Goal: Task Accomplishment & Management: Complete application form

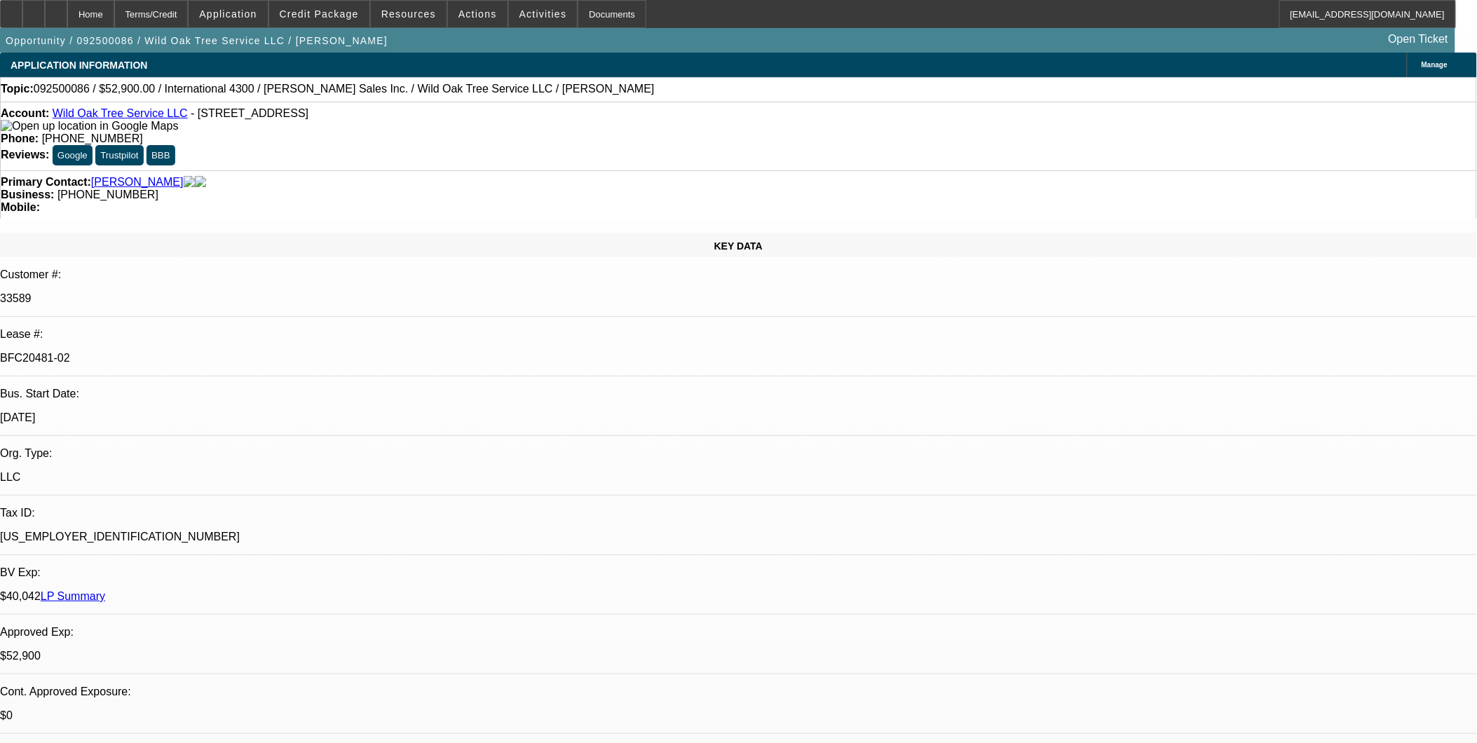
select select "0"
select select "2"
select select "0"
select select "2"
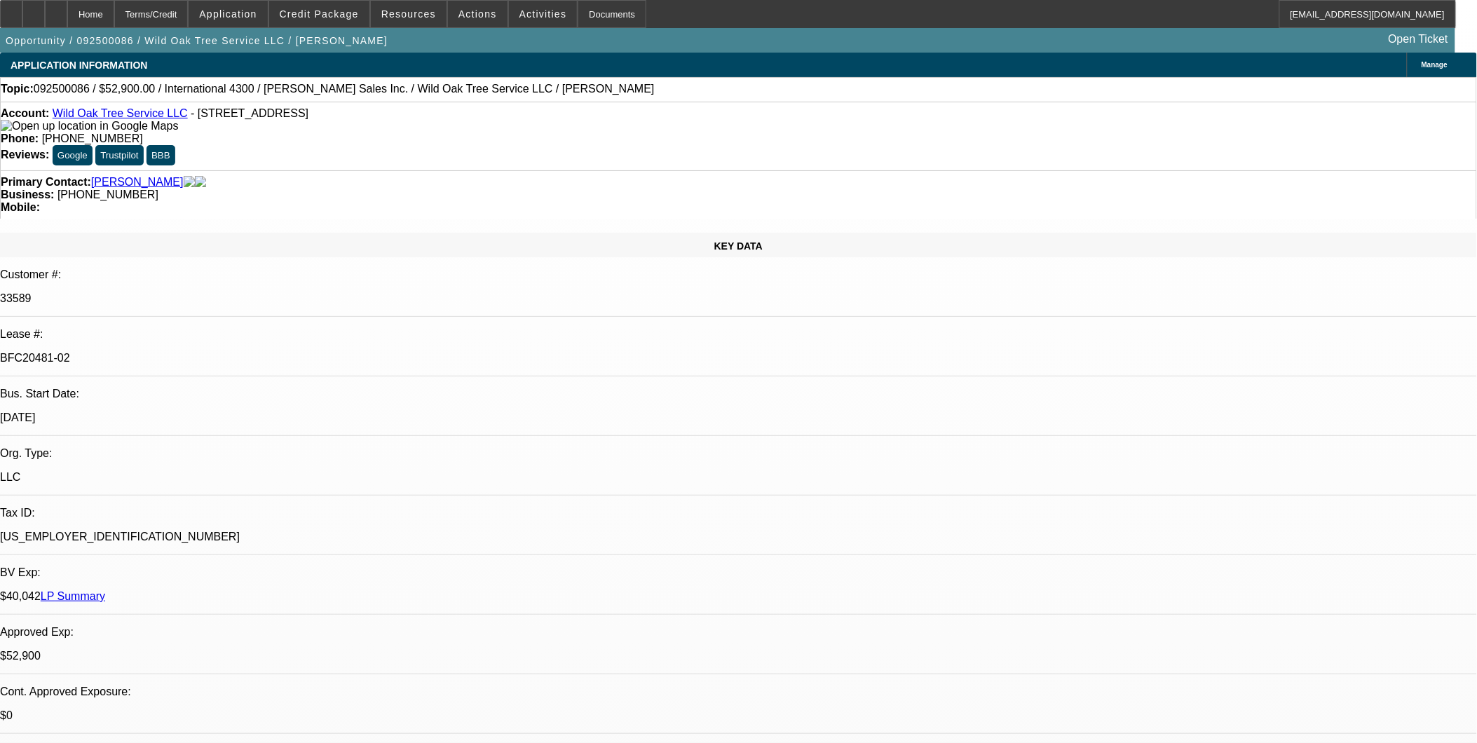
select select "0"
select select "2"
select select "0"
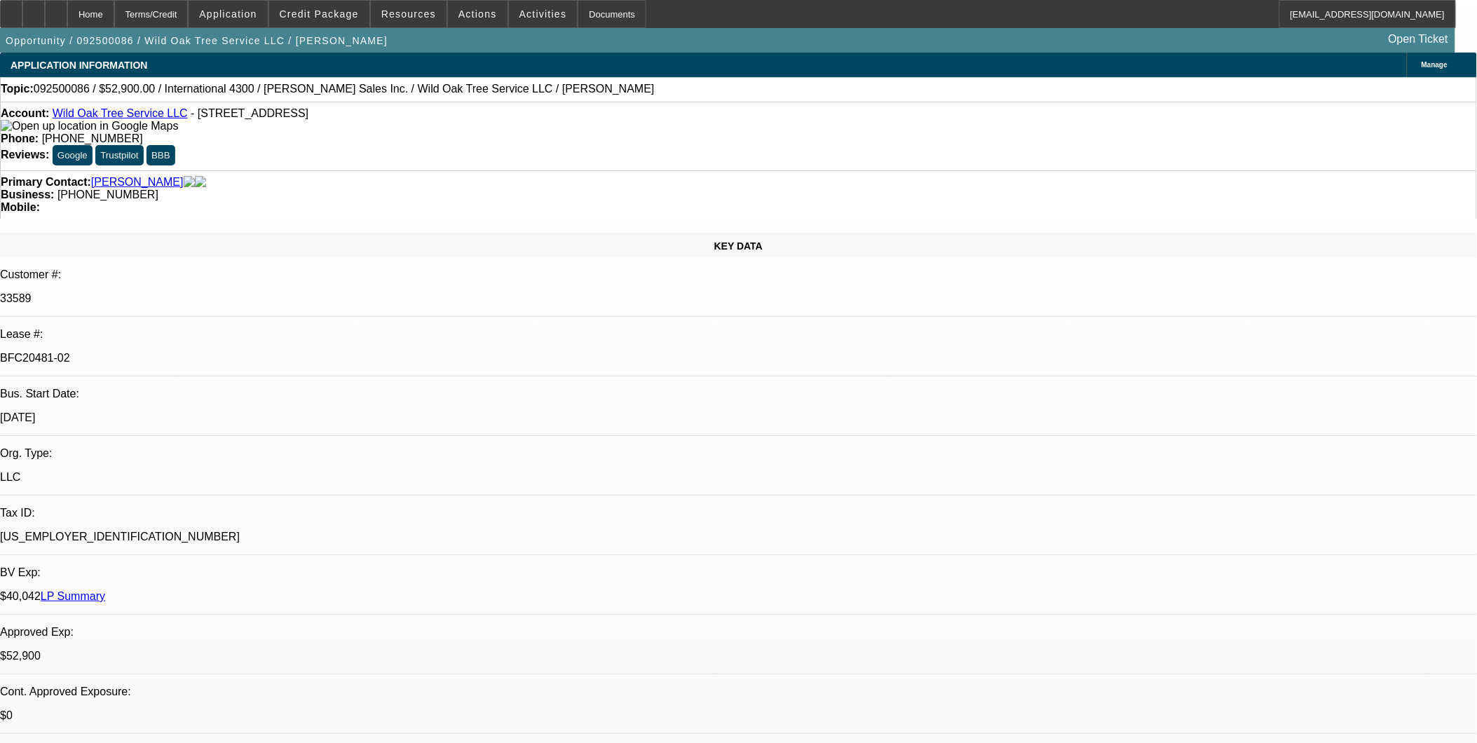
select select "2"
select select "0"
select select "1"
select select "2"
select select "6"
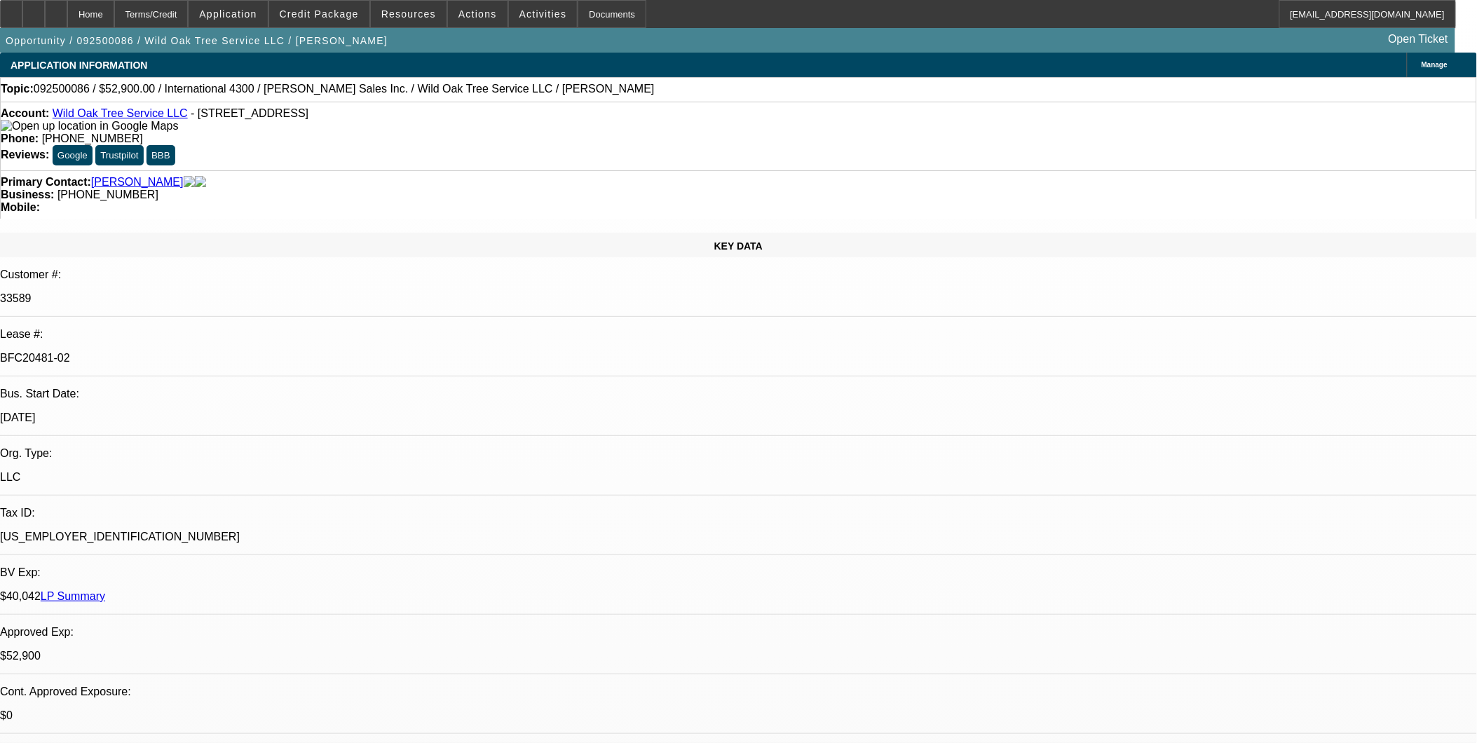
select select "1"
select select "2"
select select "6"
select select "1"
select select "2"
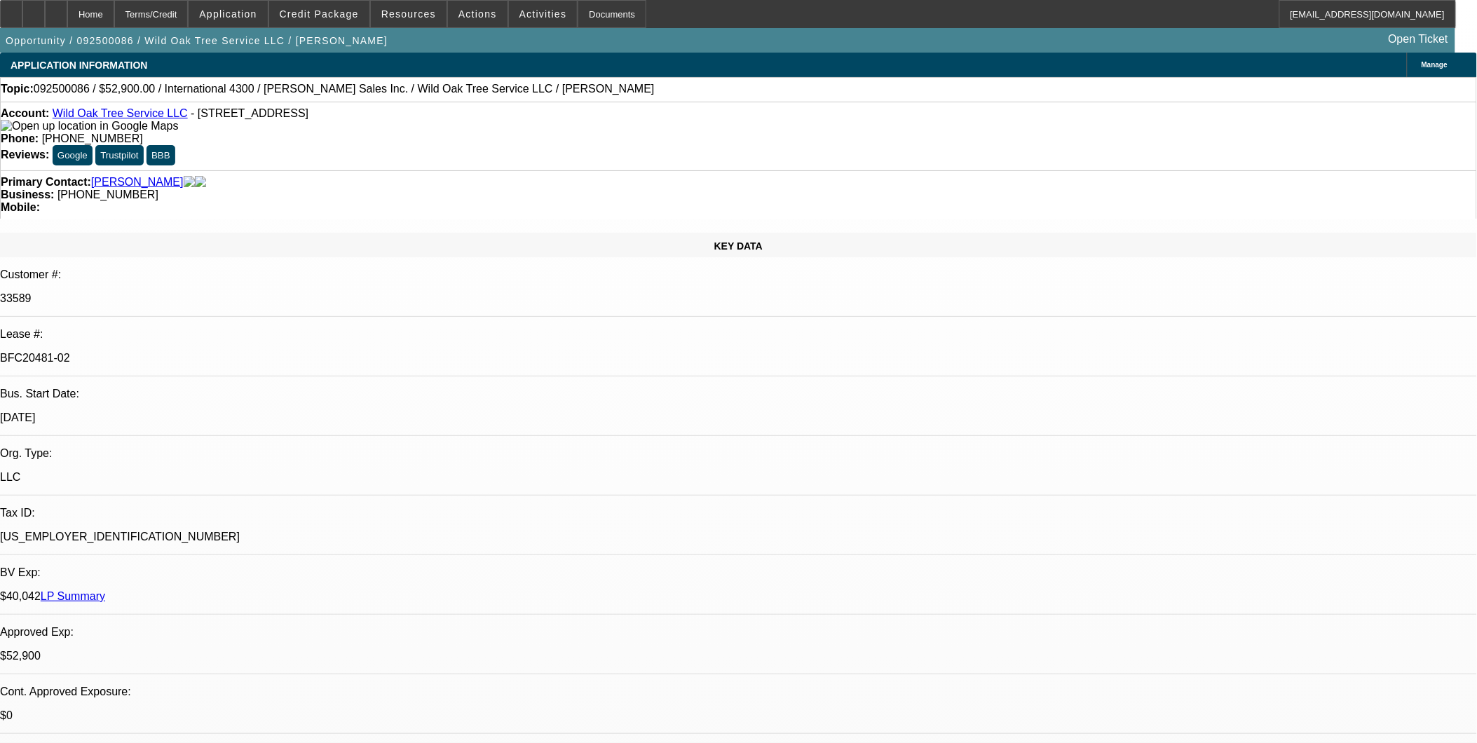
select select "6"
select select "1"
select select "2"
select select "6"
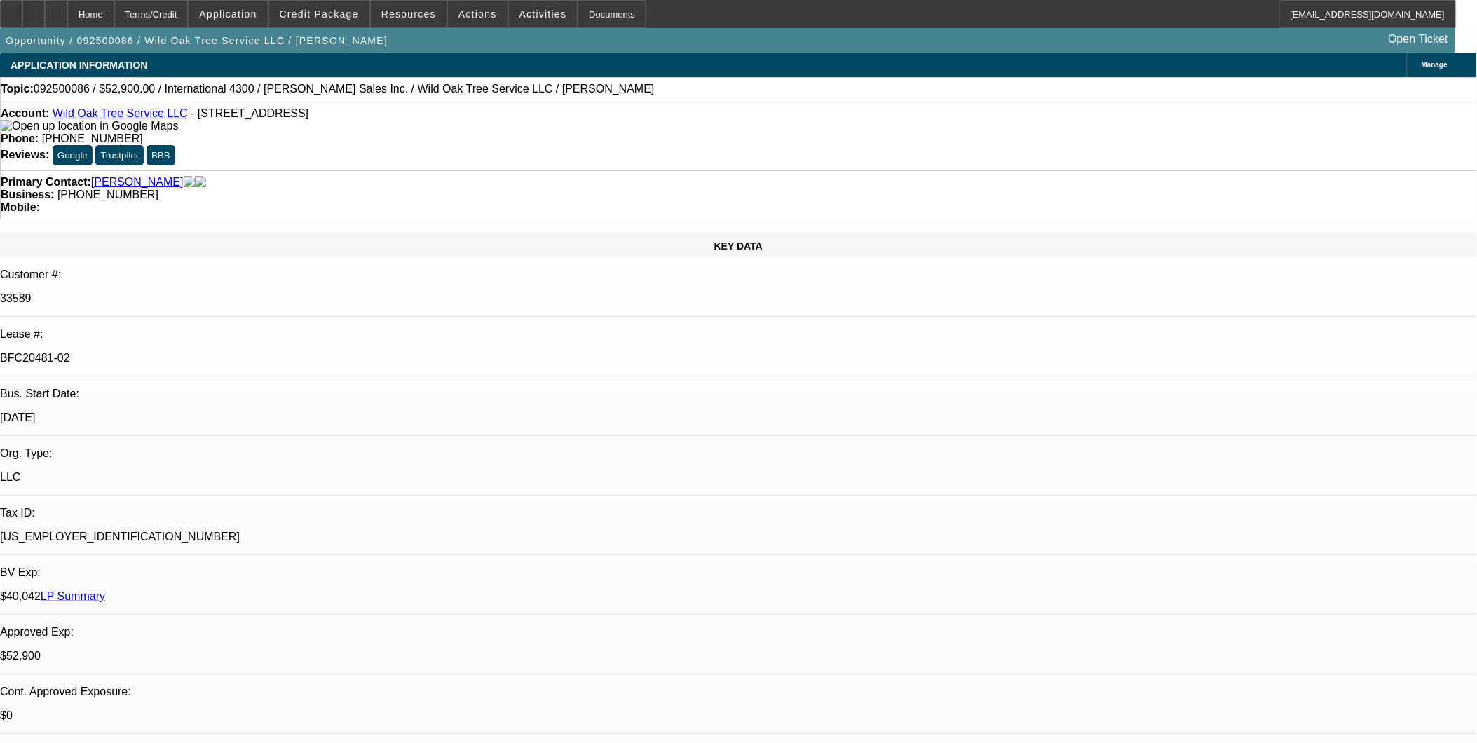
scroll to position [78, 0]
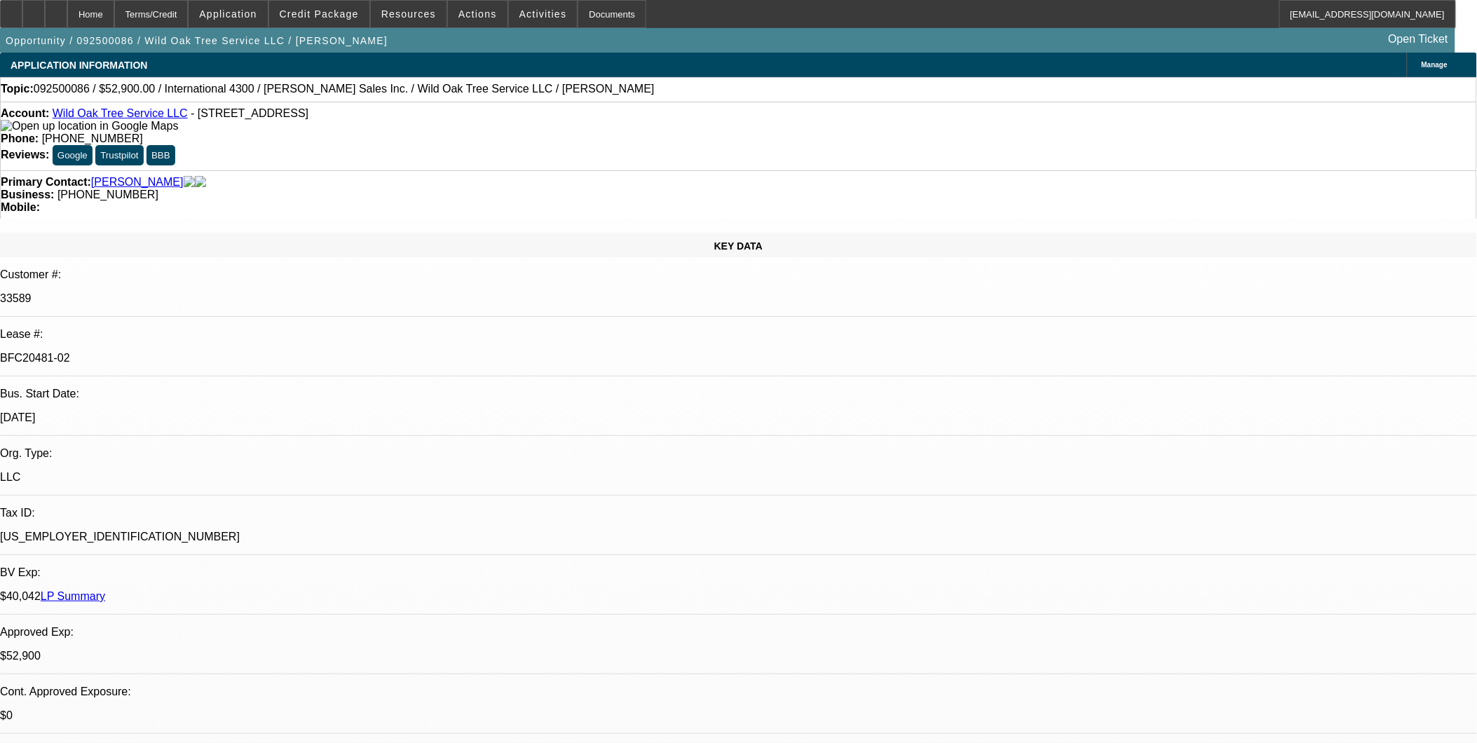
scroll to position [78, 0]
click at [11, 9] on icon at bounding box center [11, 9] width 0 height 0
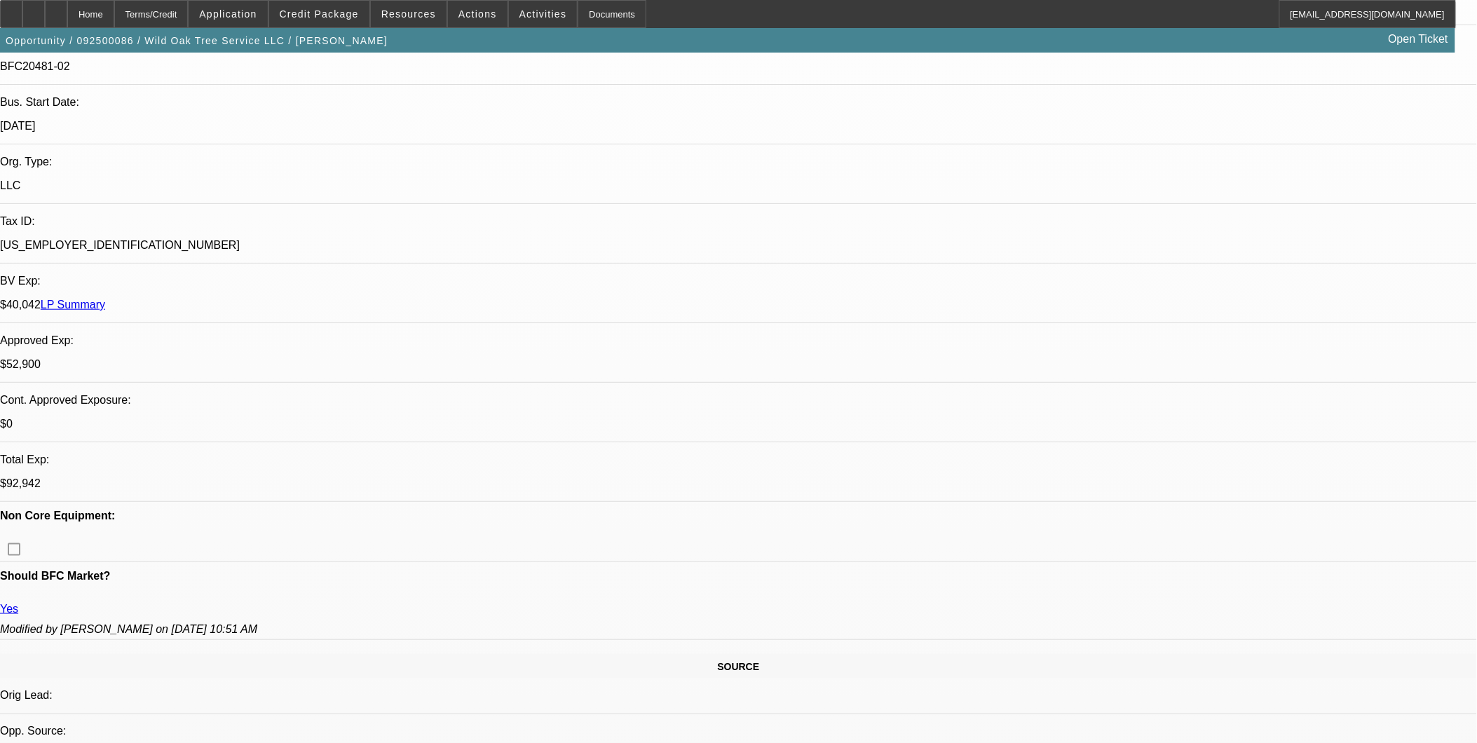
scroll to position [311, 0]
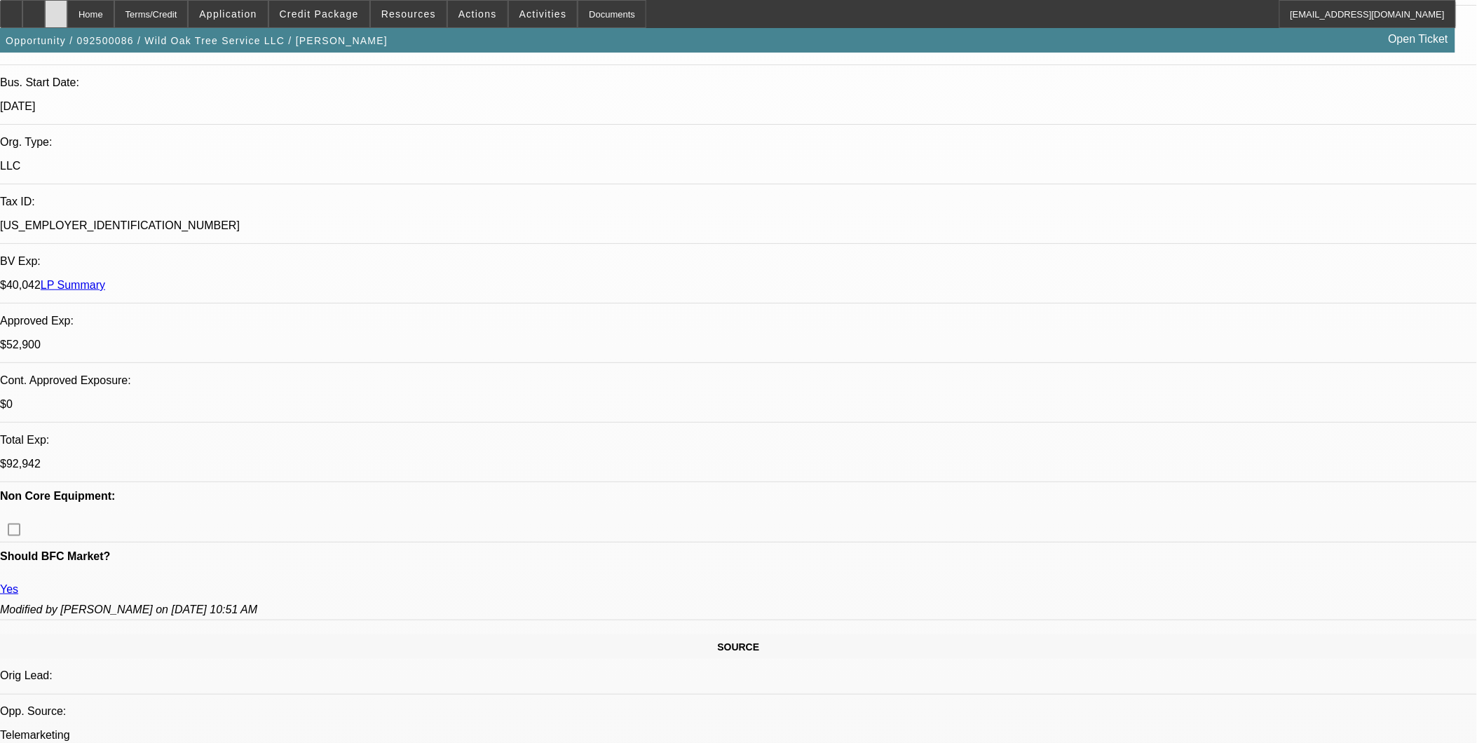
click at [67, 20] on div at bounding box center [56, 14] width 22 height 28
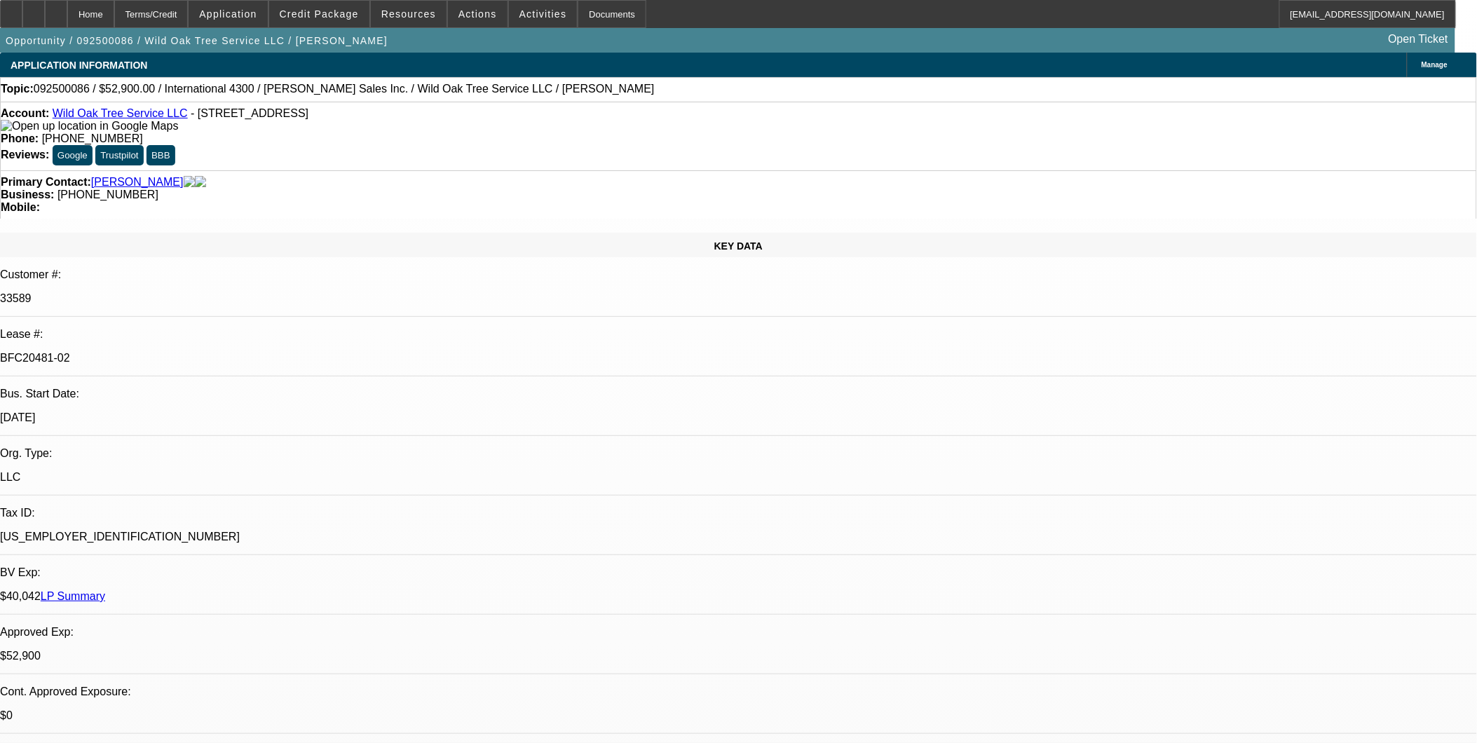
select select "0"
select select "2"
select select "0"
select select "2"
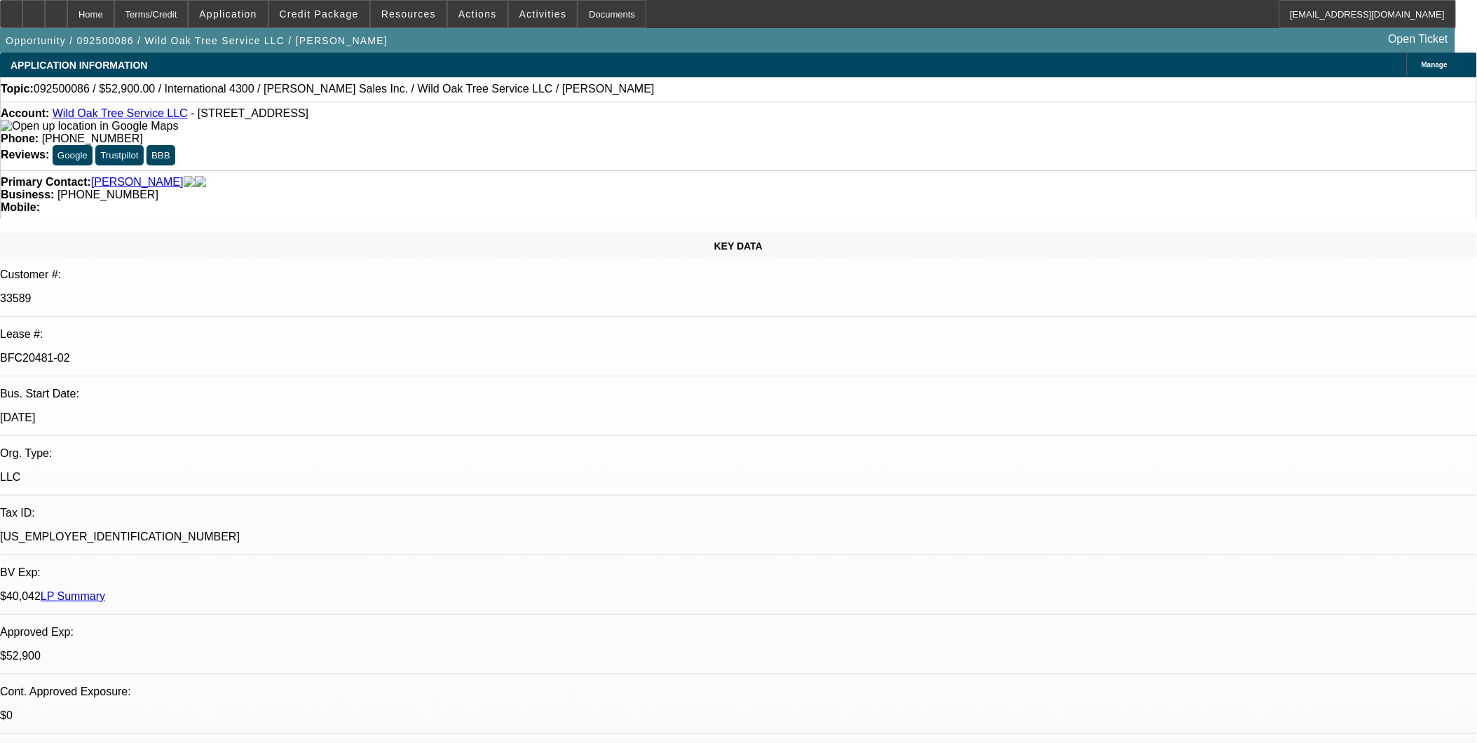
select select "0"
select select "2"
select select "0"
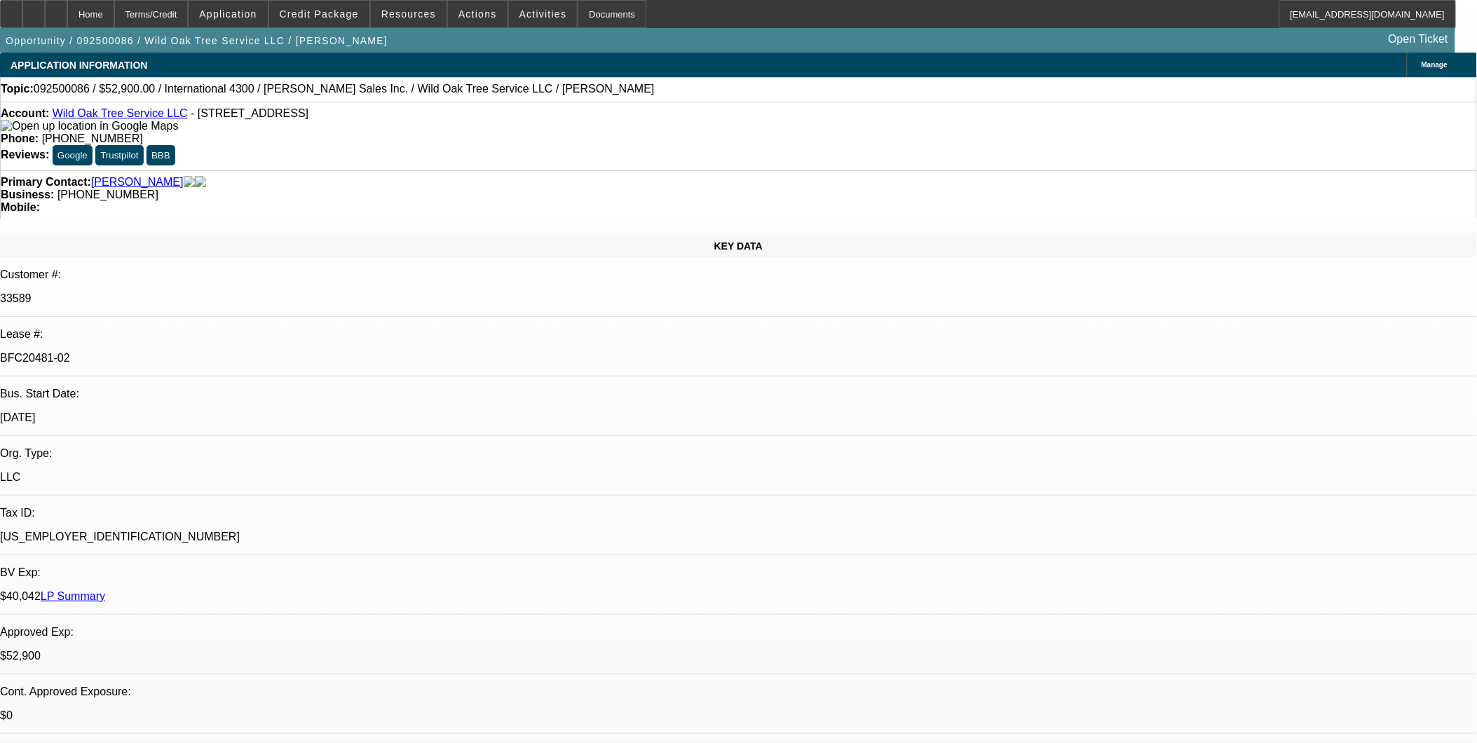
select select "2"
select select "0"
select select "1"
select select "2"
select select "6"
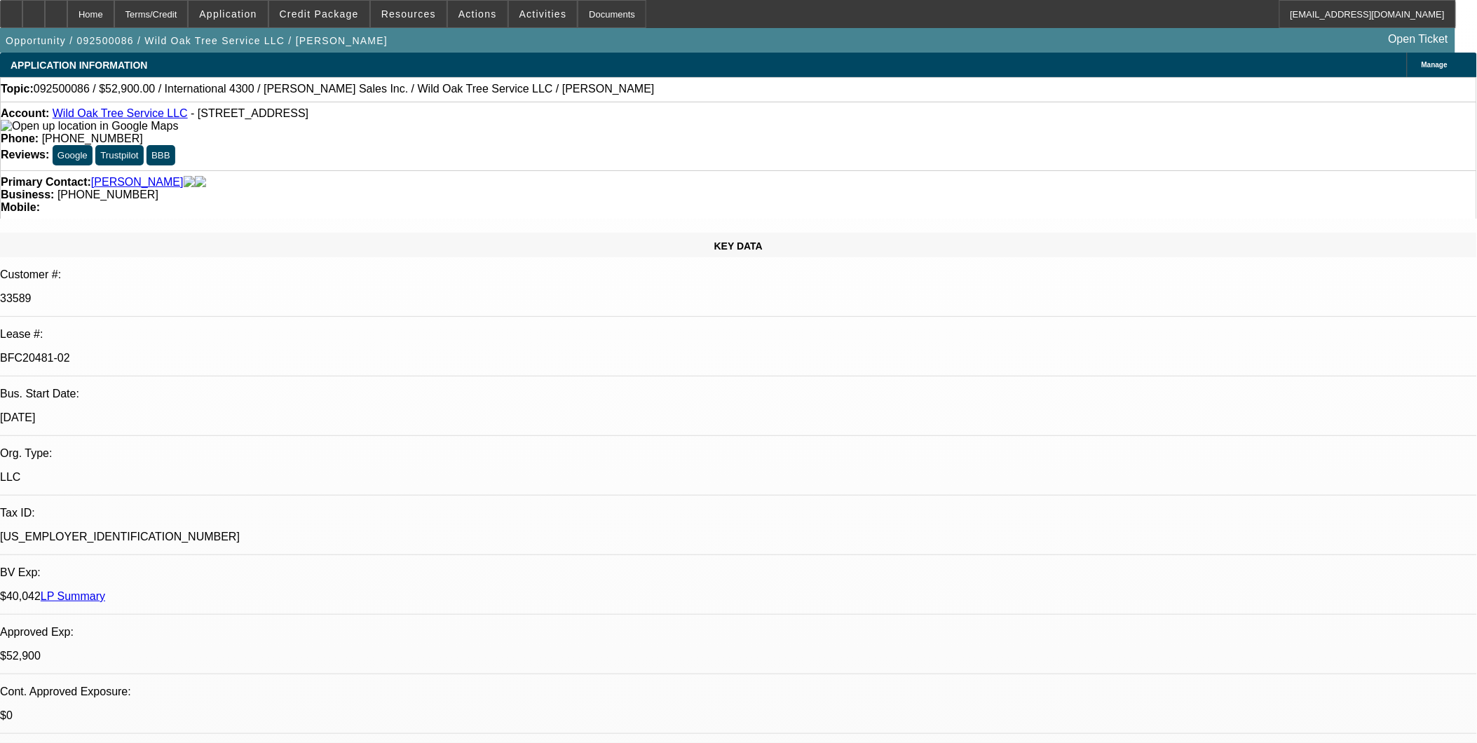
select select "1"
select select "2"
select select "6"
select select "1"
select select "2"
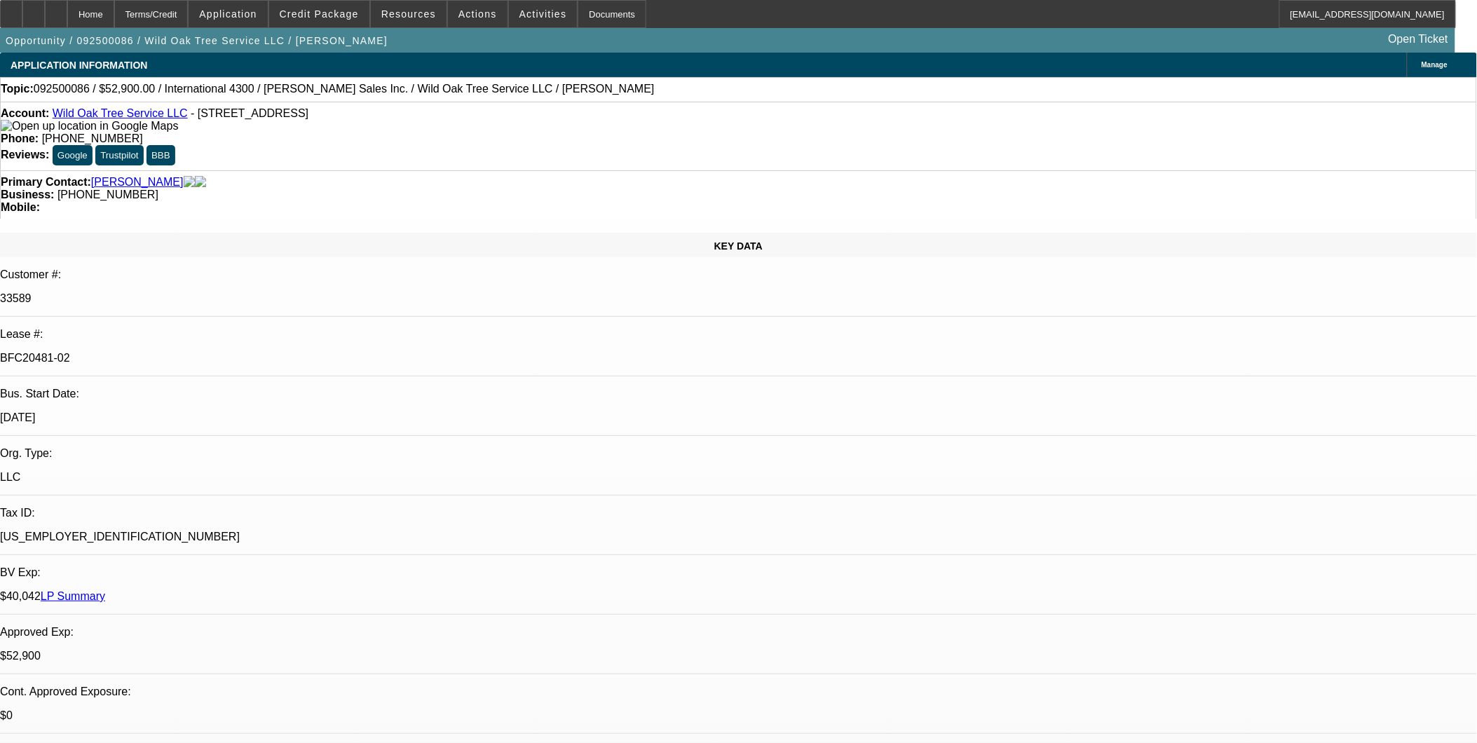
select select "6"
select select "1"
select select "2"
select select "6"
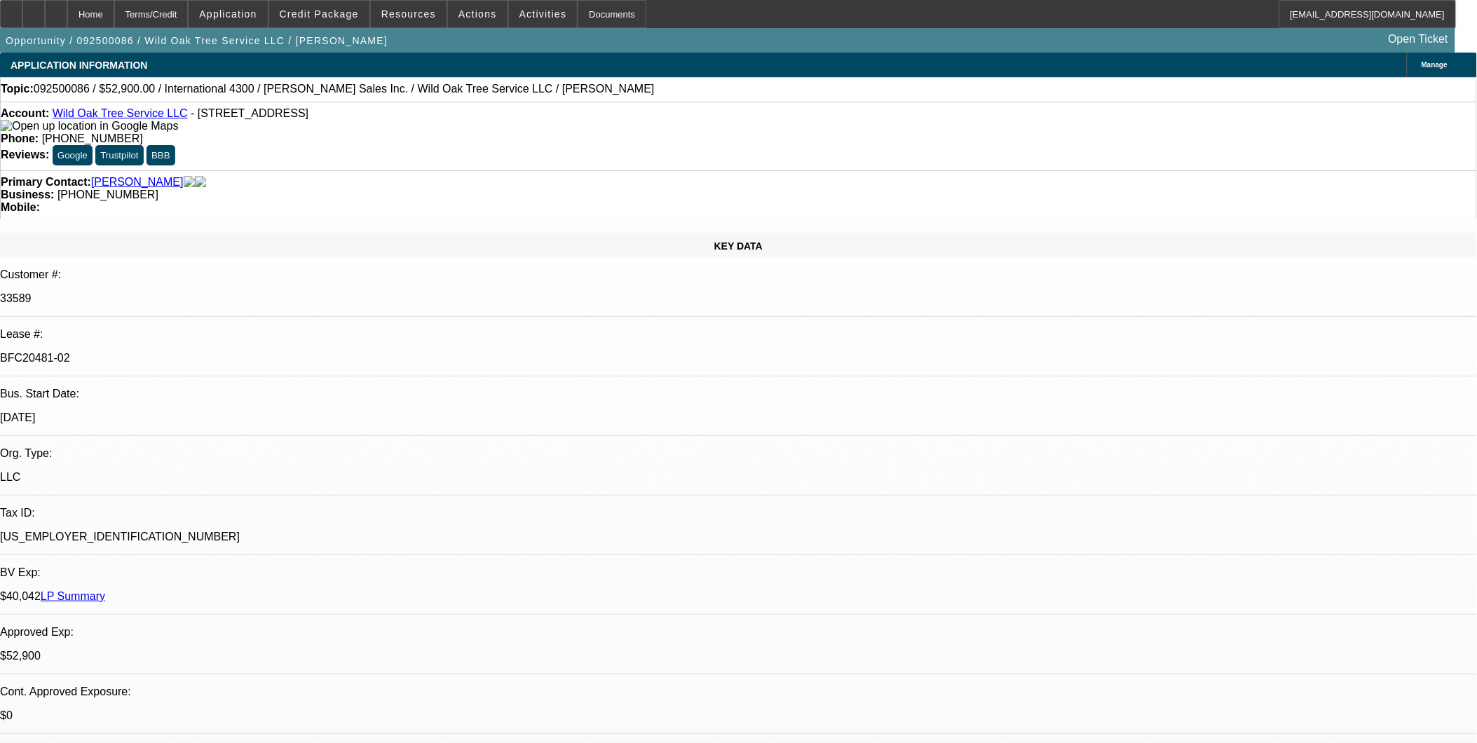
click at [56, 9] on icon at bounding box center [56, 9] width 0 height 0
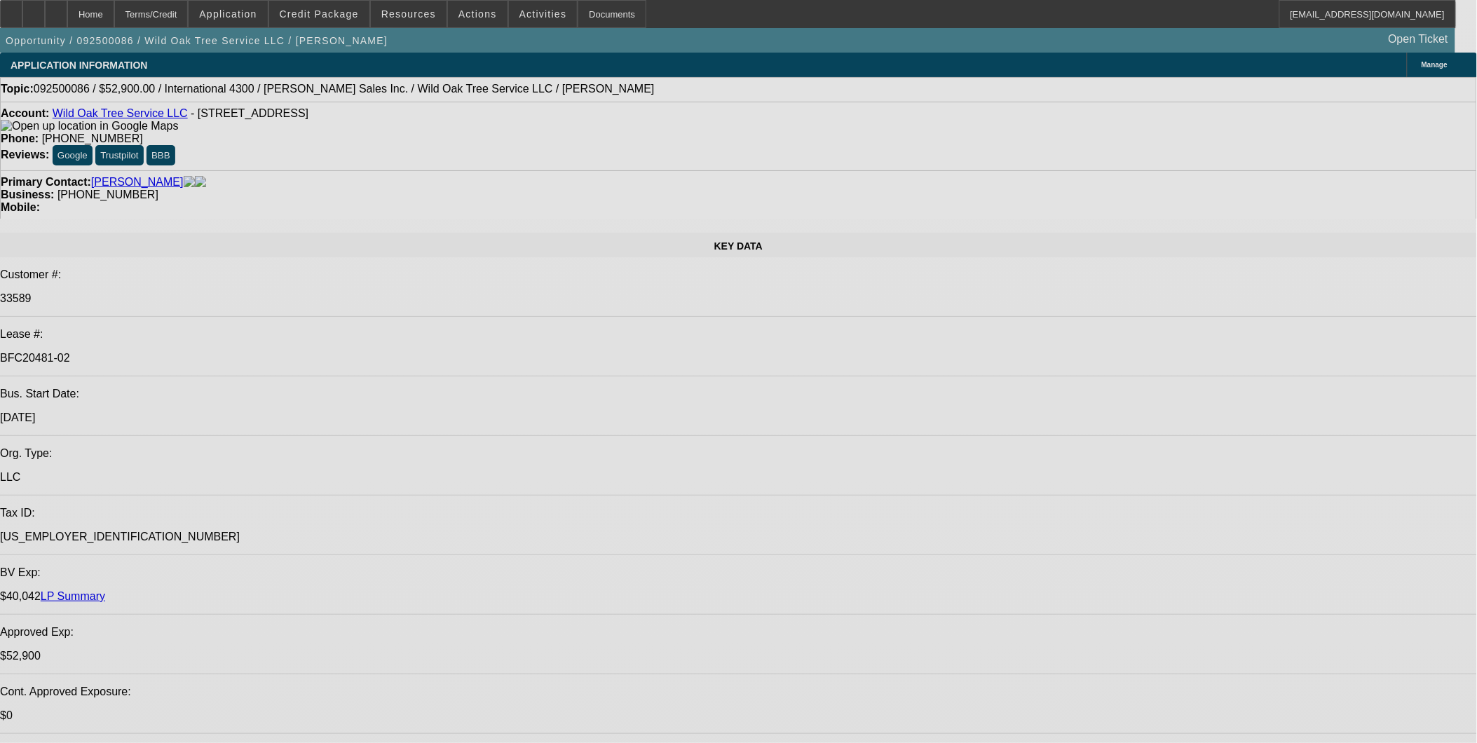
select select "0"
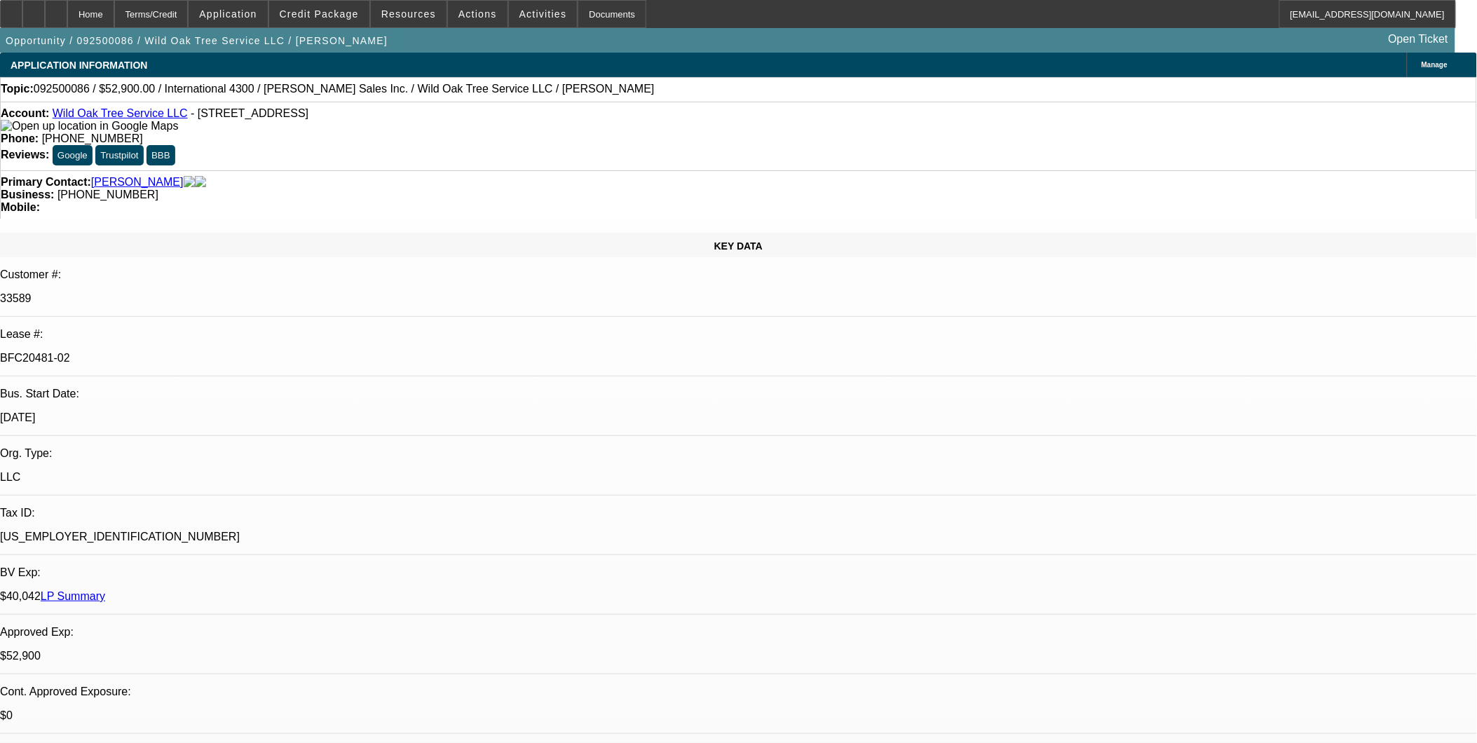
select select "2"
select select "0"
select select "2"
select select "0"
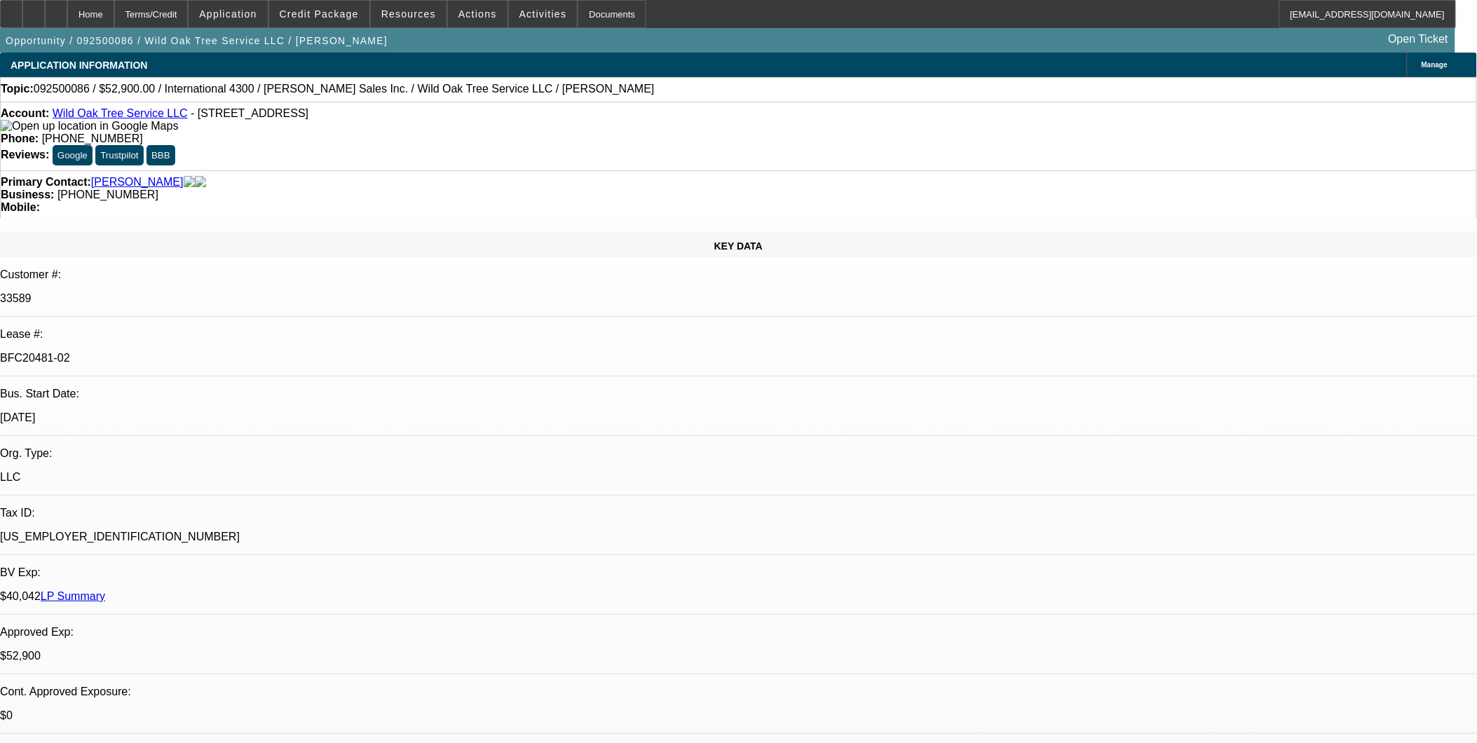
select select "0"
select select "2"
select select "0"
select select "2"
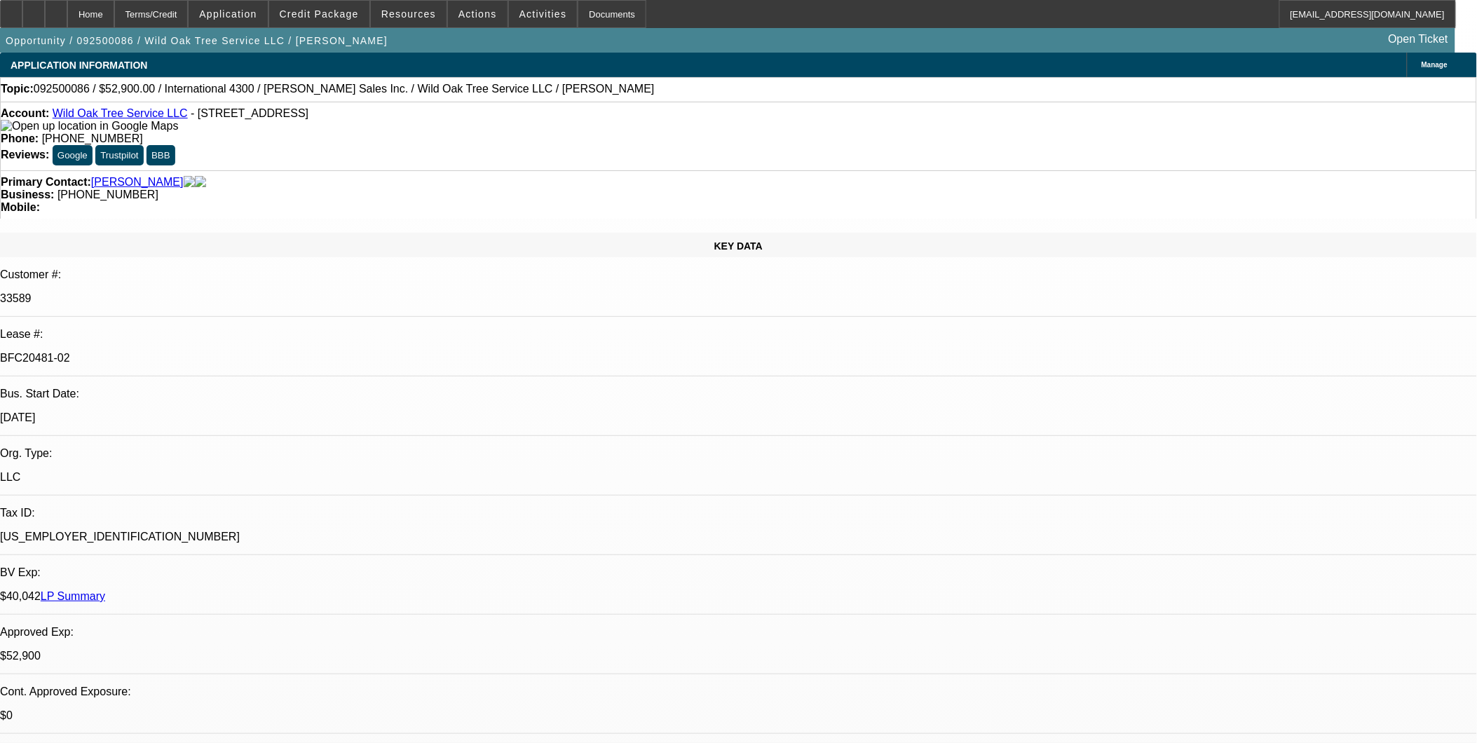
select select "0"
select select "1"
select select "2"
select select "6"
select select "1"
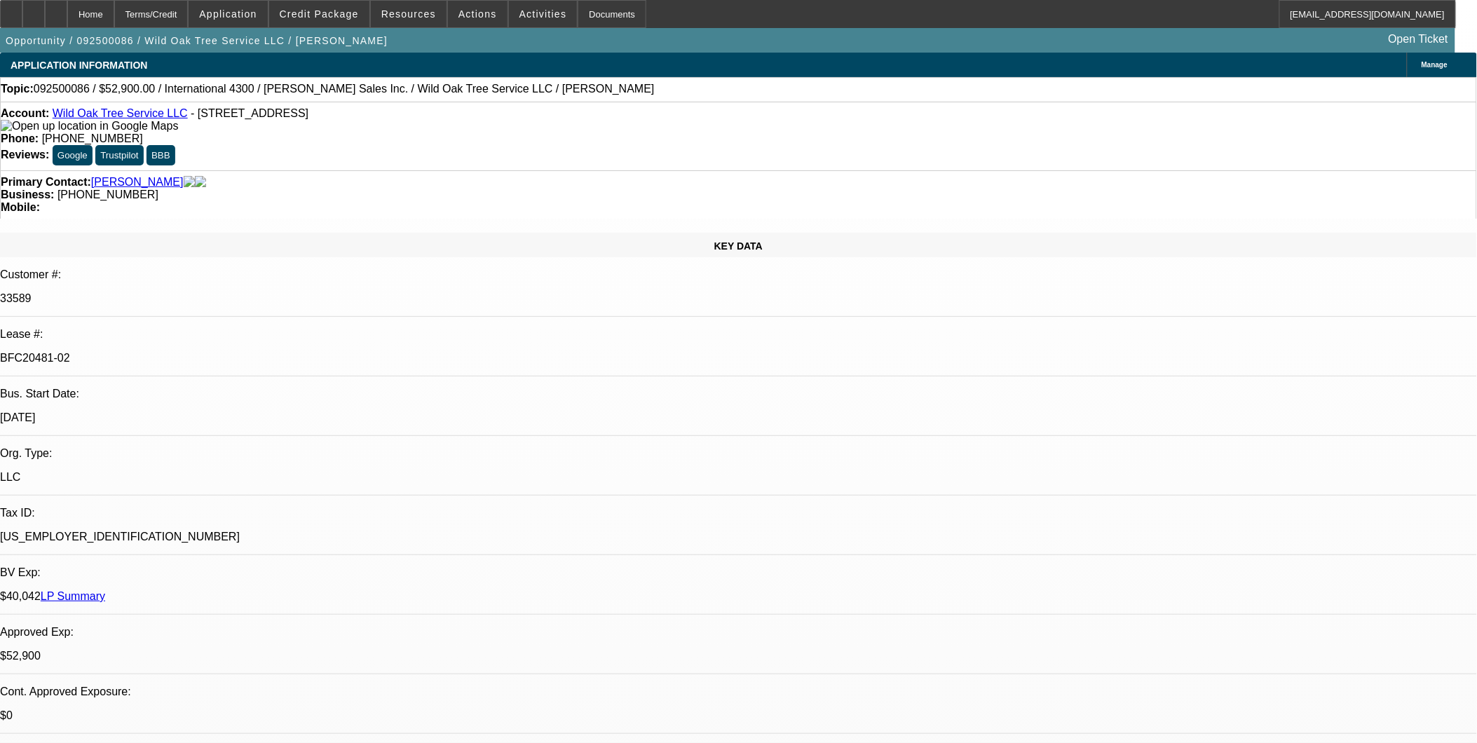
select select "2"
select select "6"
select select "1"
select select "2"
select select "6"
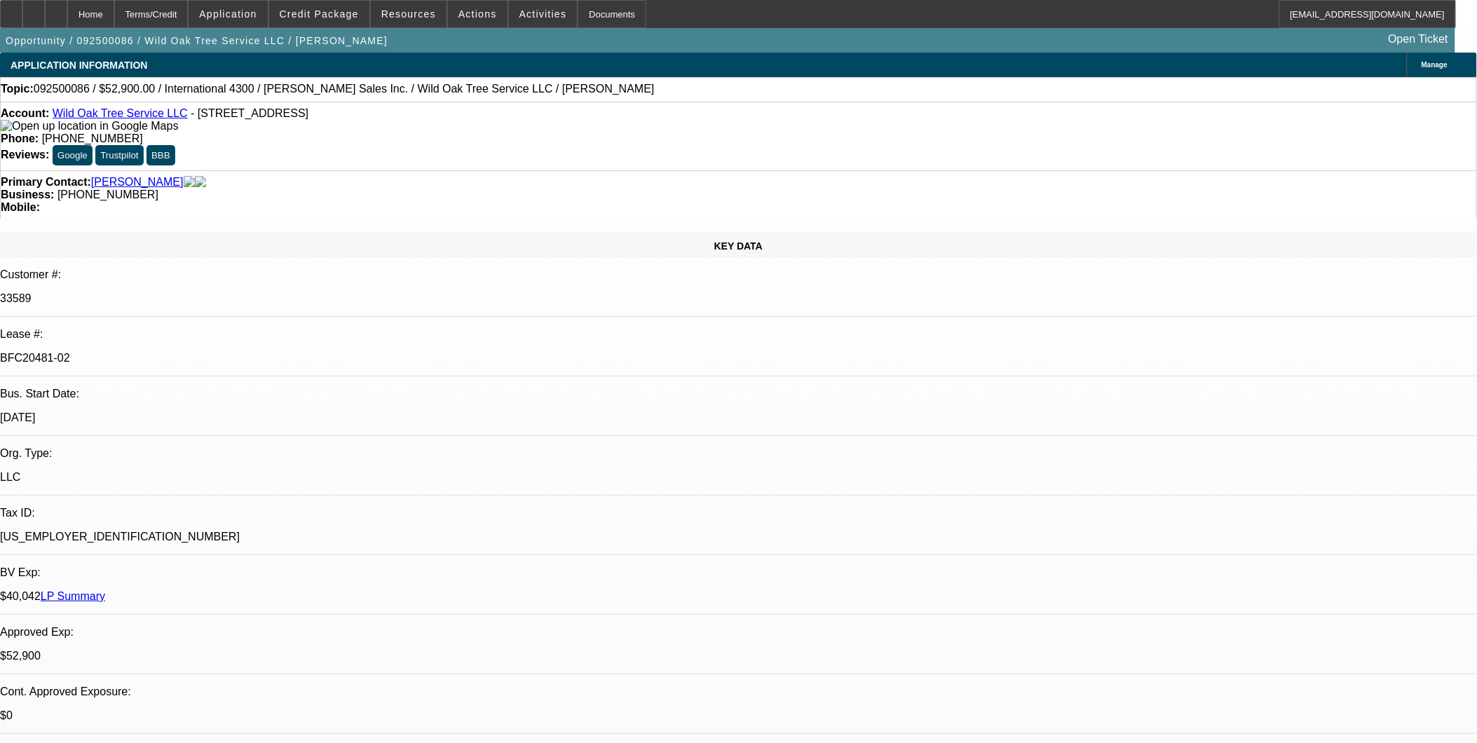
select select "1"
select select "2"
select select "6"
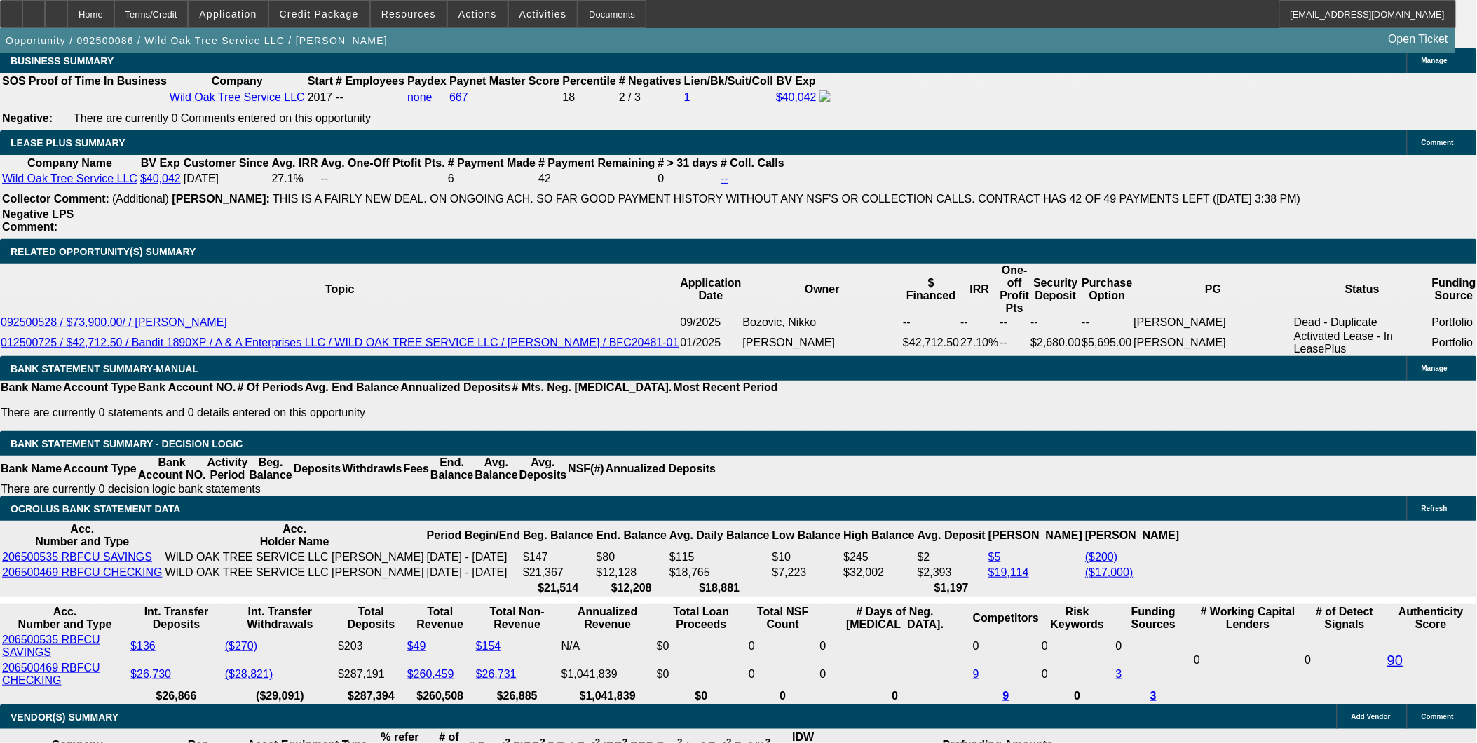
scroll to position [2336, 0]
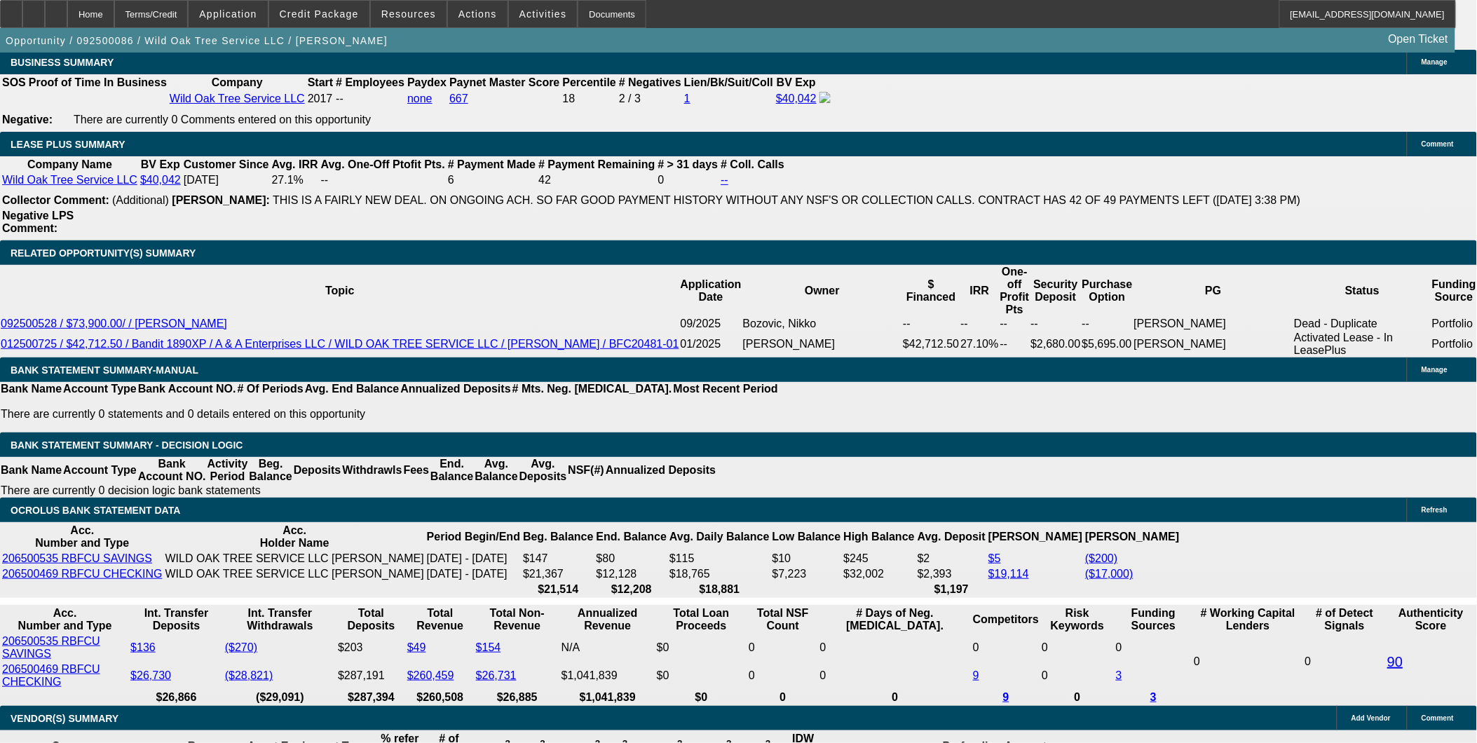
drag, startPoint x: 1031, startPoint y: 545, endPoint x: 1040, endPoint y: 544, distance: 8.4
click at [1031, 545] on div "APPLICATION INFORMATION Manage Topic: 092500086 / $52,900.00 / International 43…" at bounding box center [738, 531] width 1477 height 5631
click at [56, 9] on icon at bounding box center [56, 9] width 0 height 0
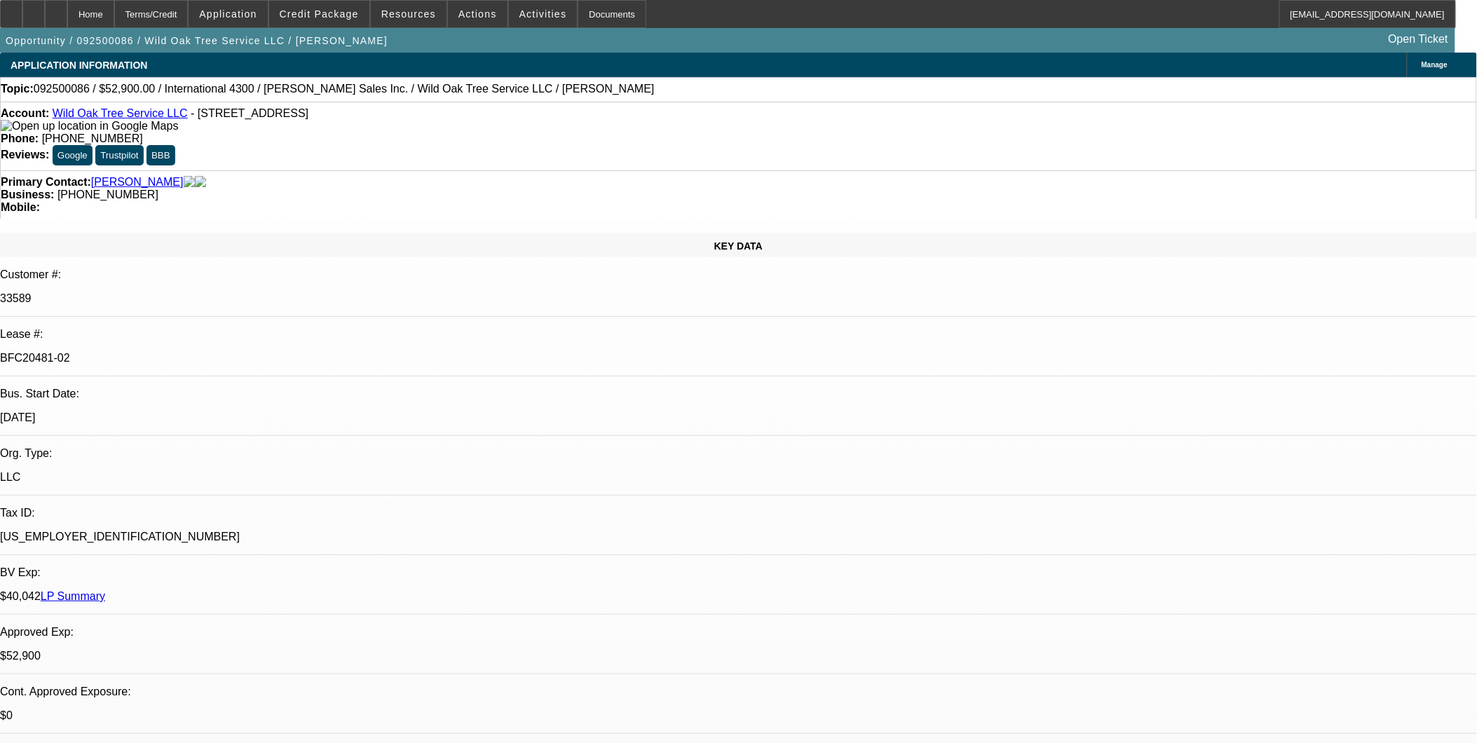
select select "0"
select select "2"
select select "0"
select select "2"
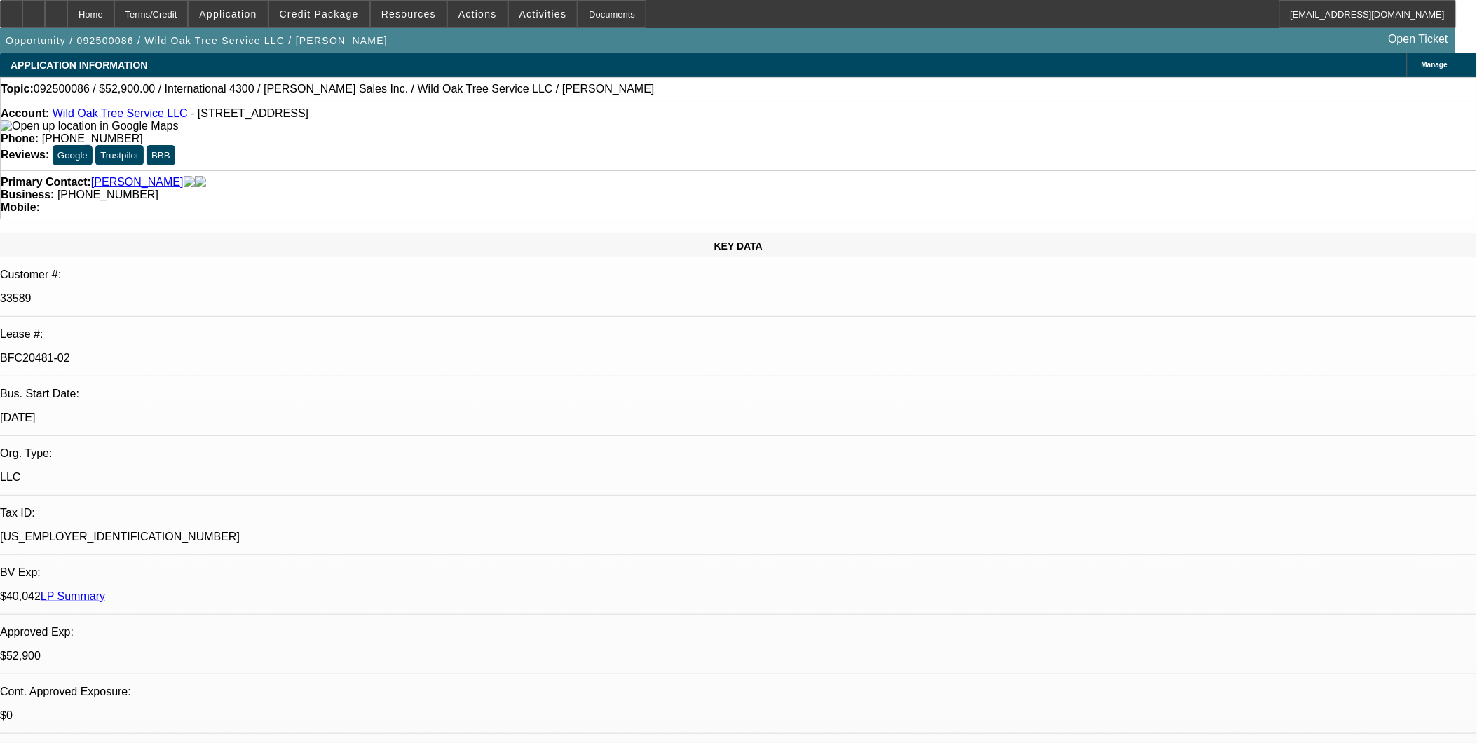
select select "0"
select select "2"
select select "0"
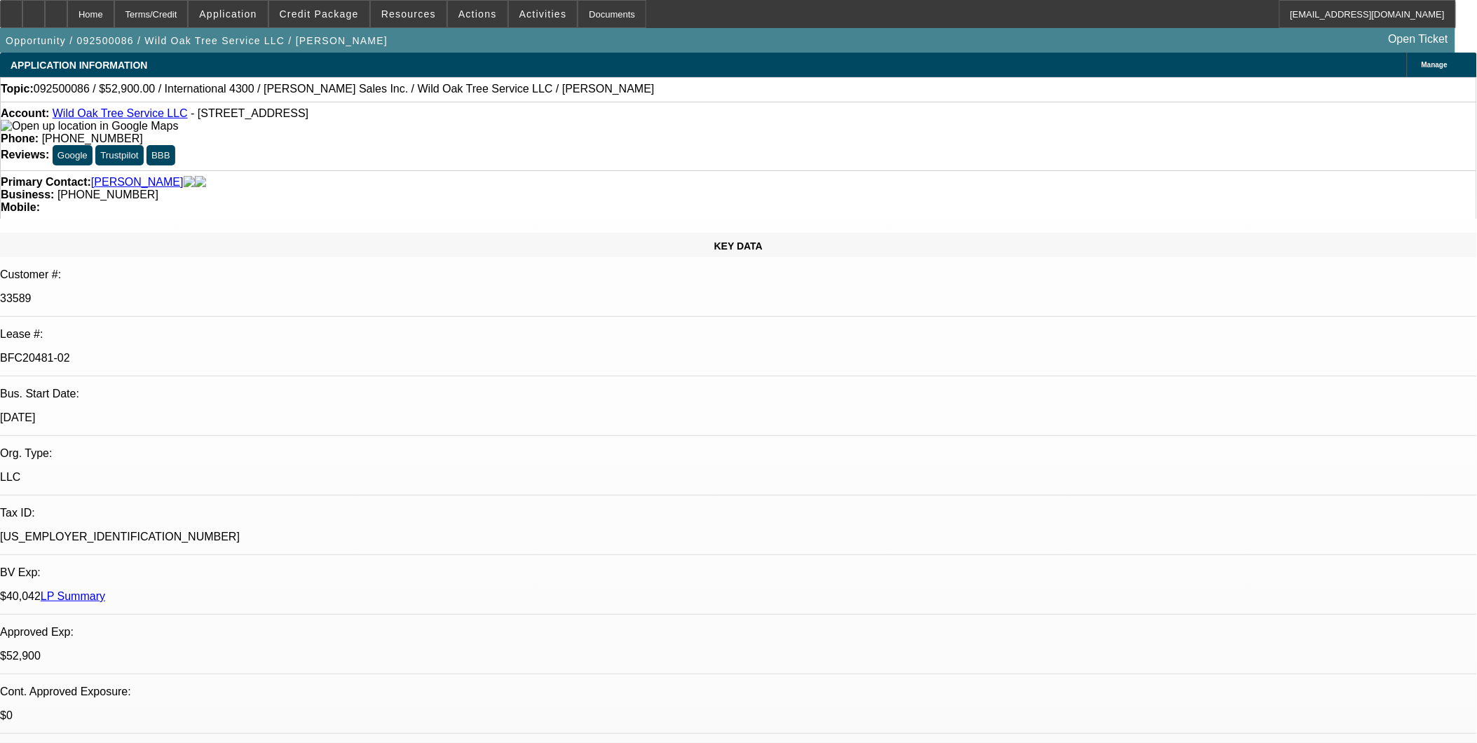
select select "2"
select select "0"
select select "1"
select select "2"
select select "6"
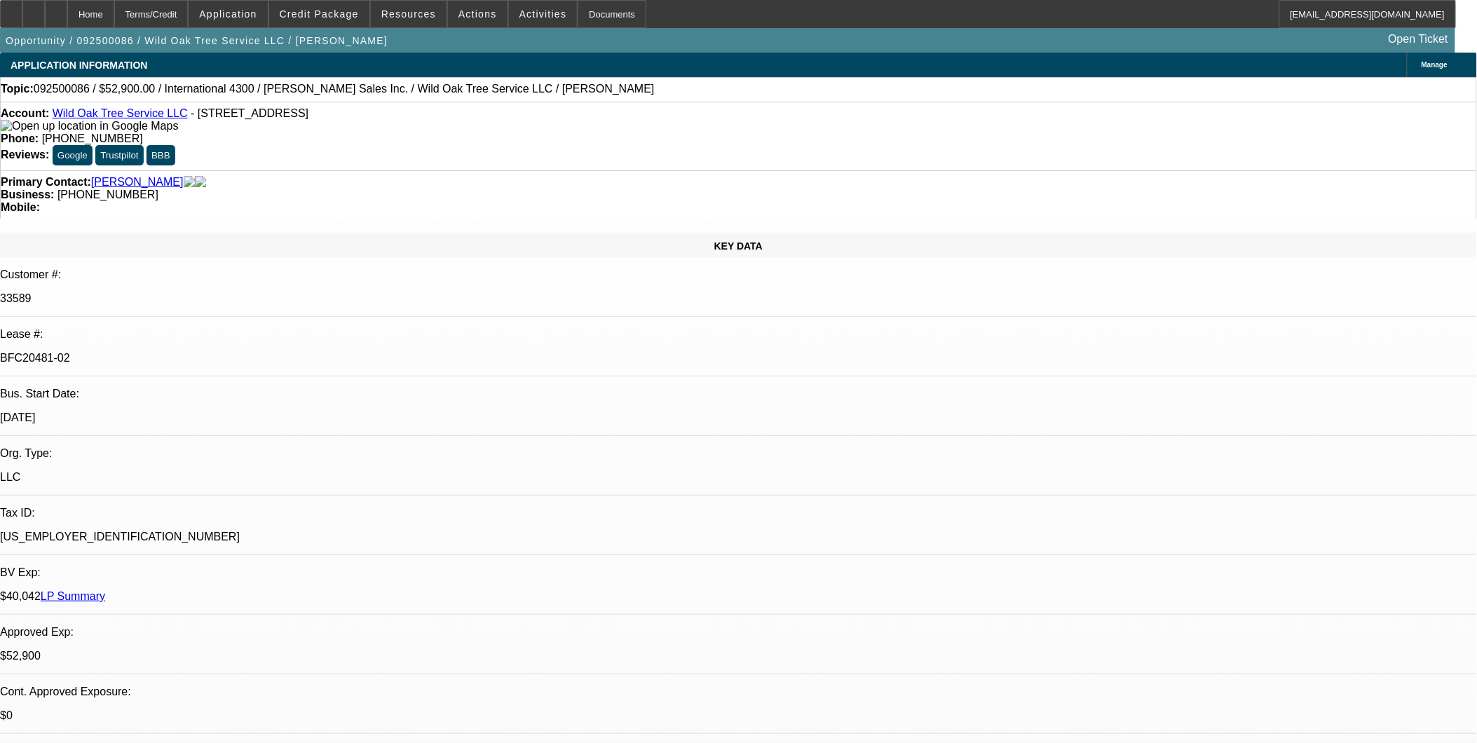
select select "1"
select select "2"
select select "6"
select select "1"
select select "2"
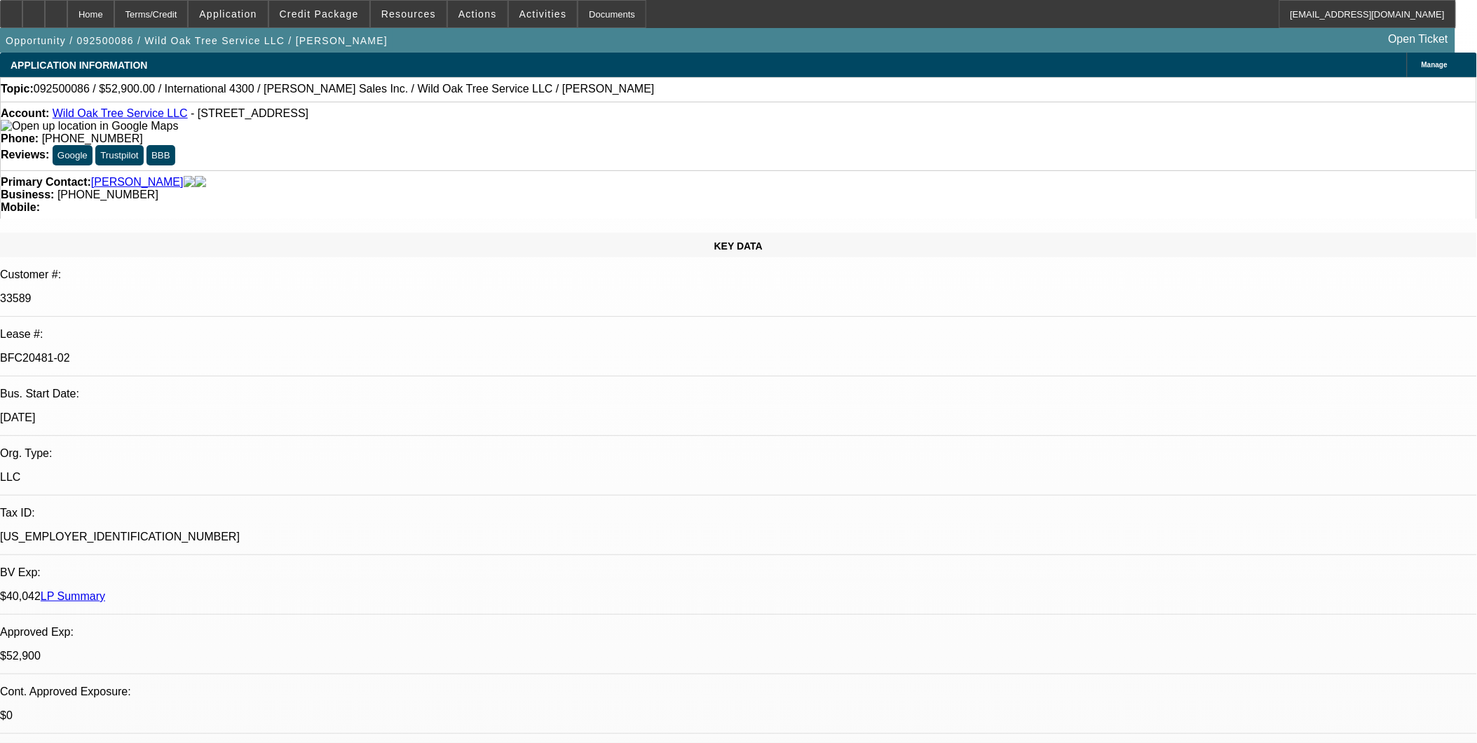
select select "6"
select select "1"
select select "2"
select select "6"
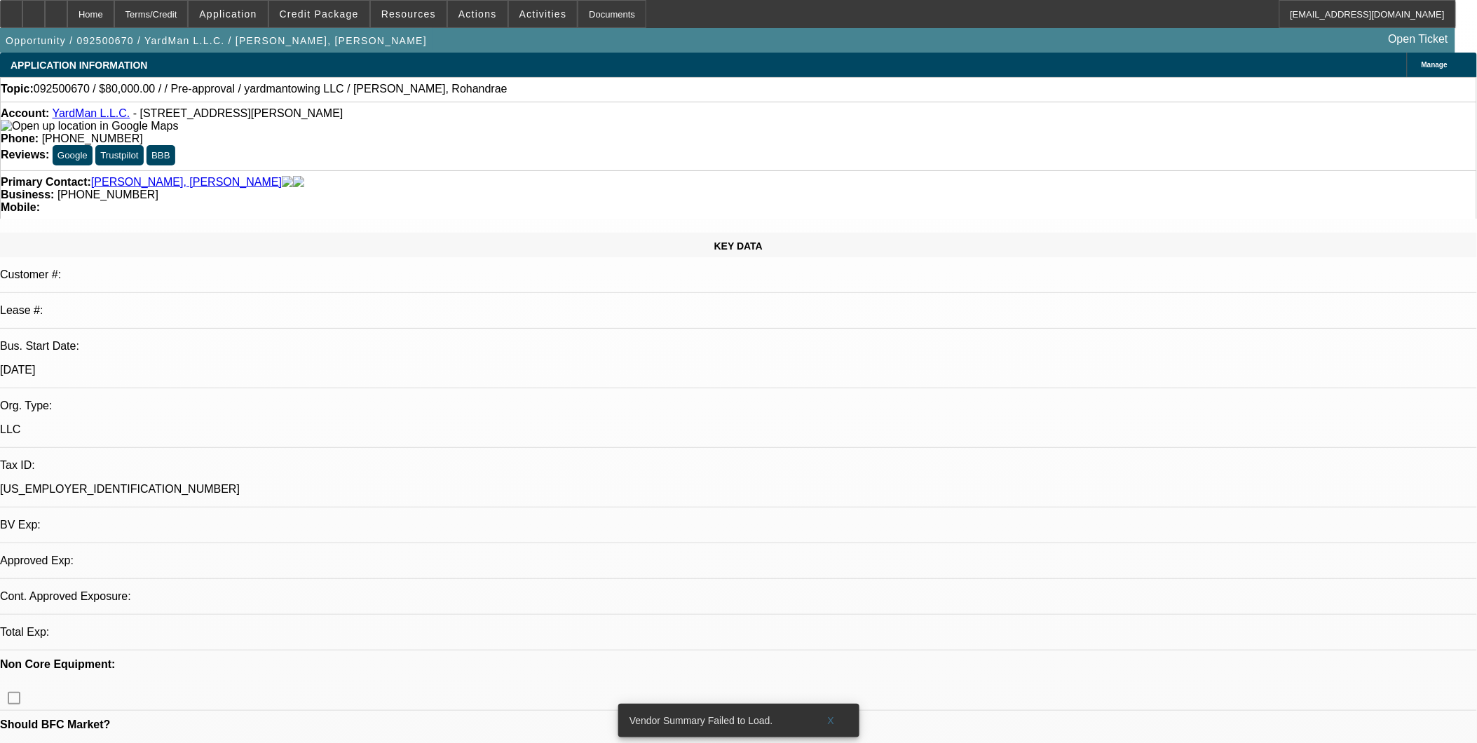
select select "0"
select select "2"
select select "0.1"
select select "1"
select select "2"
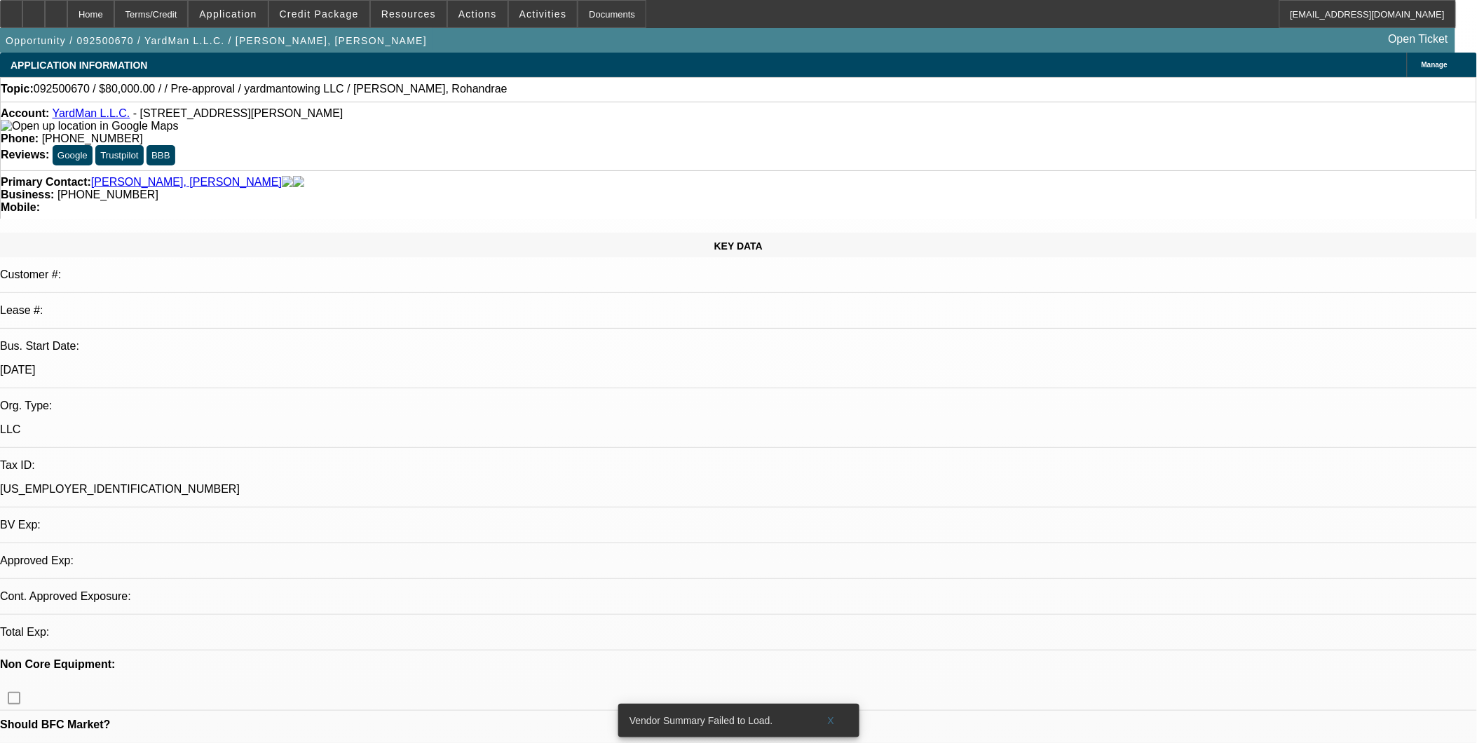
select select "4"
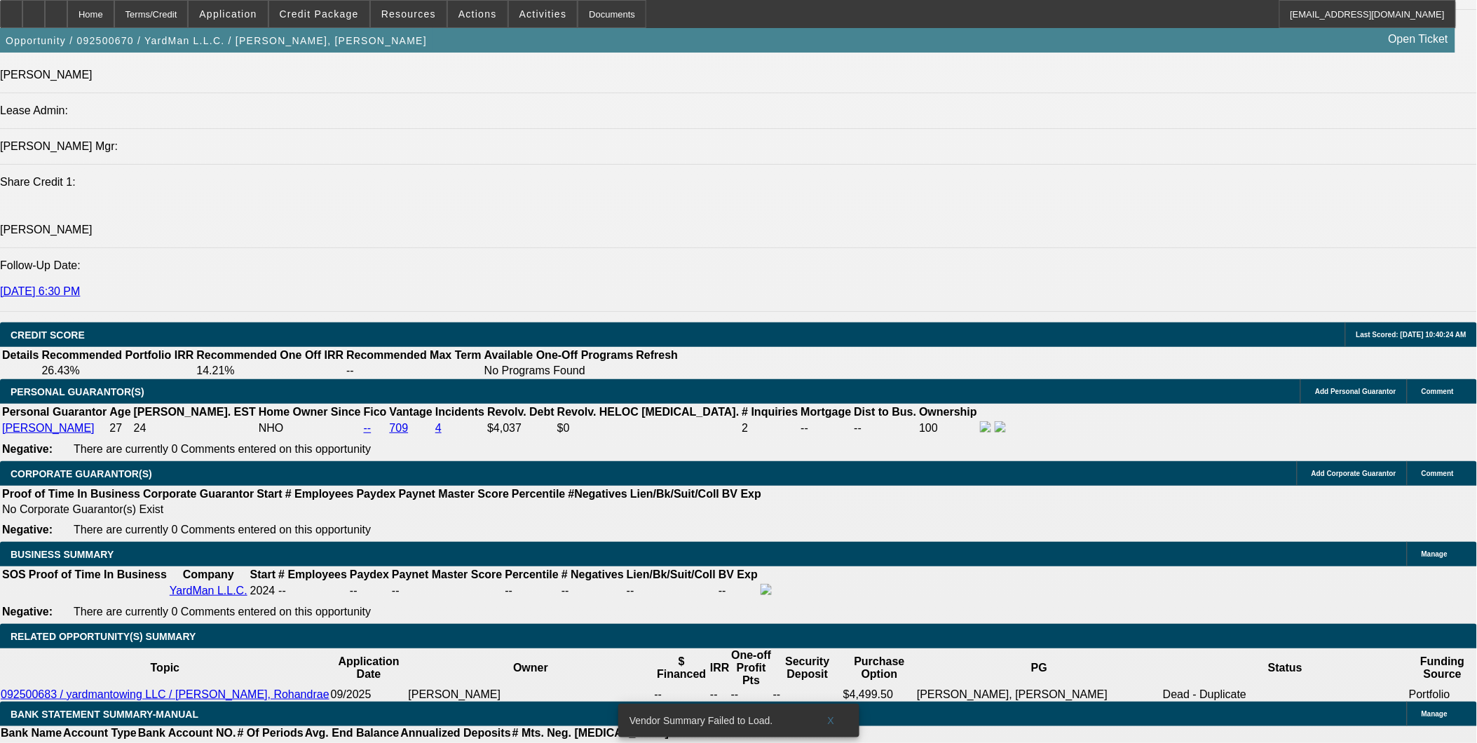
scroll to position [1635, 0]
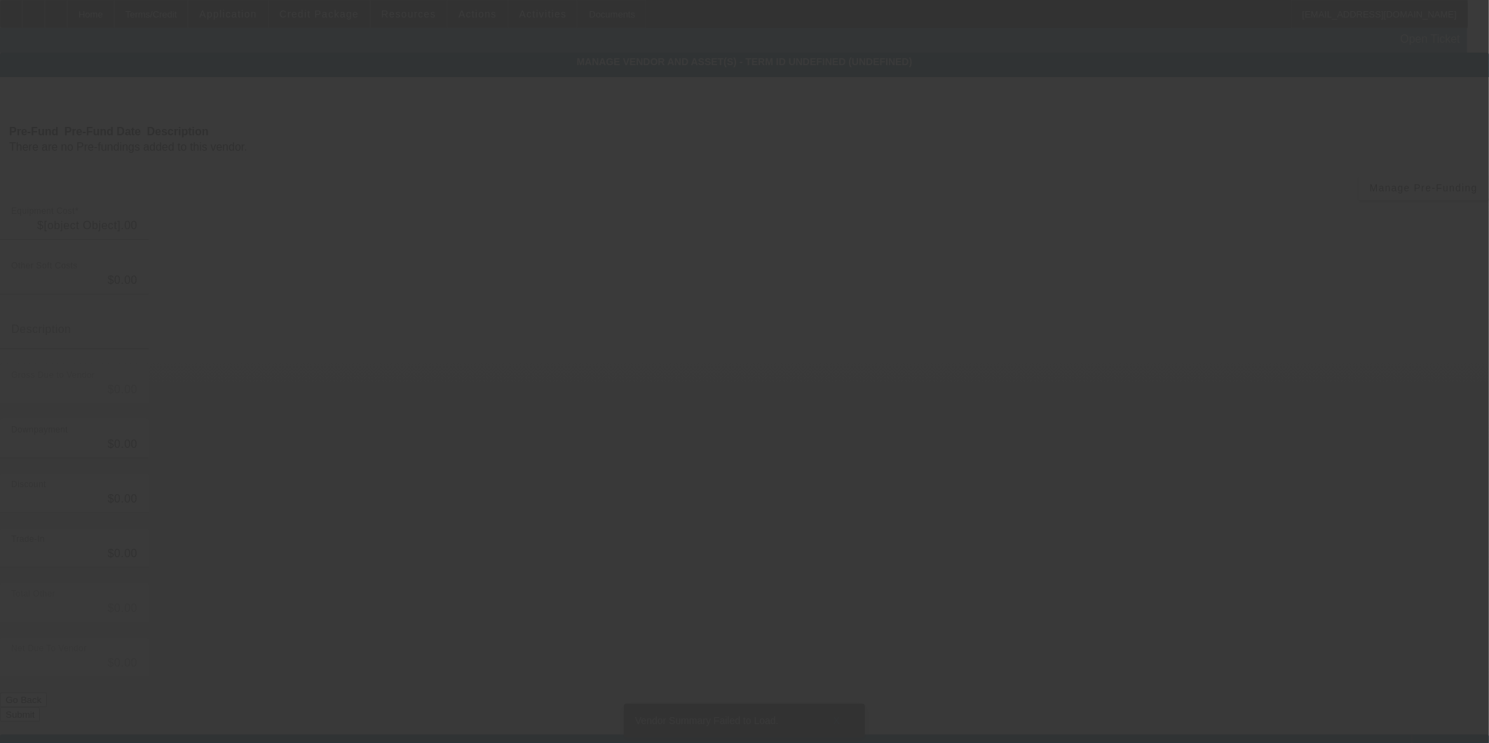
type input "$80,000.00"
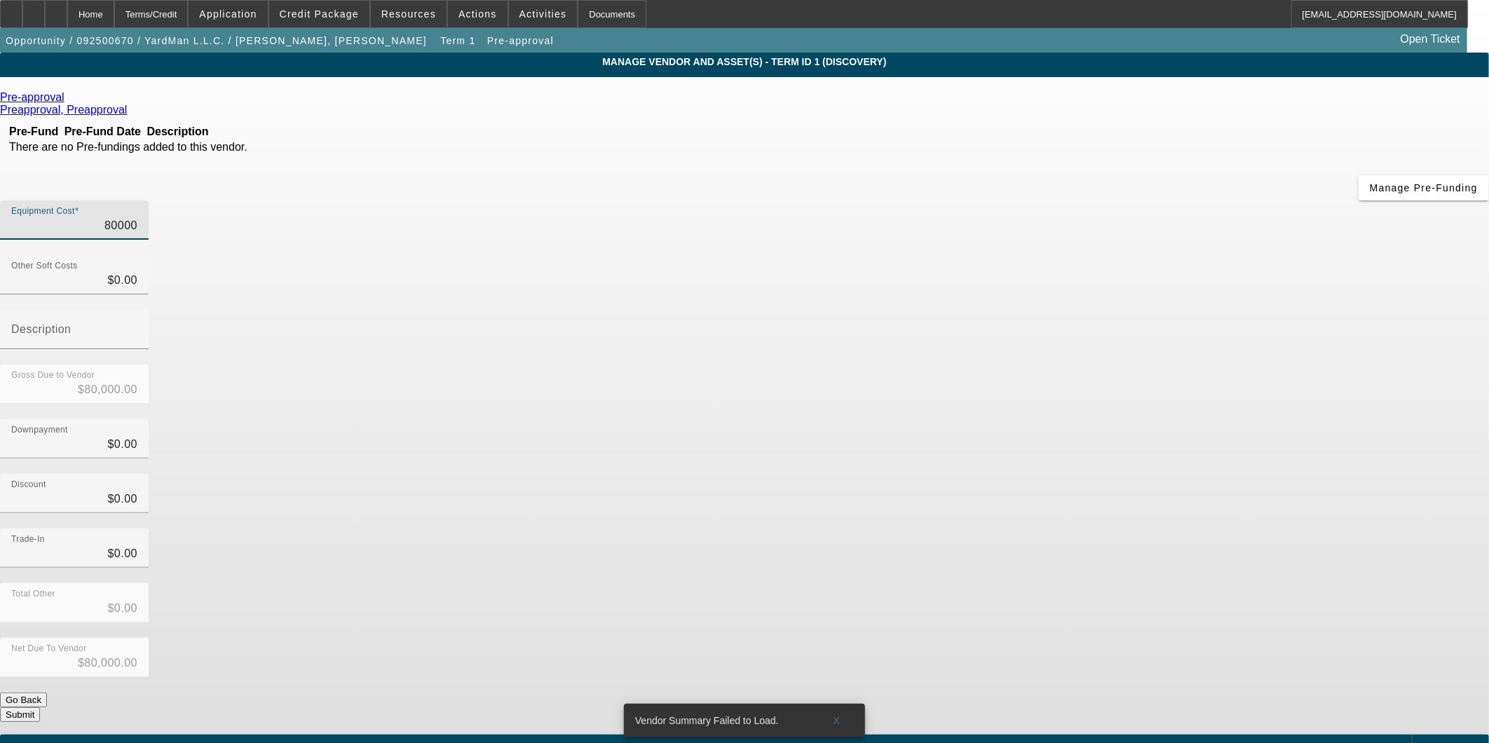
drag, startPoint x: 883, startPoint y: 114, endPoint x: 1089, endPoint y: 127, distance: 206.5
click at [1089, 200] on div "Equipment Cost 80000" at bounding box center [744, 227] width 1489 height 55
drag, startPoint x: 901, startPoint y: 116, endPoint x: 1106, endPoint y: 120, distance: 204.7
click at [1106, 200] on div "Equipment Cost 80000" at bounding box center [744, 227] width 1489 height 55
type input "4"
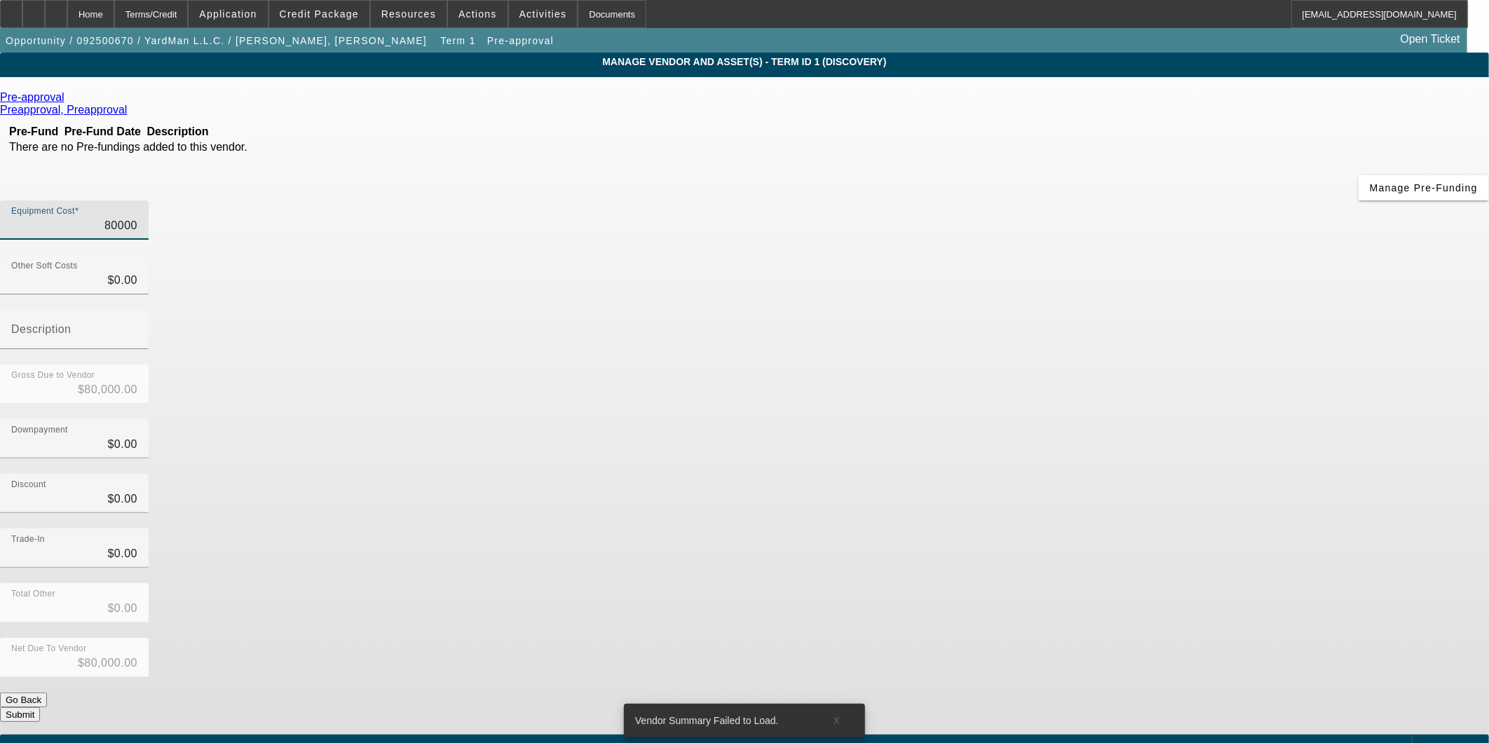
type input "$4.00"
type input "44"
type input "$44.00"
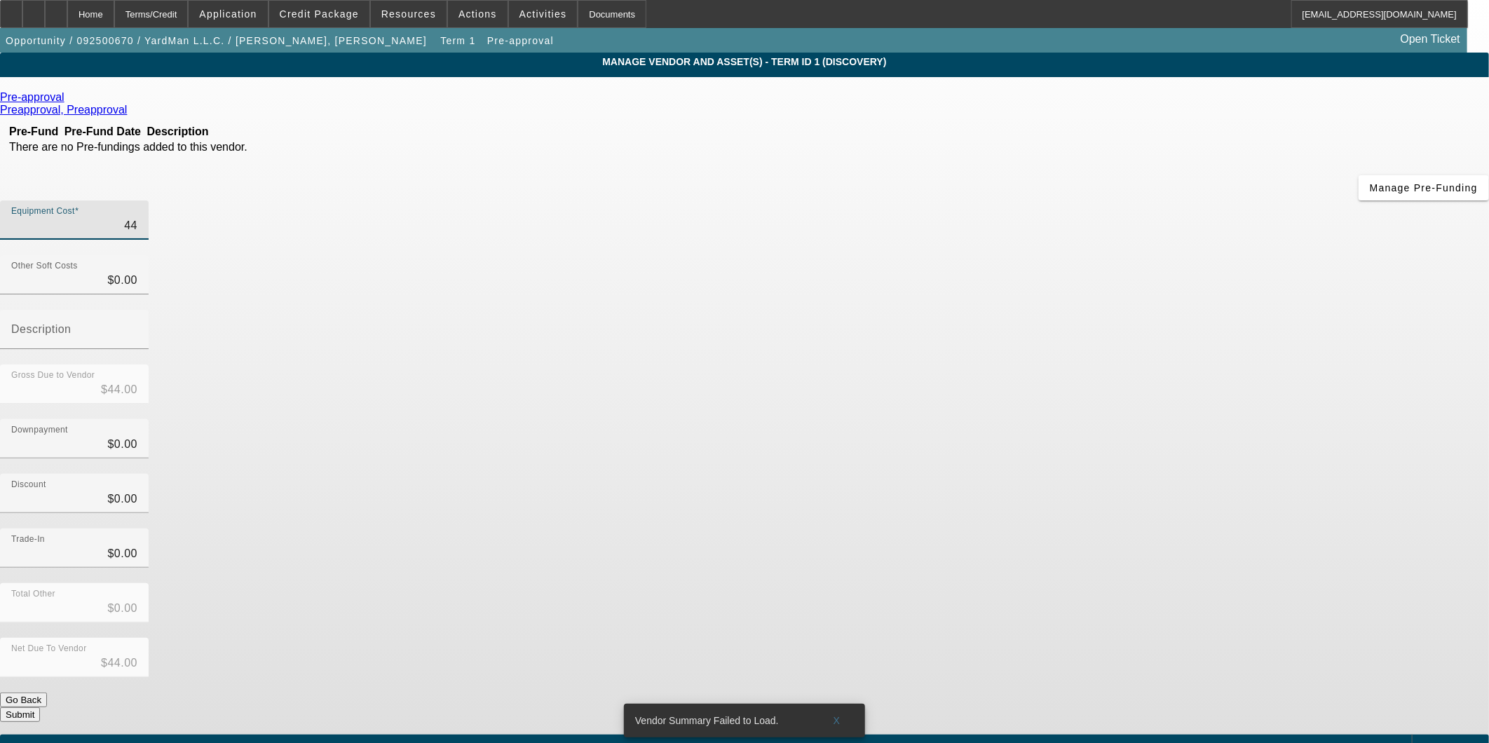
type input "449"
type input "$449.00"
type input "4499"
type input "$4,499.00"
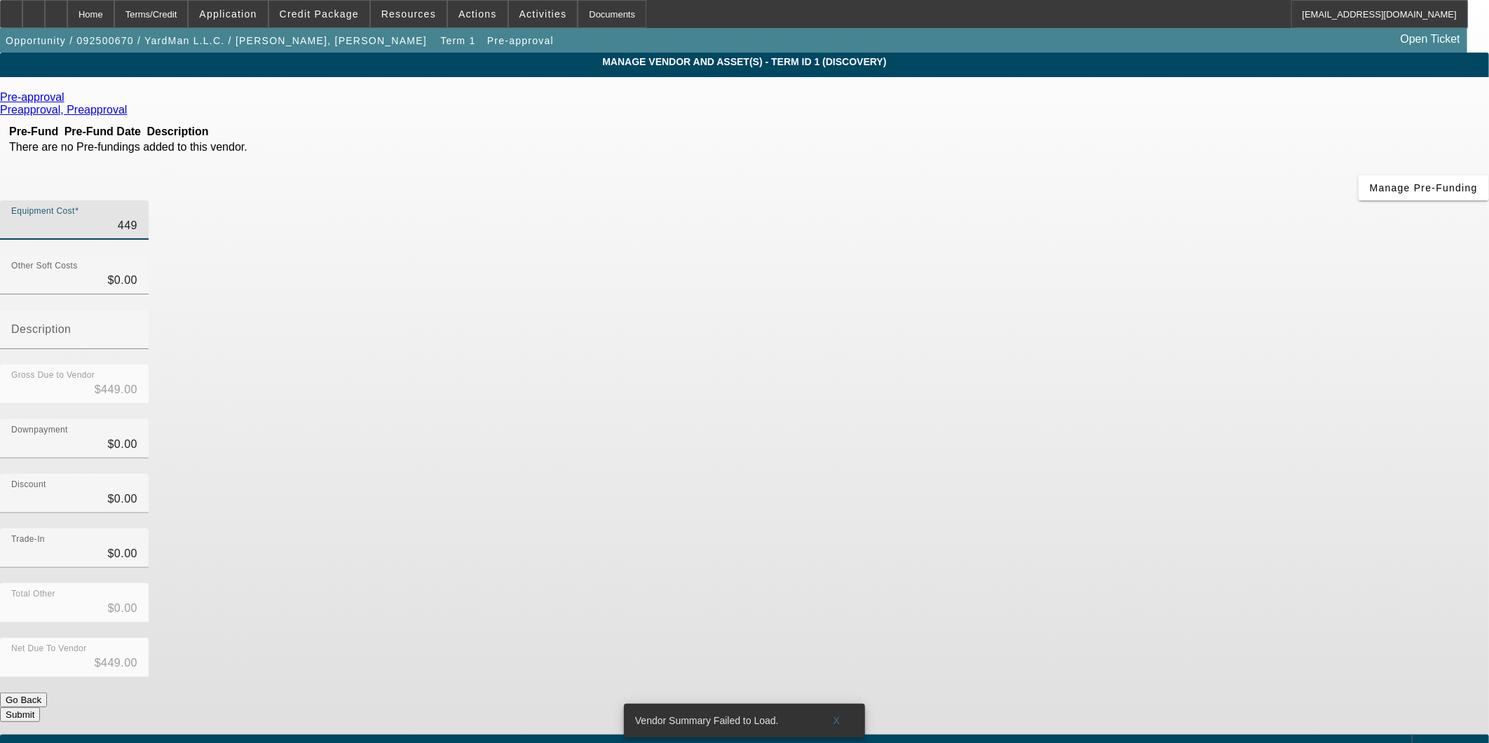
type input "$4,499.00"
type input "44995"
type input "$44,995.00"
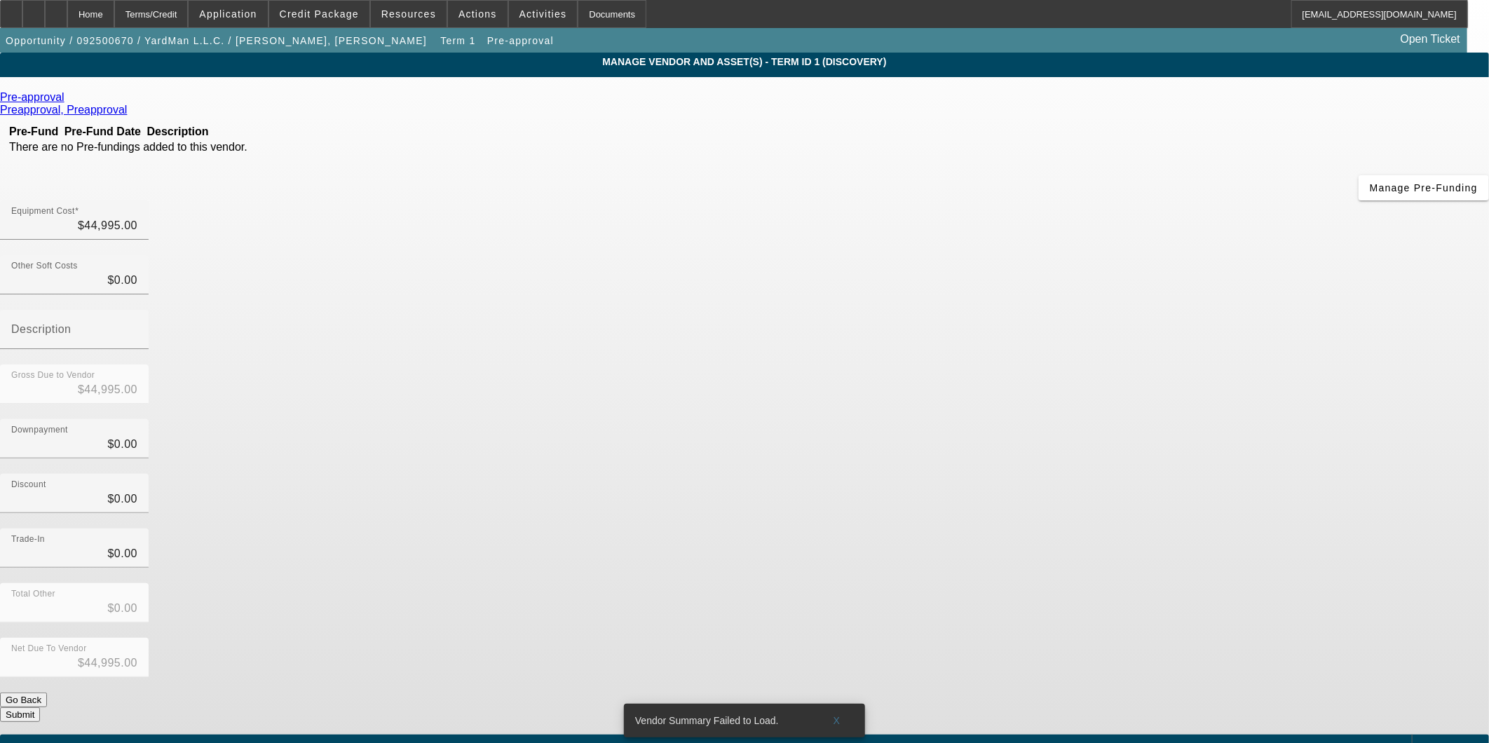
click at [1012, 365] on div "Gross Due to Vendor $44,995.00" at bounding box center [744, 392] width 1489 height 55
click at [68, 99] on icon at bounding box center [68, 97] width 0 height 12
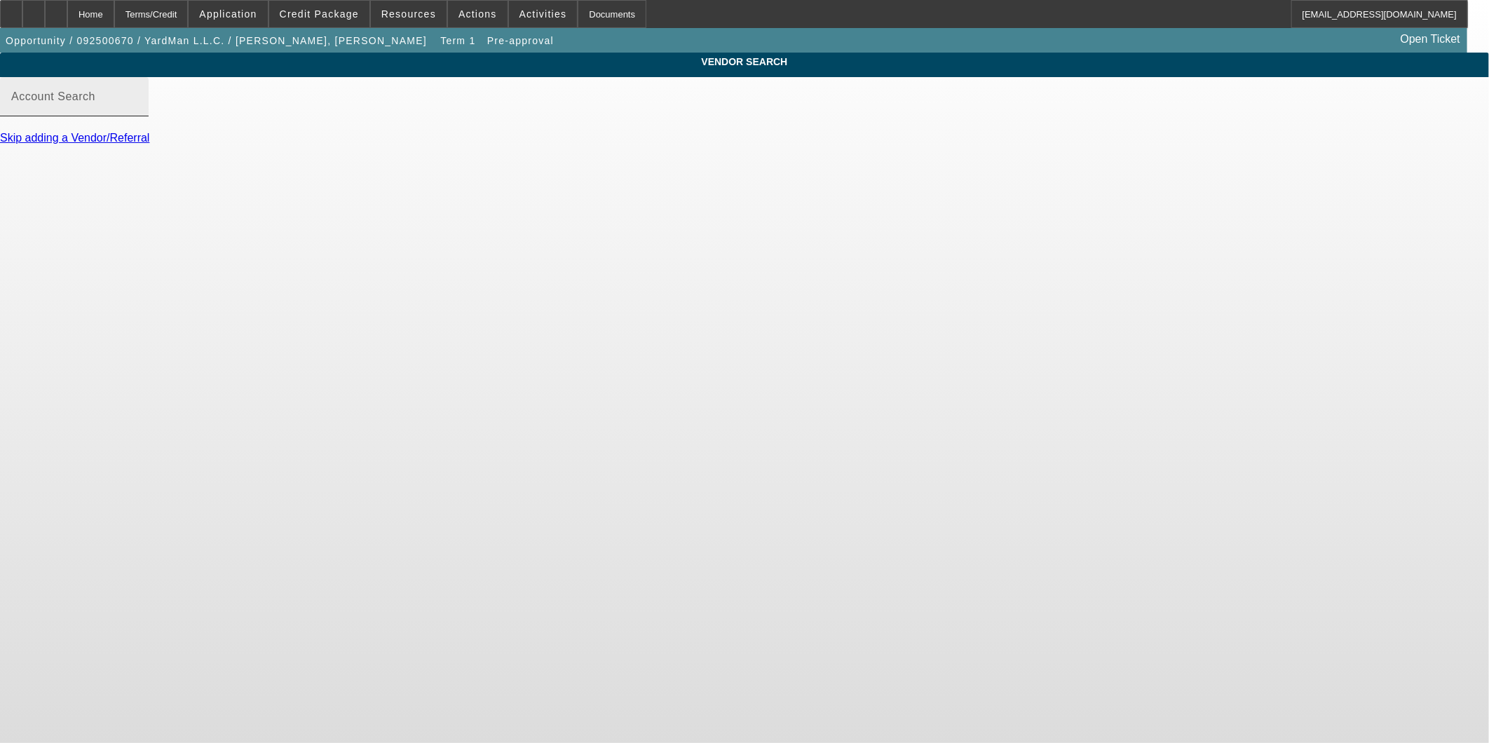
click at [137, 111] on input "Account Search" at bounding box center [74, 102] width 126 height 17
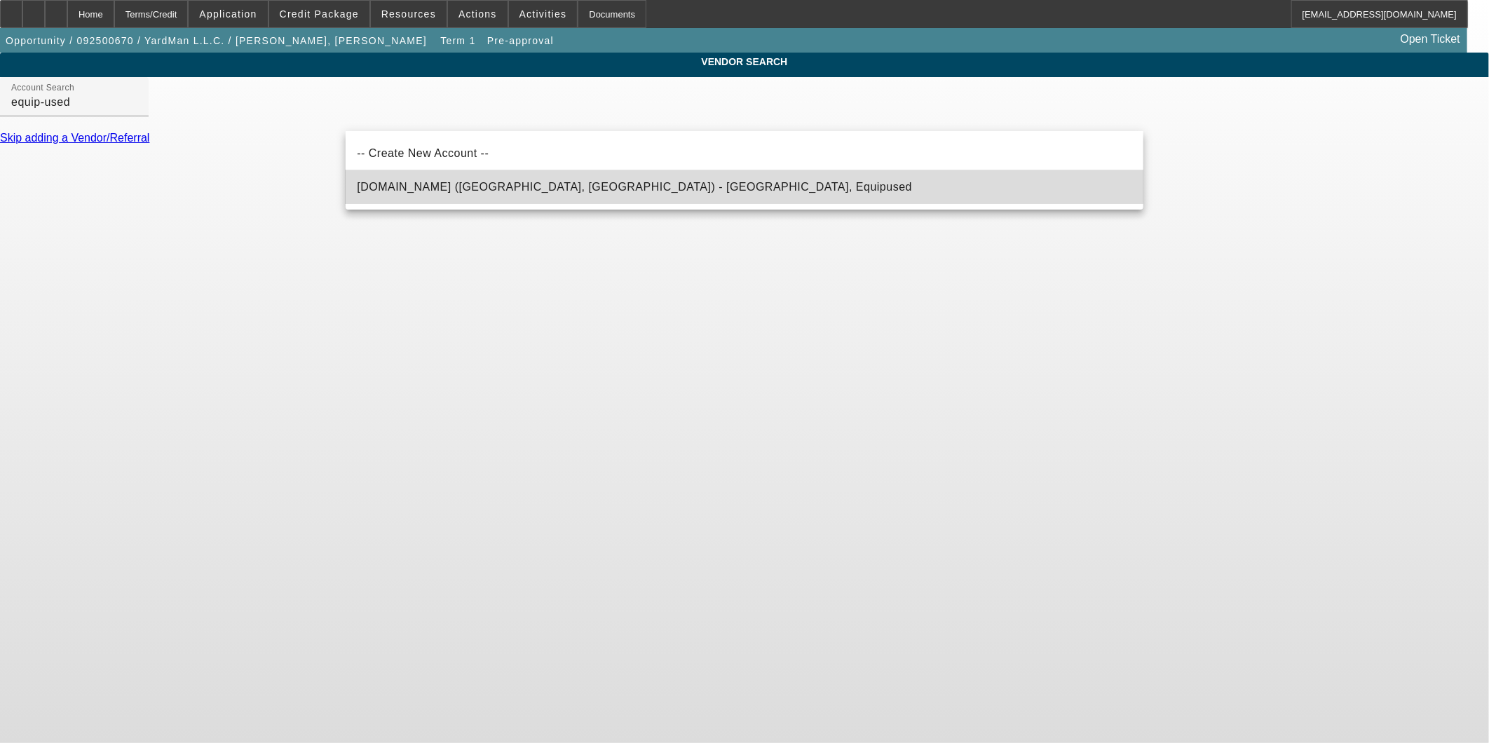
click at [463, 179] on span "Equip-Used.com (Northbrook, IL) - Equipused, Equipused" at bounding box center [634, 187] width 555 height 17
type input "Equip-Used.com (Northbrook, IL) - Equipused, Equipused"
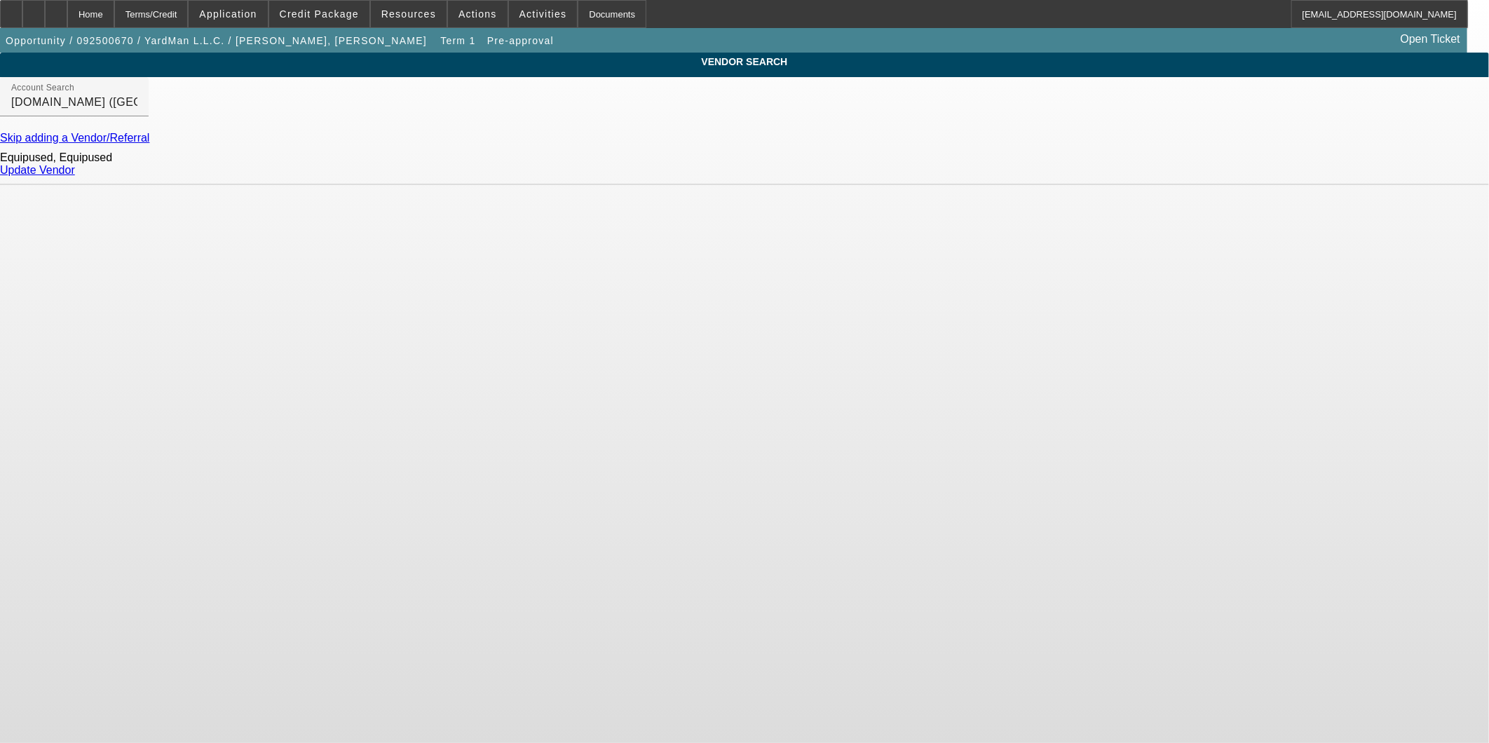
click at [1101, 169] on div "Equipused, Equipused Update Vendor" at bounding box center [744, 164] width 1489 height 41
click at [75, 176] on link "Update Vendor" at bounding box center [37, 170] width 75 height 12
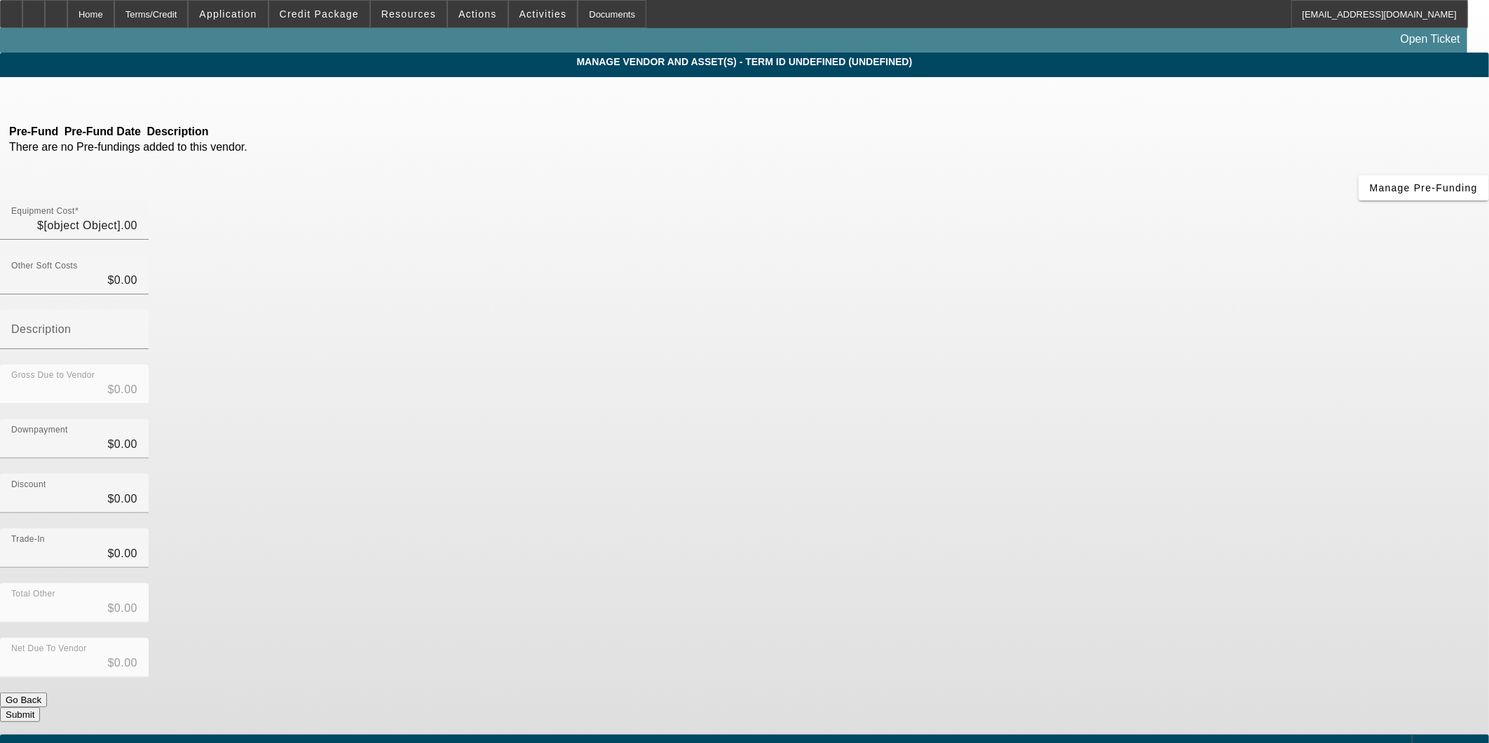
type input "$44,995.00"
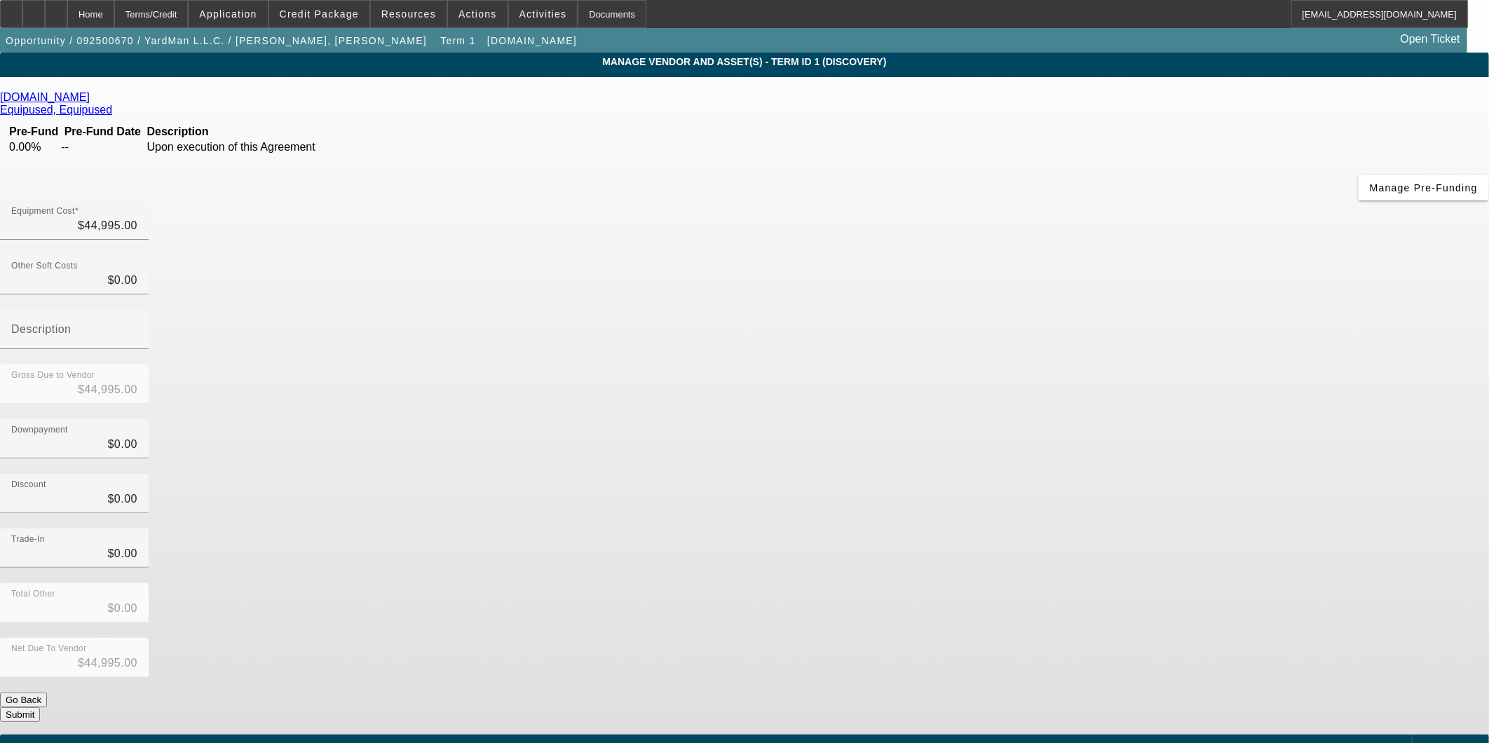
click at [1412, 735] on div "Add Equipment" at bounding box center [1450, 747] width 77 height 25
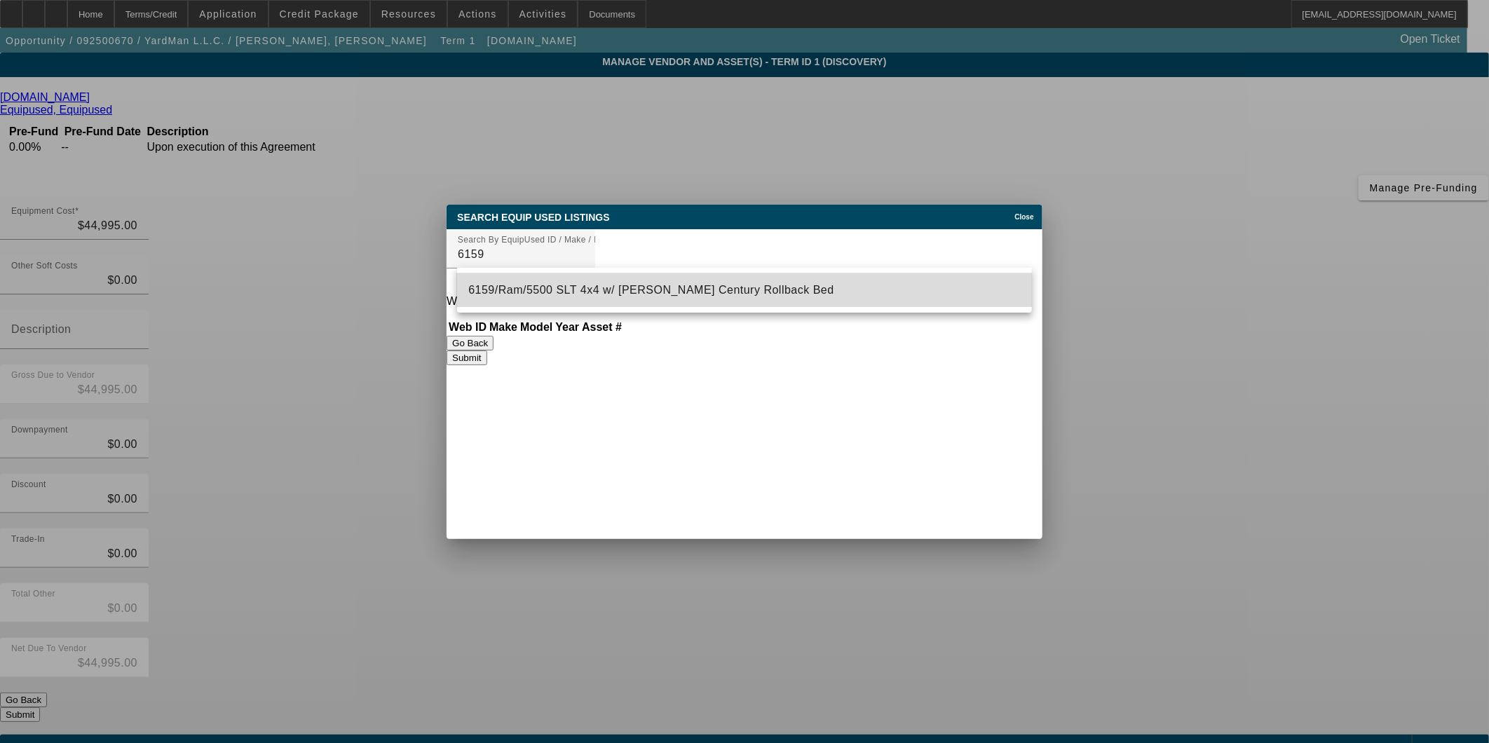
click at [635, 289] on span "6159/Ram/5500 SLT 4x4 w/ Miller Century Rollback Bed" at bounding box center [651, 290] width 366 height 12
type input "6159/Ram/5500 SLT 4x4 w/ Miller Century Rollback Bed"
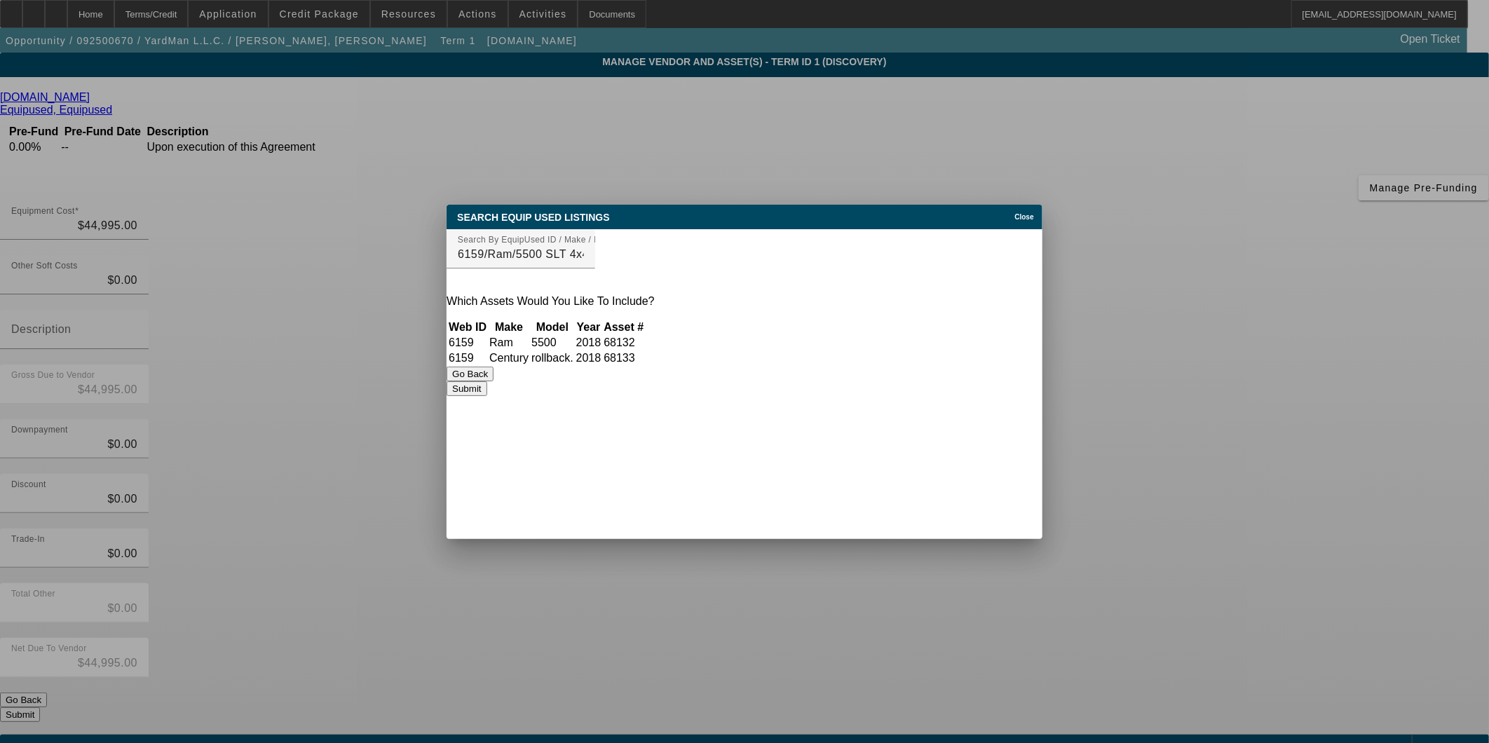
click at [487, 396] on button "Submit" at bounding box center [467, 388] width 40 height 15
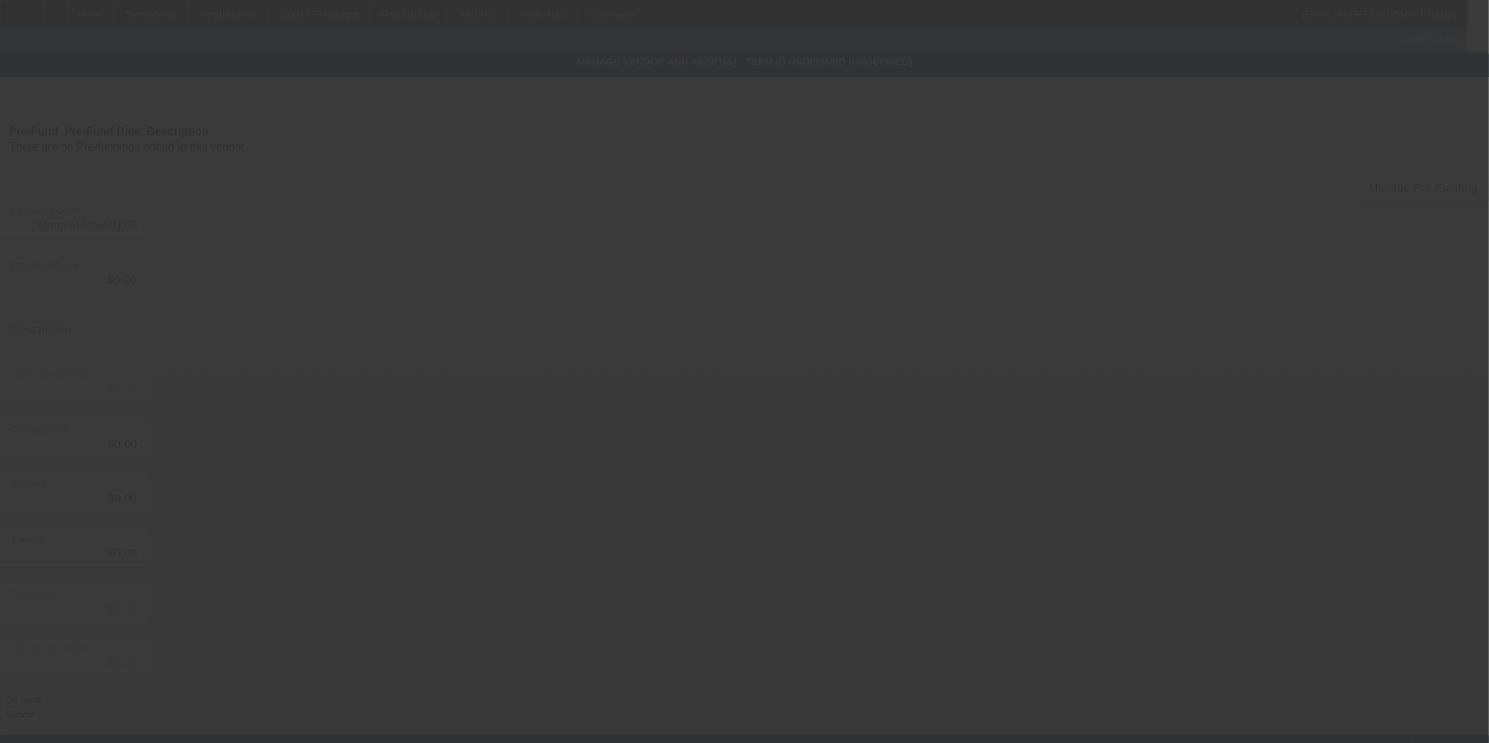
type input "$44,995.00"
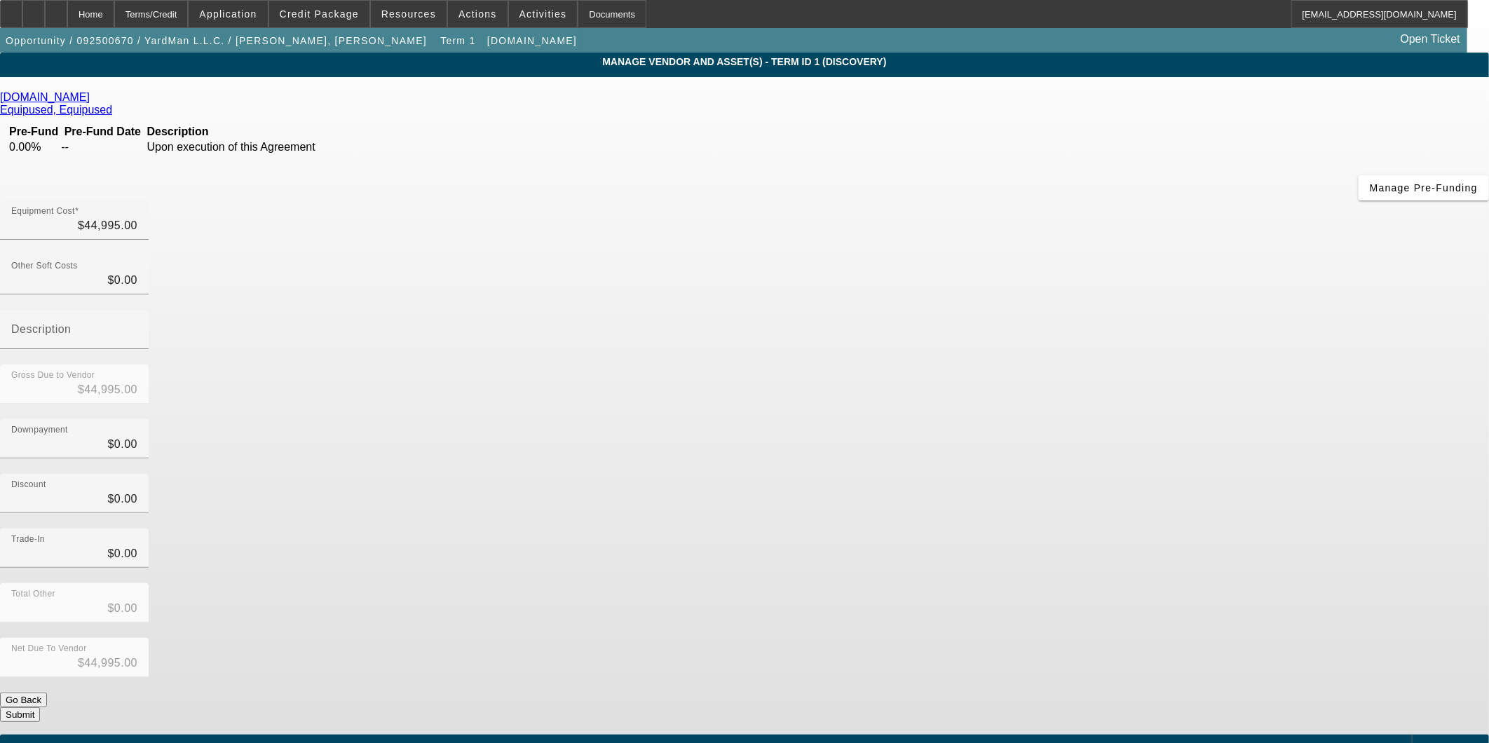
click at [40, 707] on button "Submit" at bounding box center [20, 714] width 40 height 15
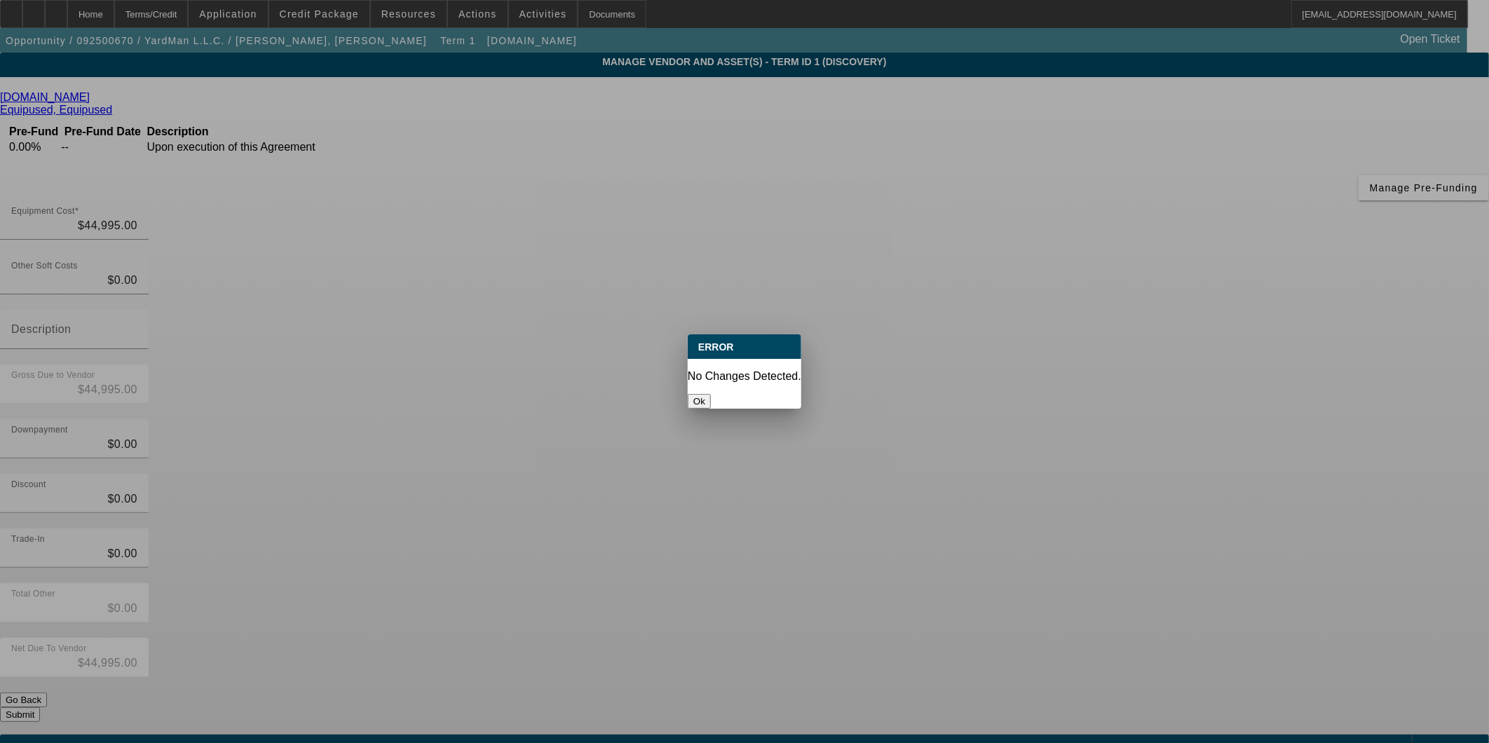
click at [711, 394] on button "Ok" at bounding box center [699, 401] width 23 height 15
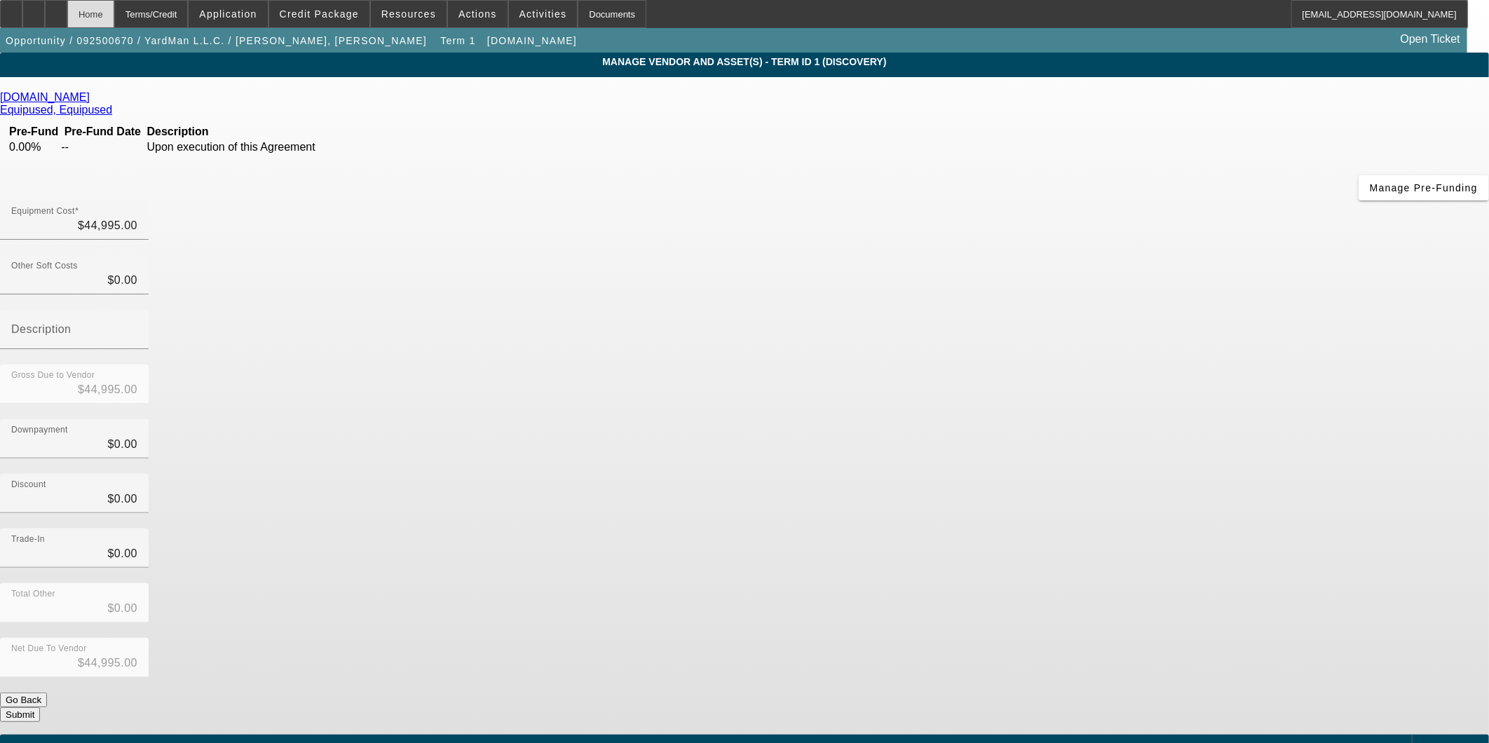
click at [114, 15] on div "Home" at bounding box center [90, 14] width 47 height 28
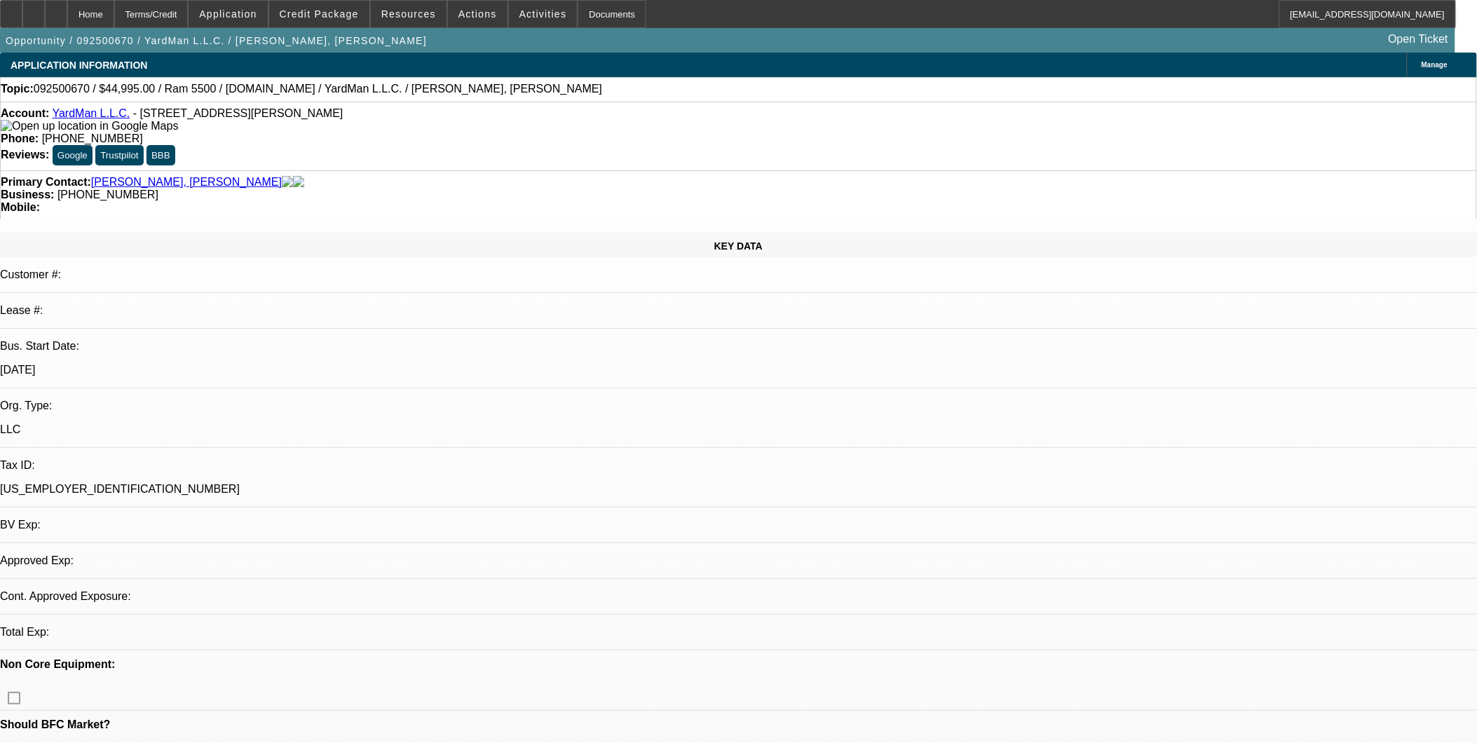
select select "0"
select select "2"
select select "0.1"
select select "1"
select select "2"
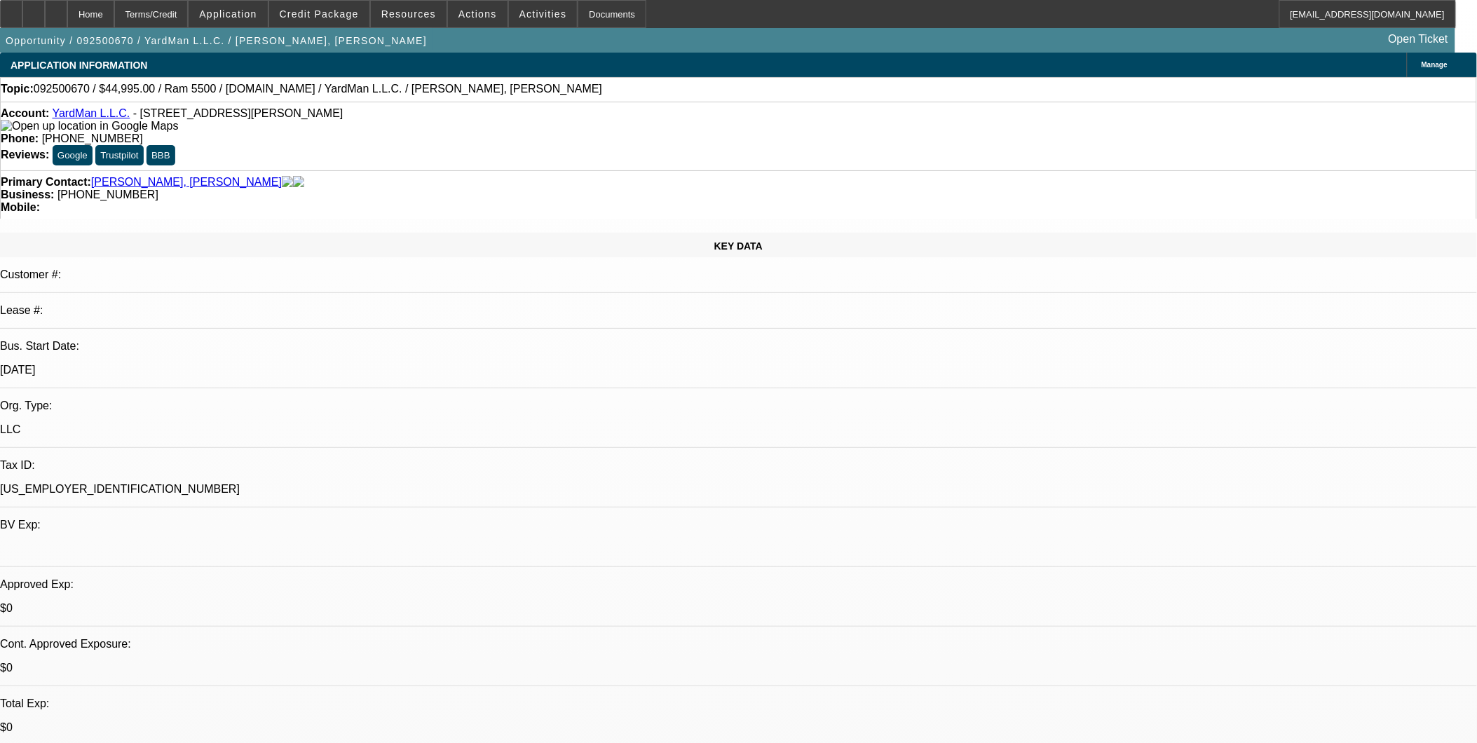
select select "4"
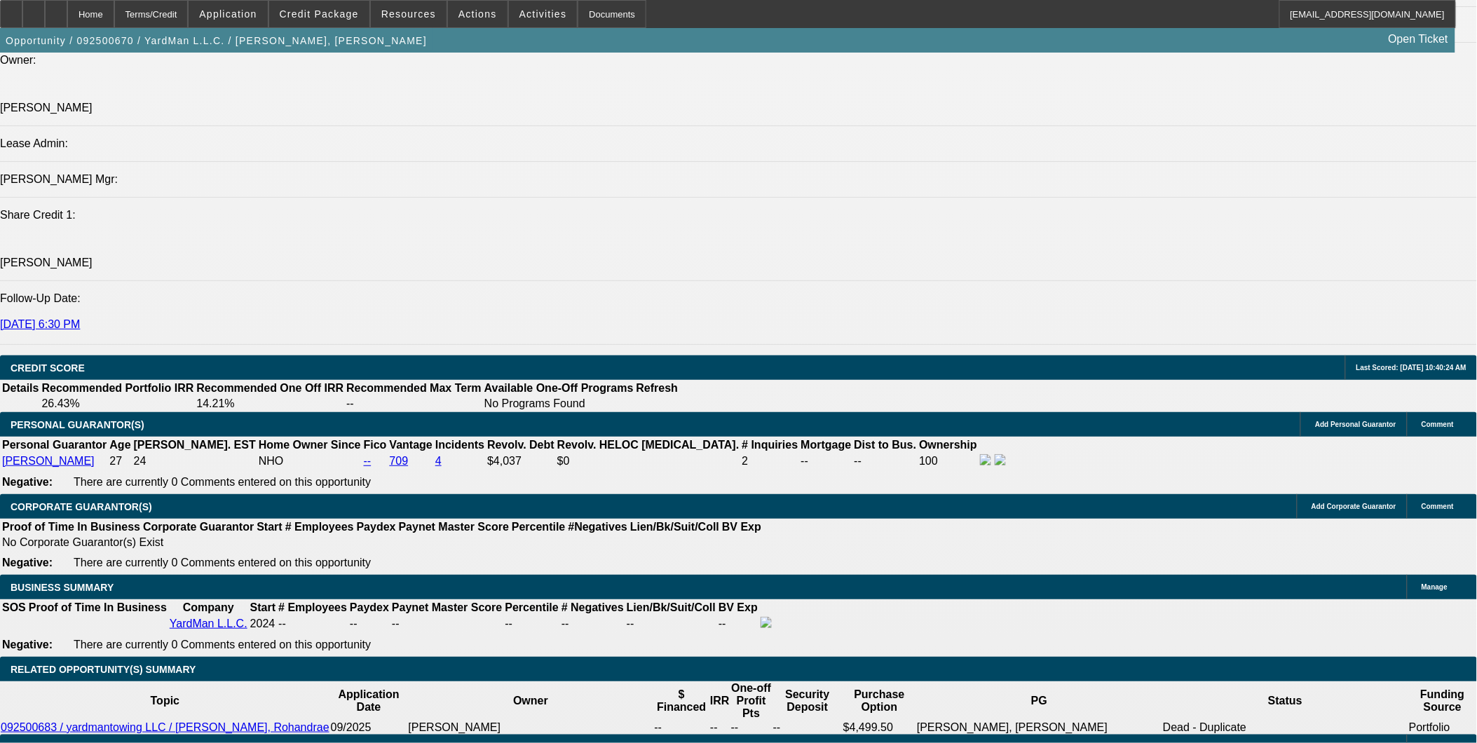
scroll to position [1558, 0]
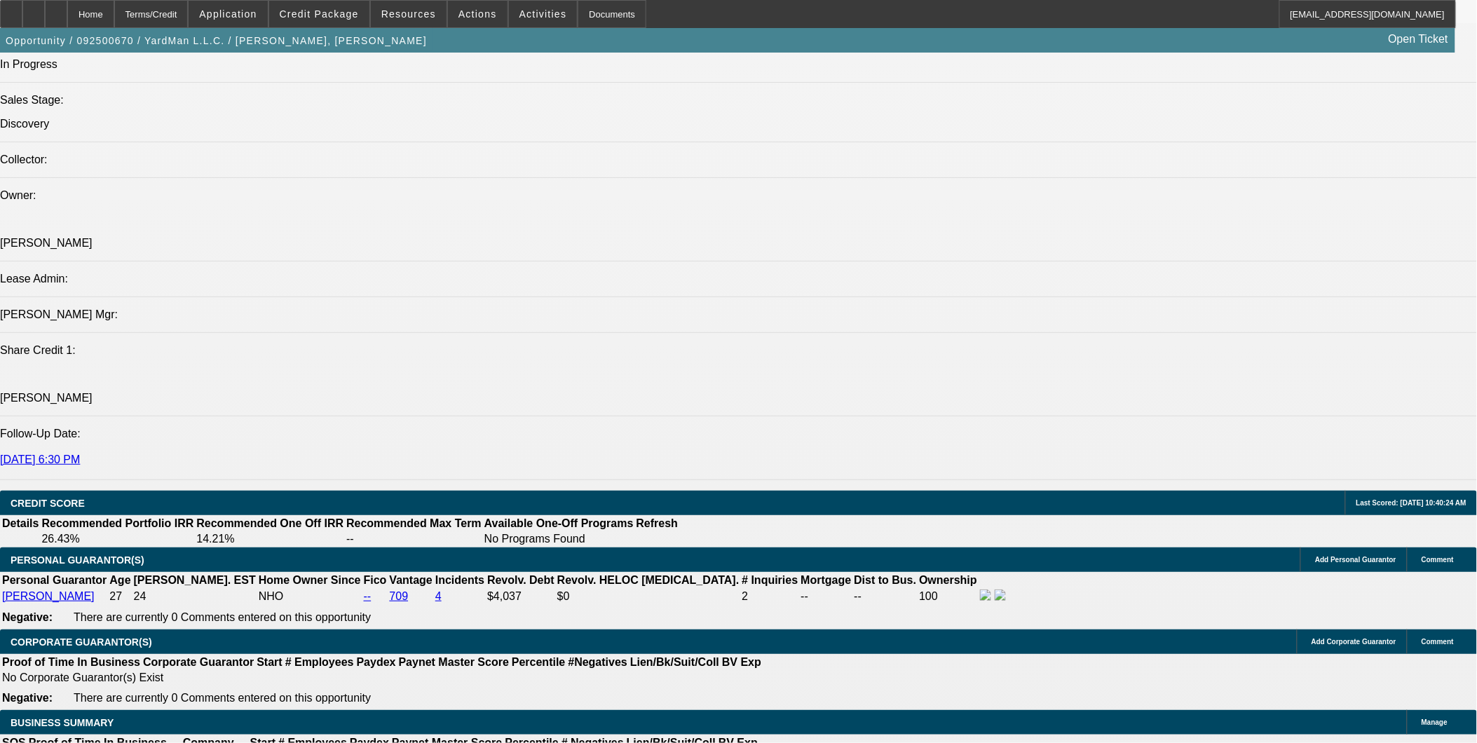
drag, startPoint x: 298, startPoint y: 591, endPoint x: 484, endPoint y: 569, distance: 187.7
select select "0.1"
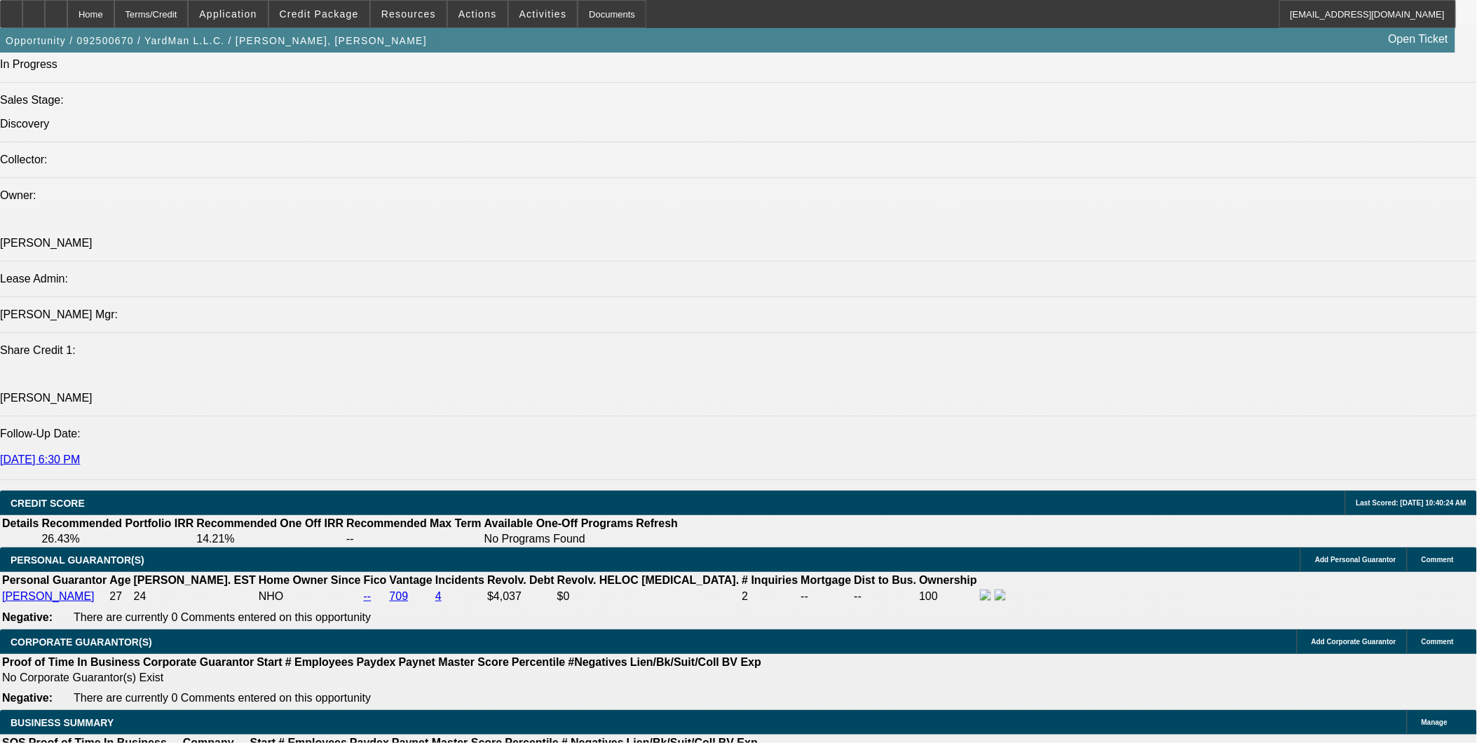
type input "$4,499.50"
type input "UNKNOWN"
drag, startPoint x: 292, startPoint y: 587, endPoint x: 376, endPoint y: 585, distance: 84.1
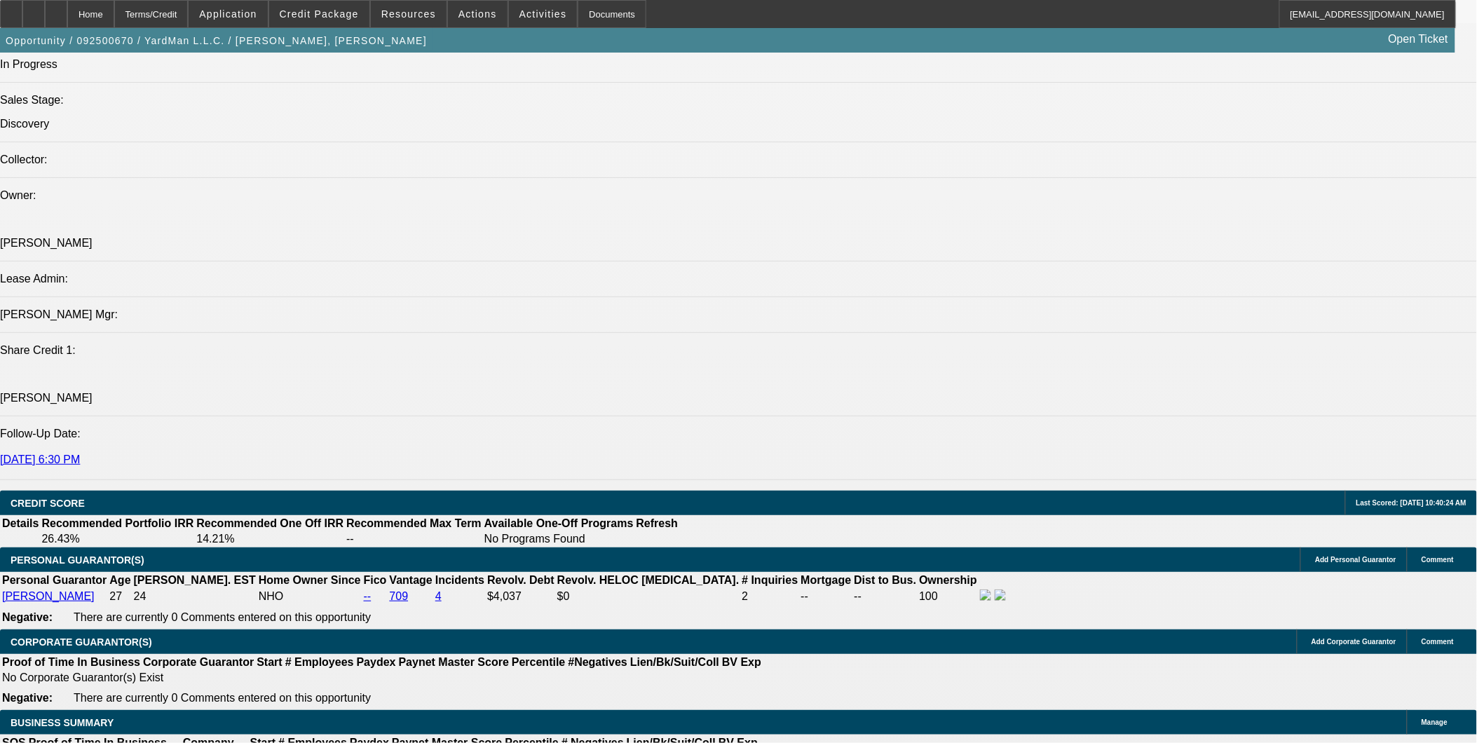
type input "18"
type input "1"
type input "$4,535.20"
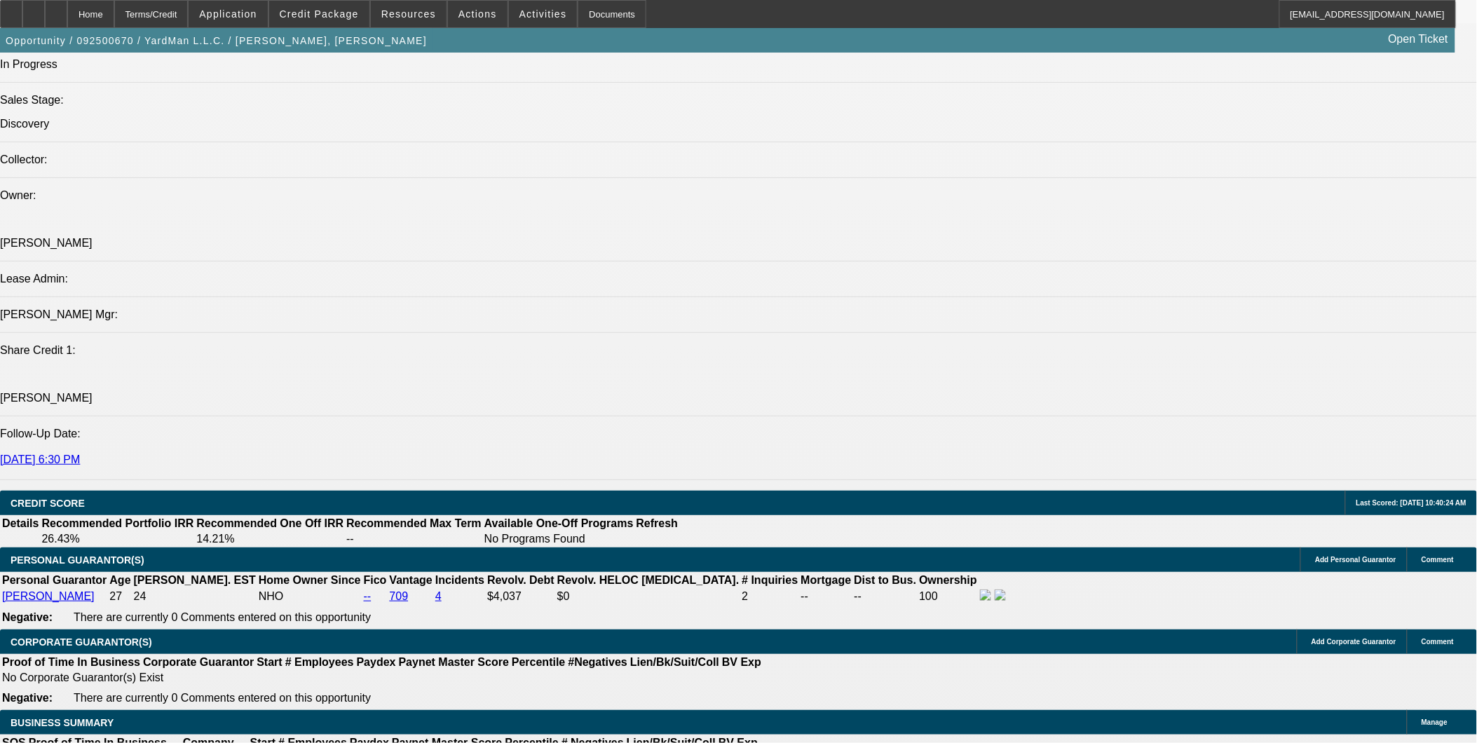
type input "$2,267.60"
type input "18"
type input "$5,167.70"
type input "$2,583.85"
type input "18.9"
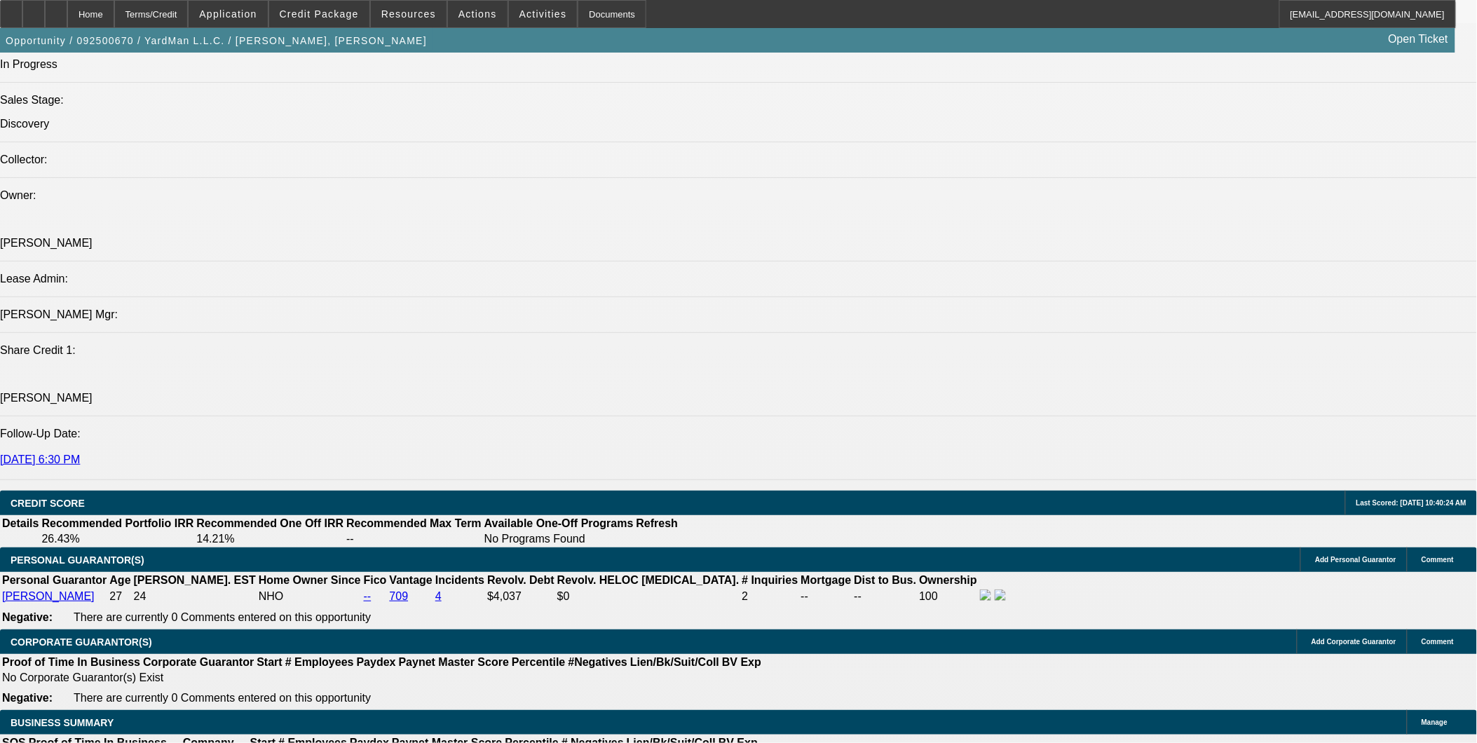
type input "$5,202.50"
type input "$2,601.25"
type input "18.9"
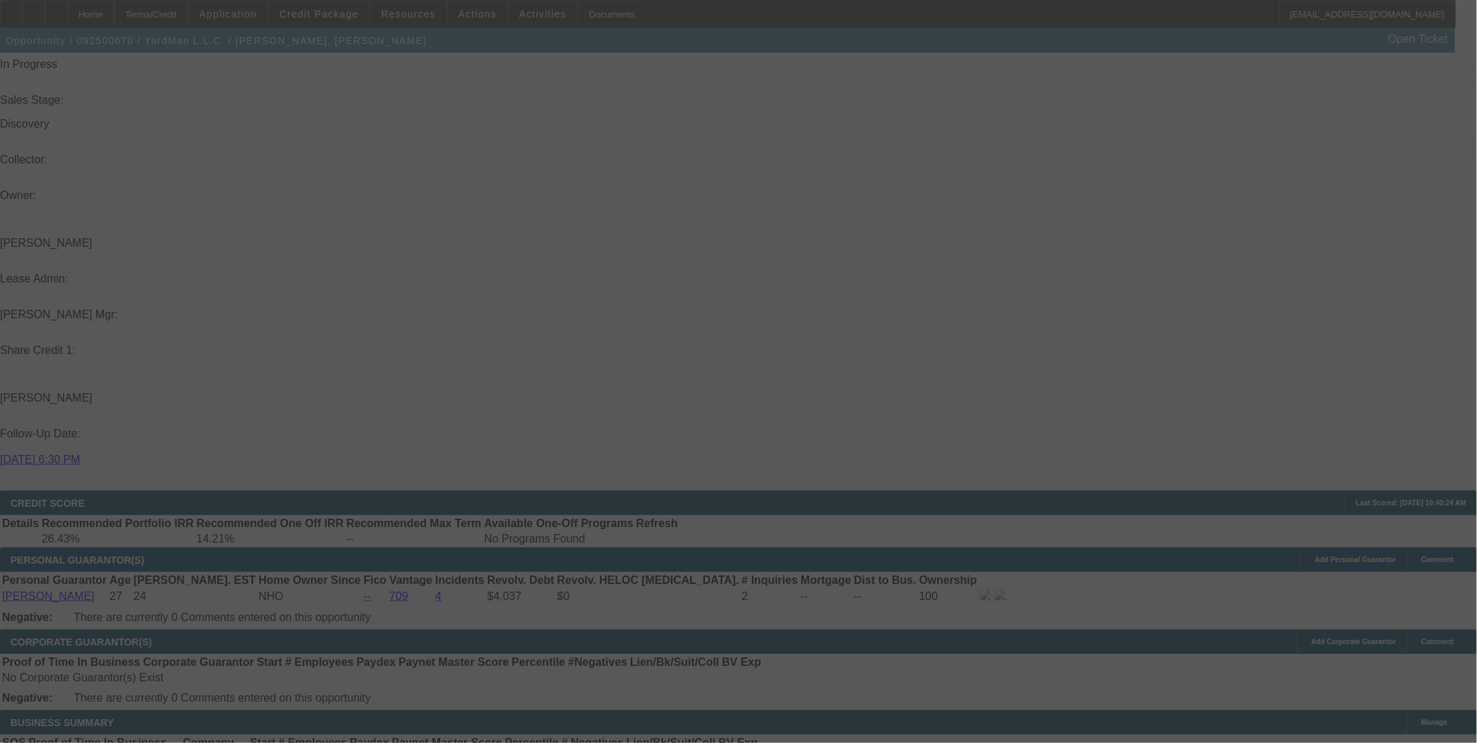
select select "0.1"
select select "2"
select select "0.1"
select select "4"
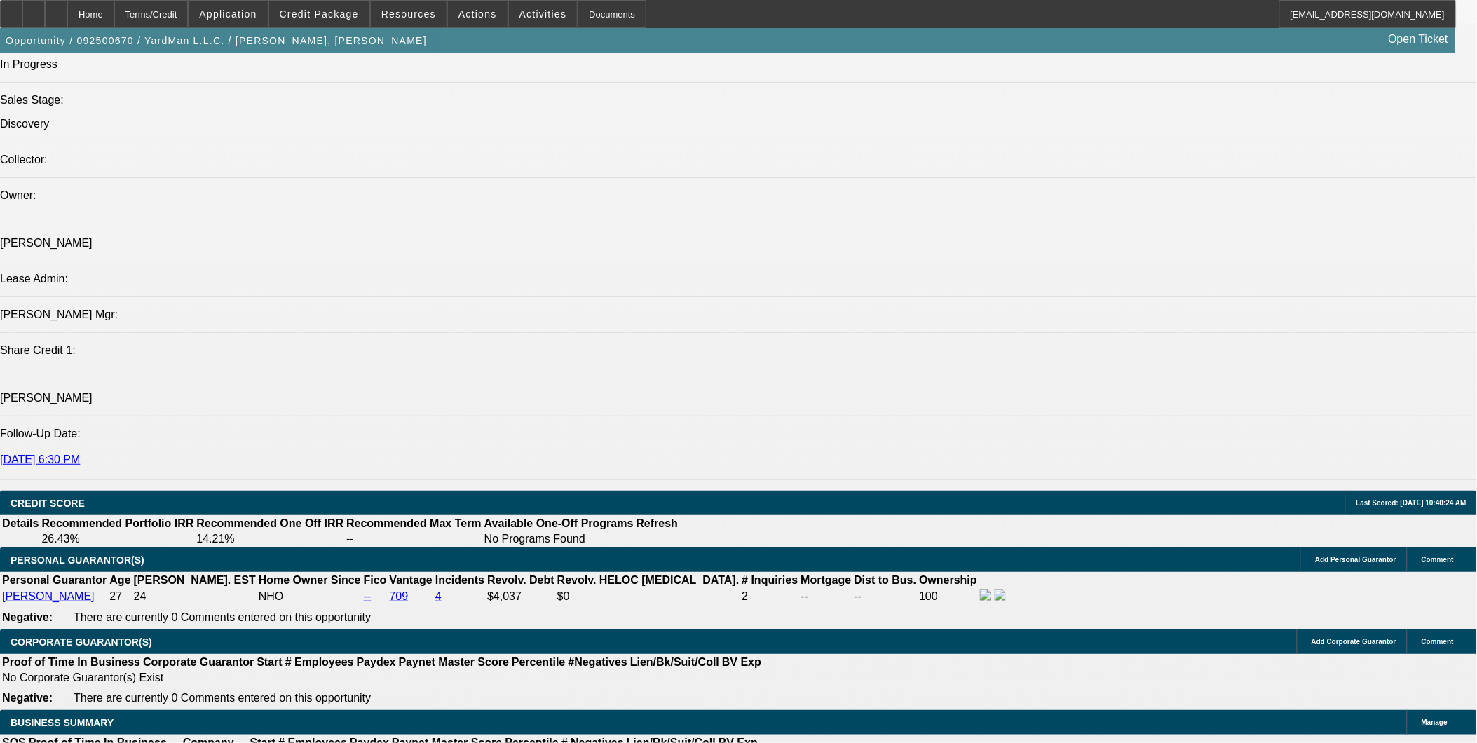
scroll to position [1638, 0]
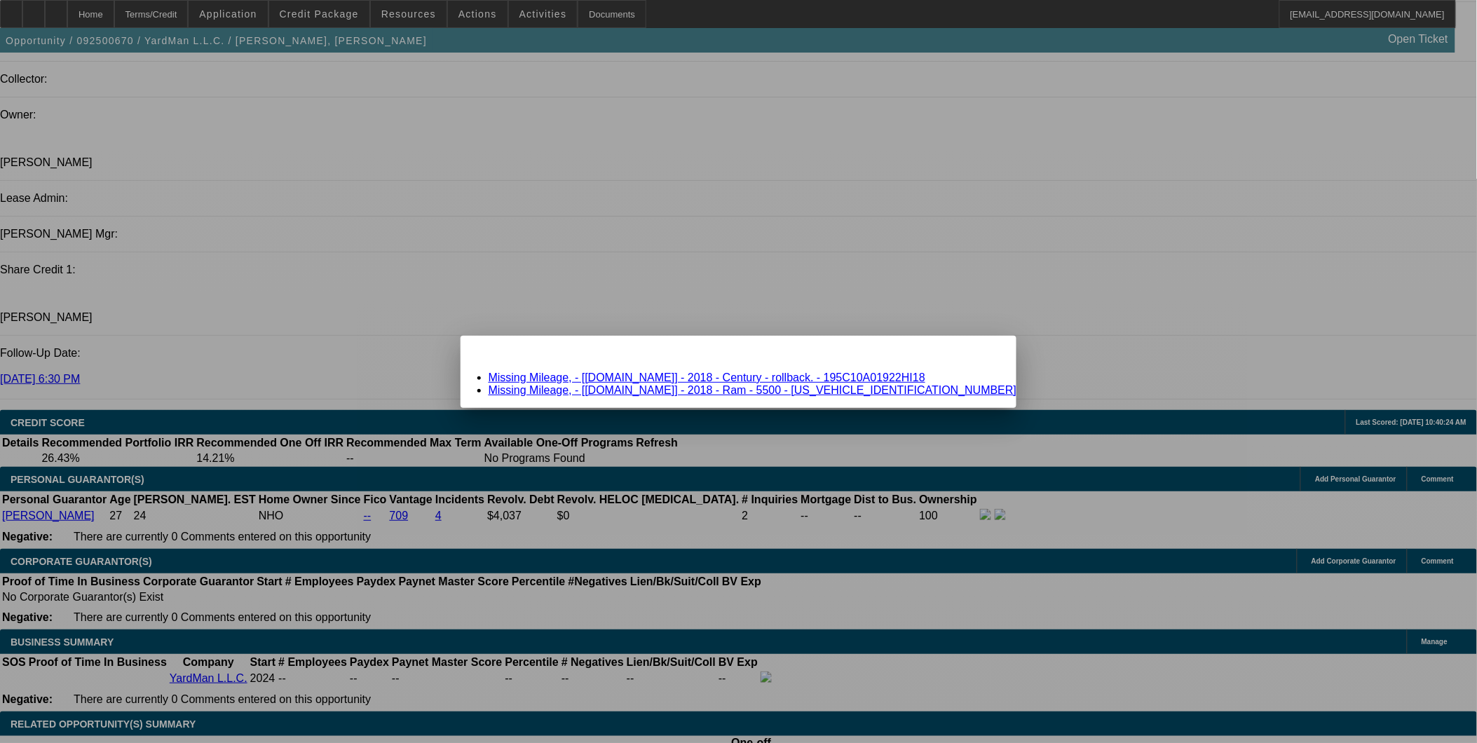
click at [989, 352] on span "Close" at bounding box center [998, 348] width 19 height 8
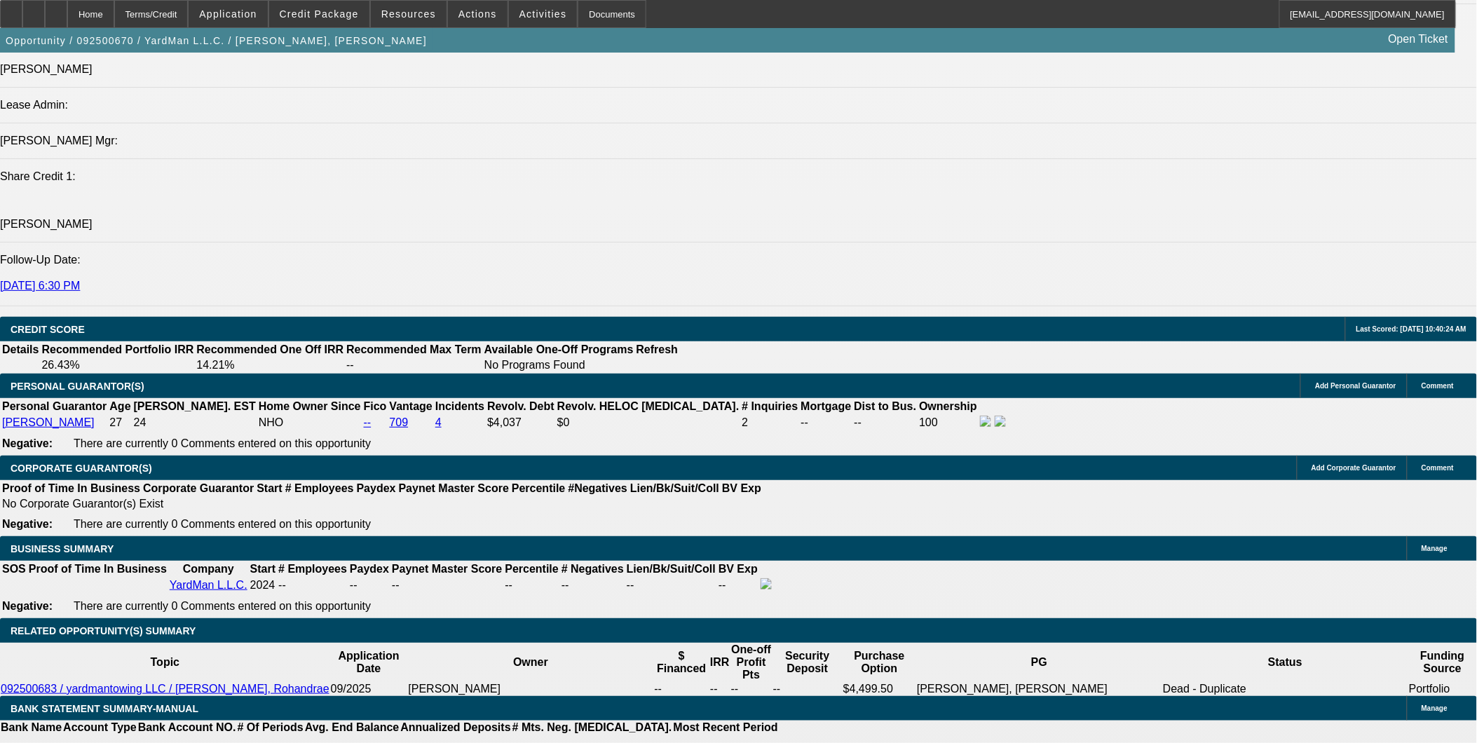
scroll to position [1715, 0]
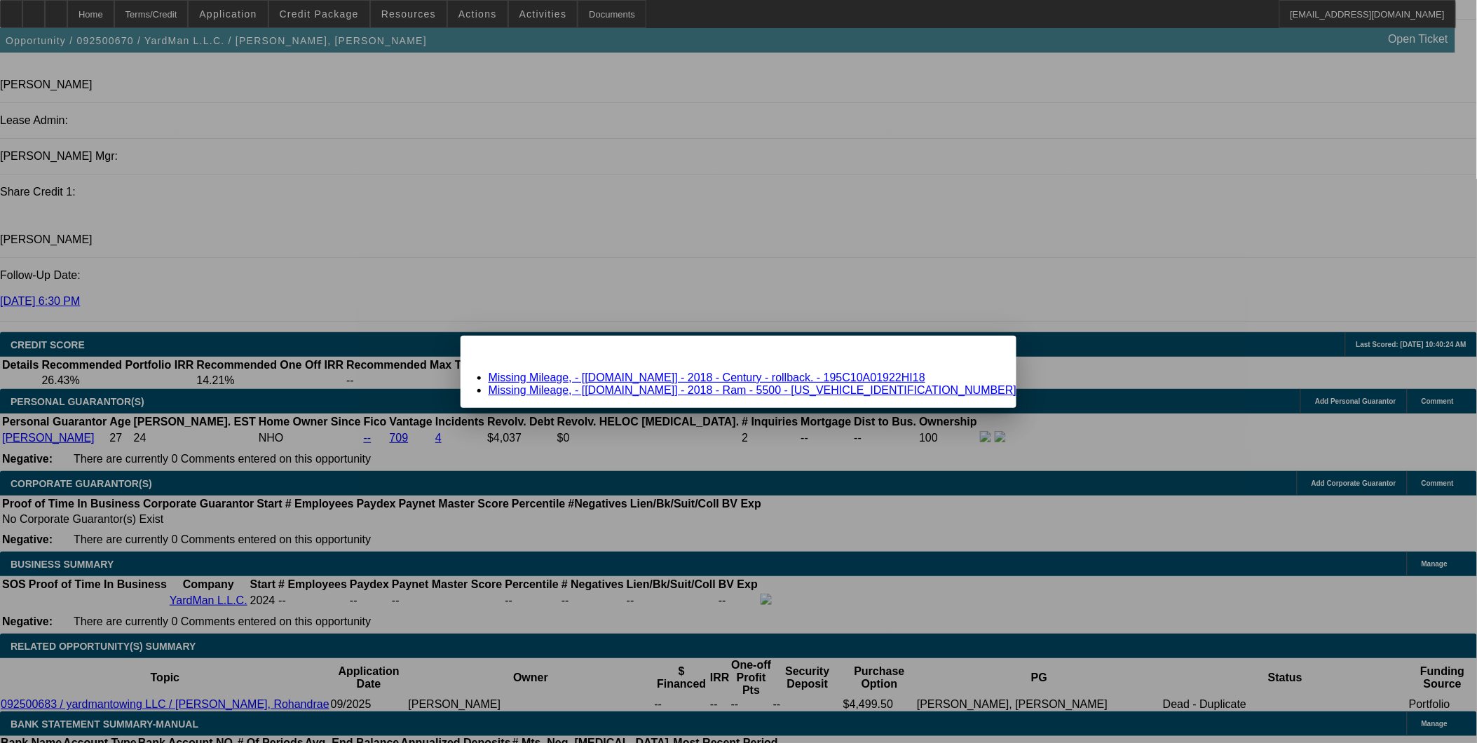
scroll to position [0, 0]
click at [986, 352] on div "Close" at bounding box center [1001, 344] width 31 height 16
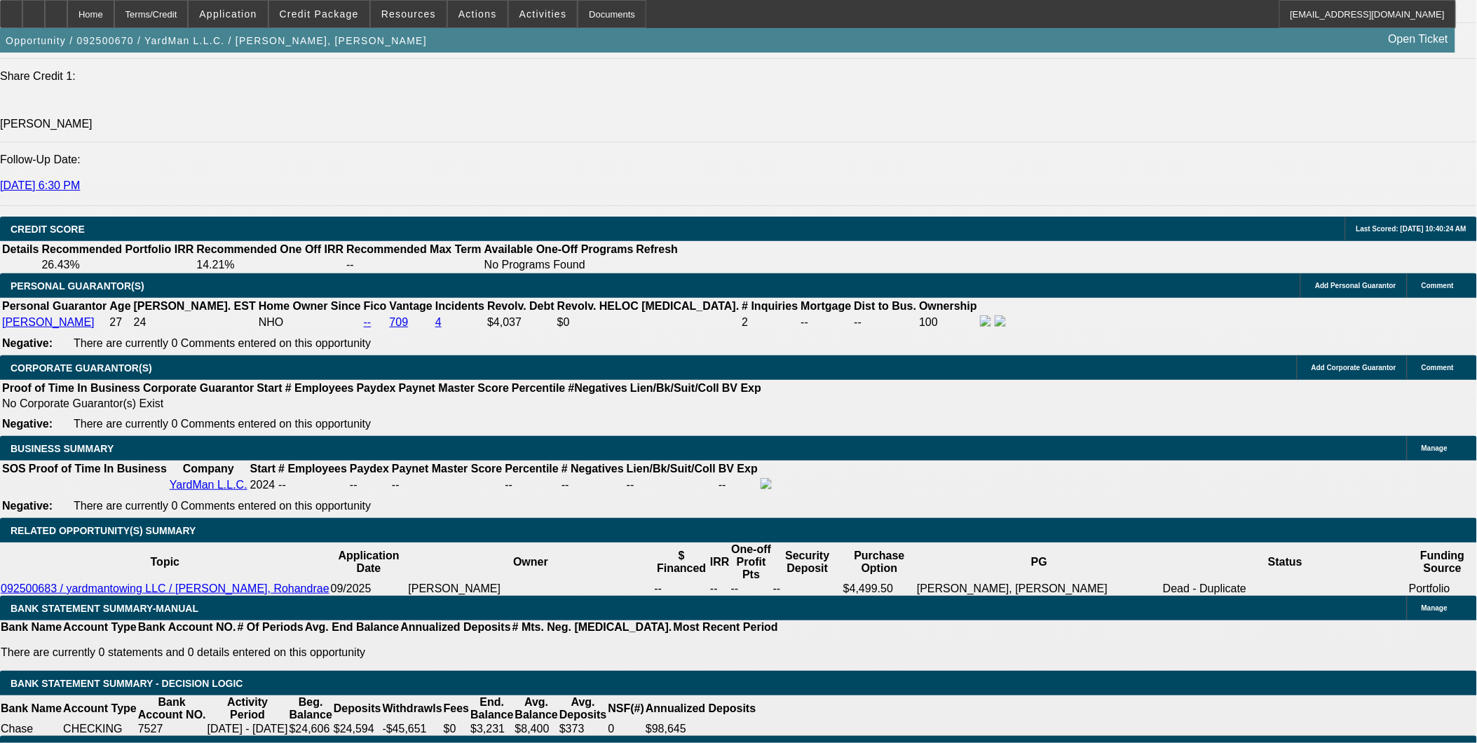
scroll to position [1793, 0]
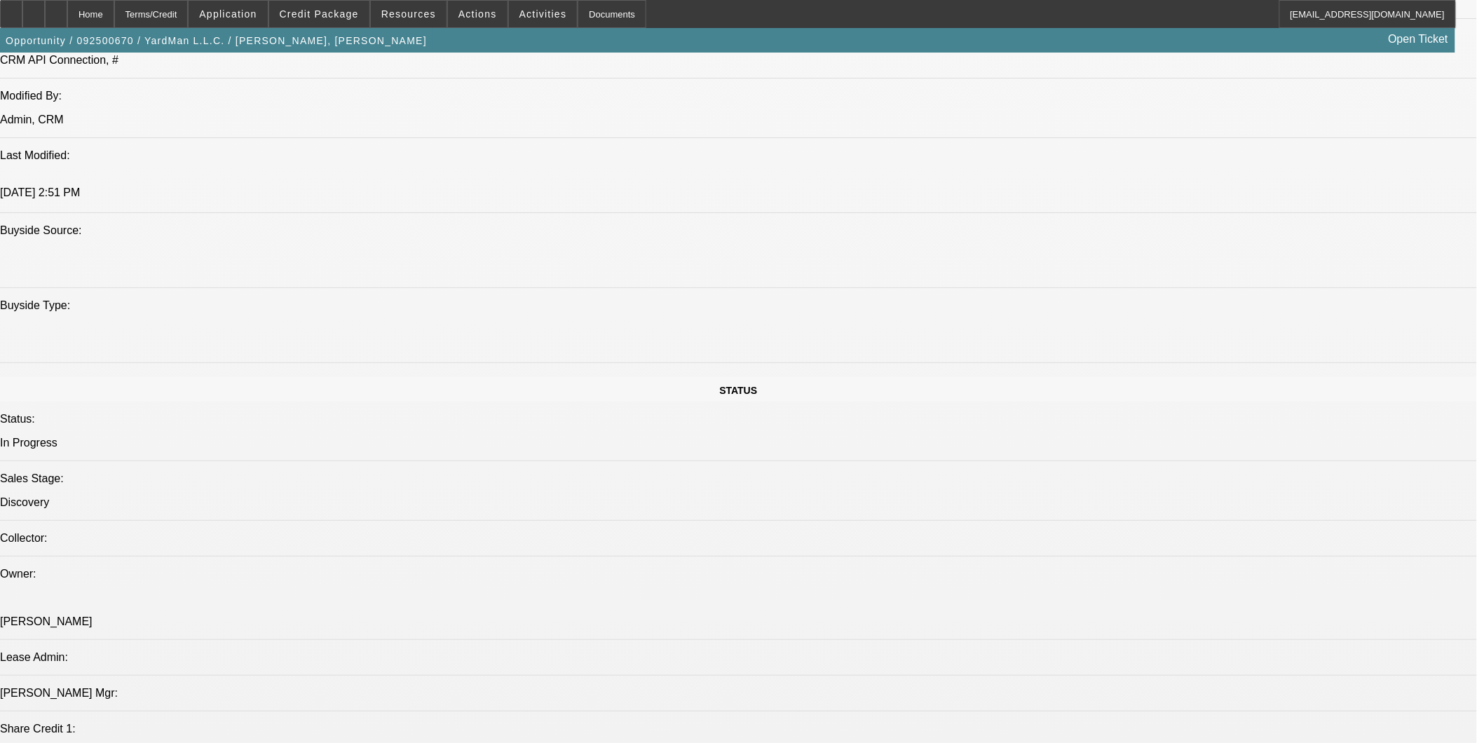
scroll to position [1171, 0]
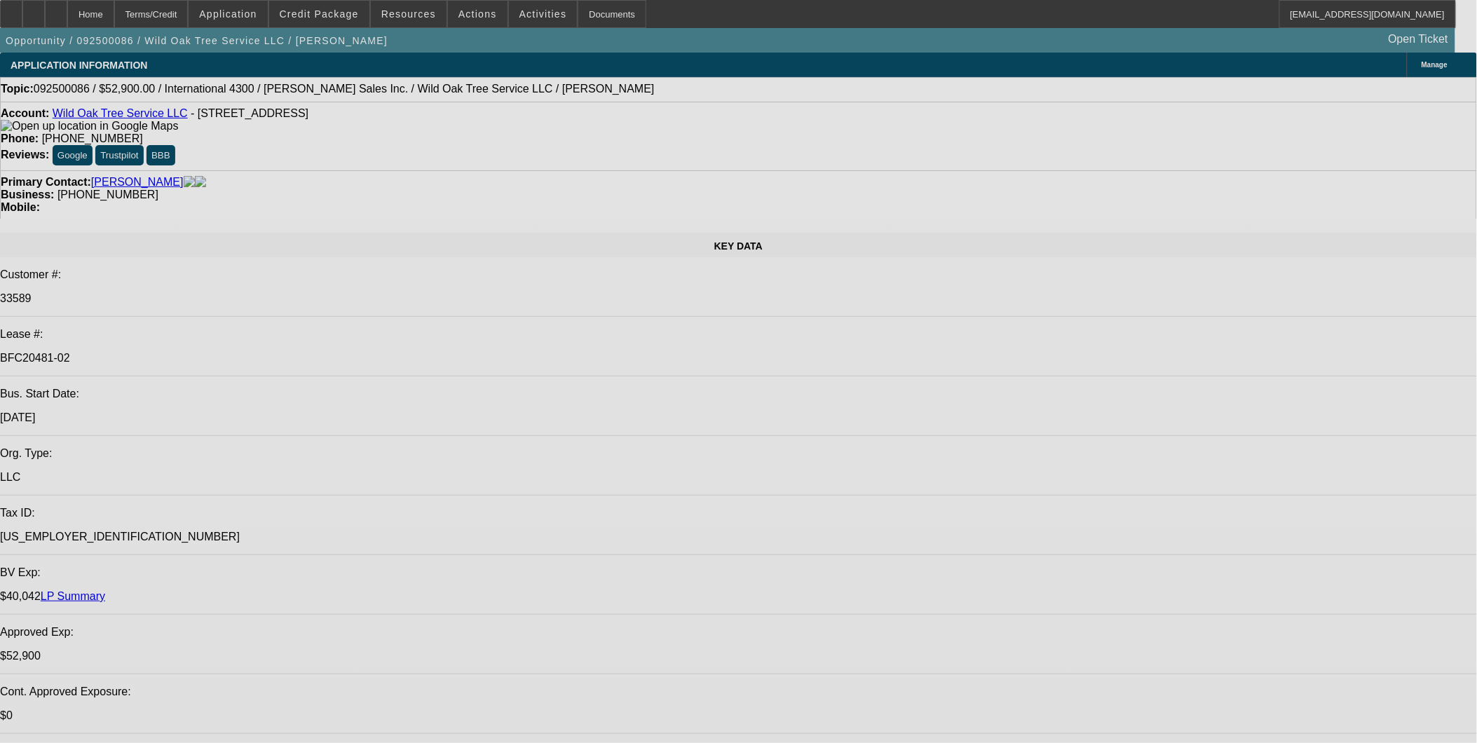
select select "0"
select select "2"
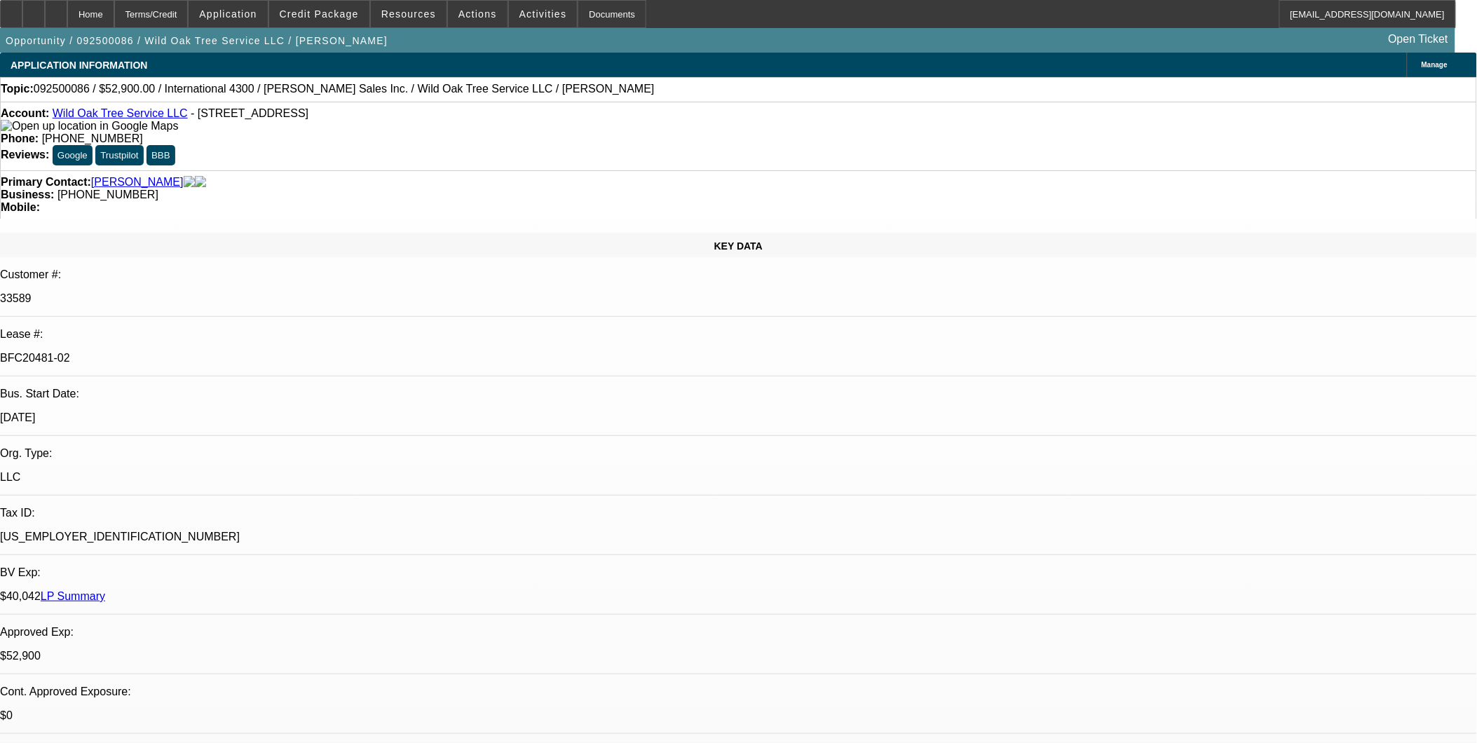
select select "0"
select select "2"
select select "0"
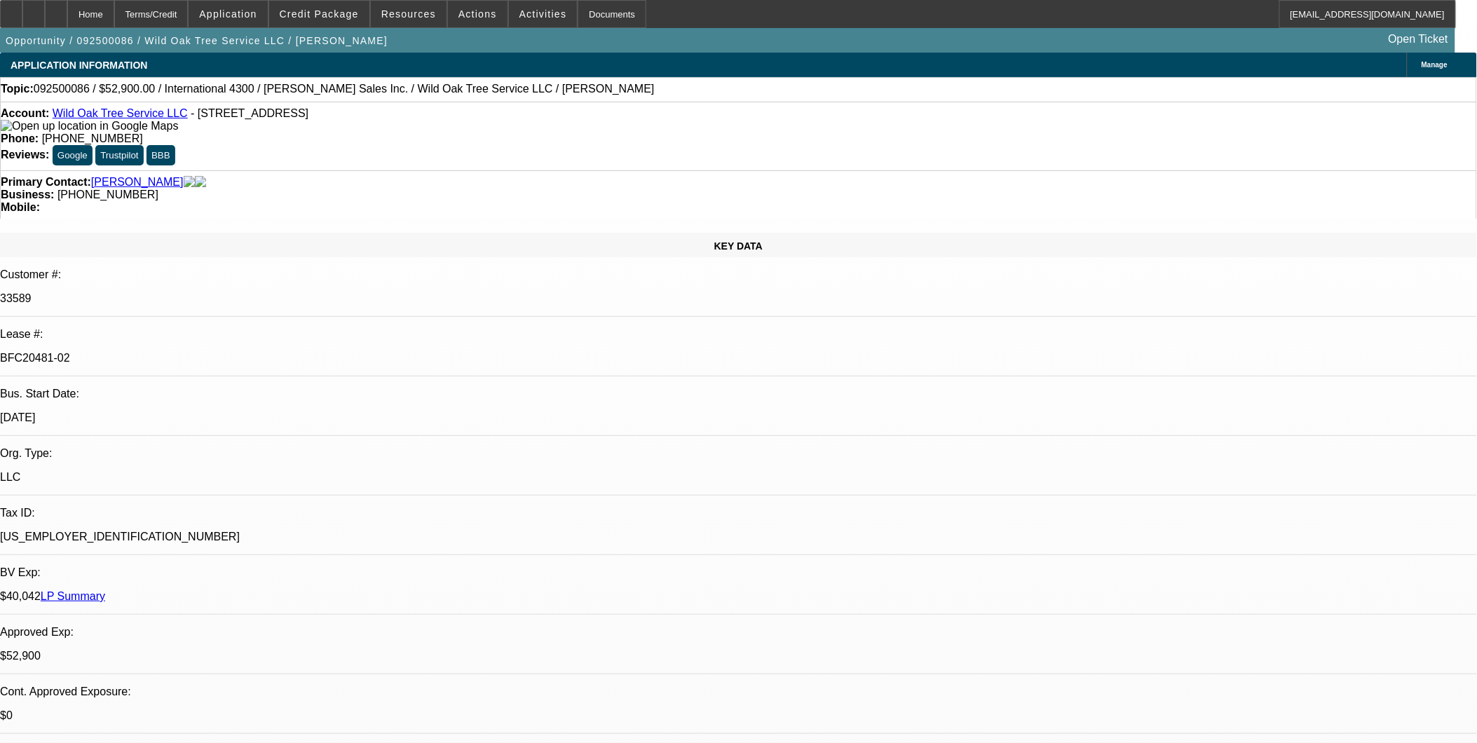
select select "2"
select select "0"
select select "2"
select select "0"
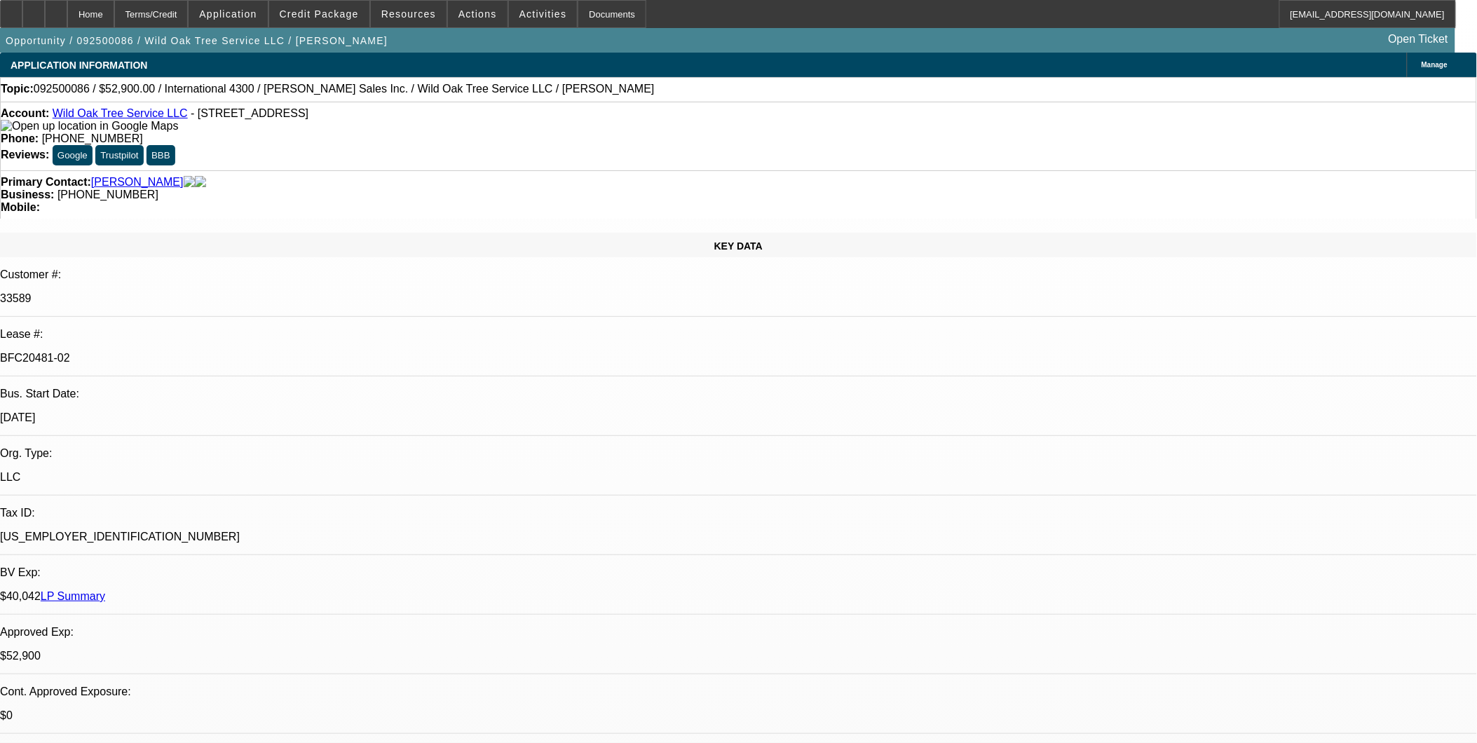
select select "1"
select select "2"
select select "6"
select select "1"
select select "2"
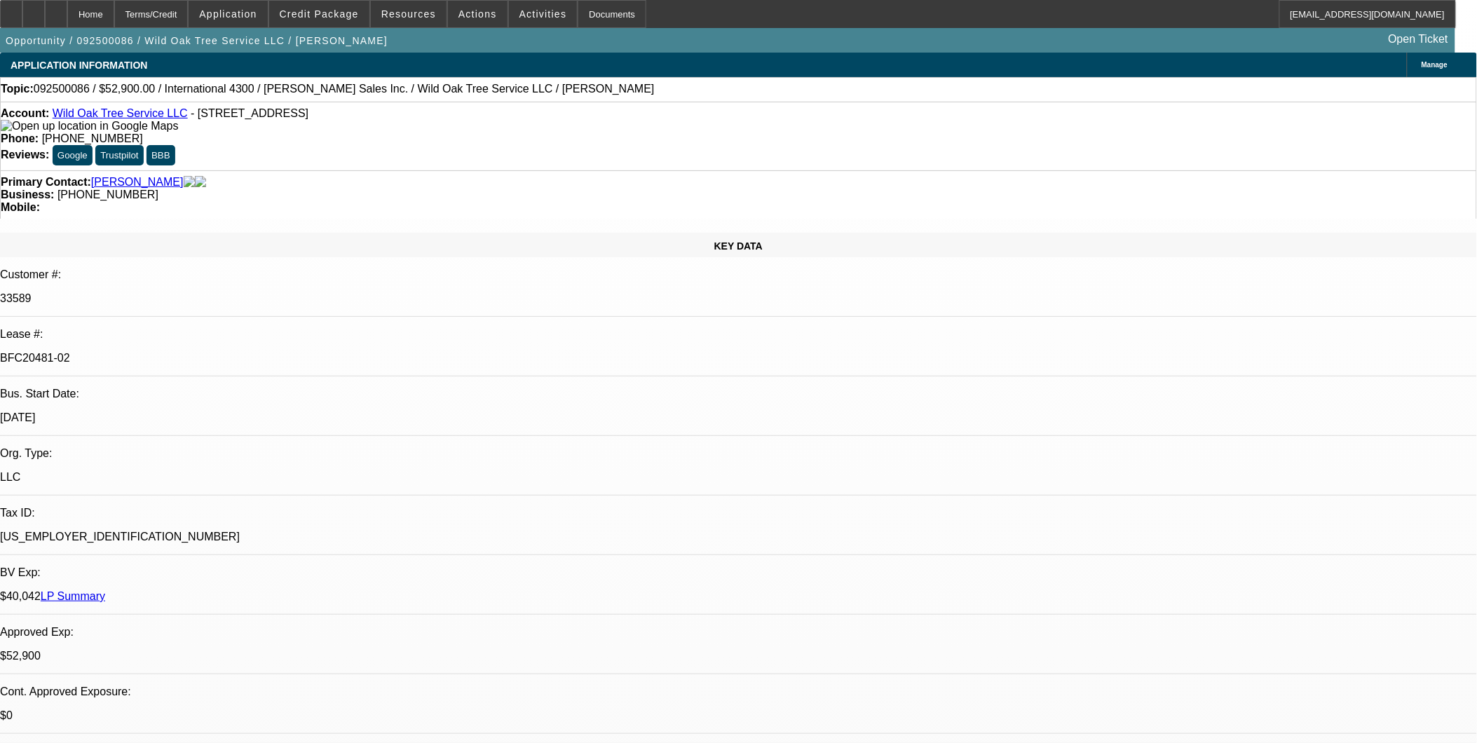
select select "6"
select select "1"
select select "2"
select select "6"
select select "1"
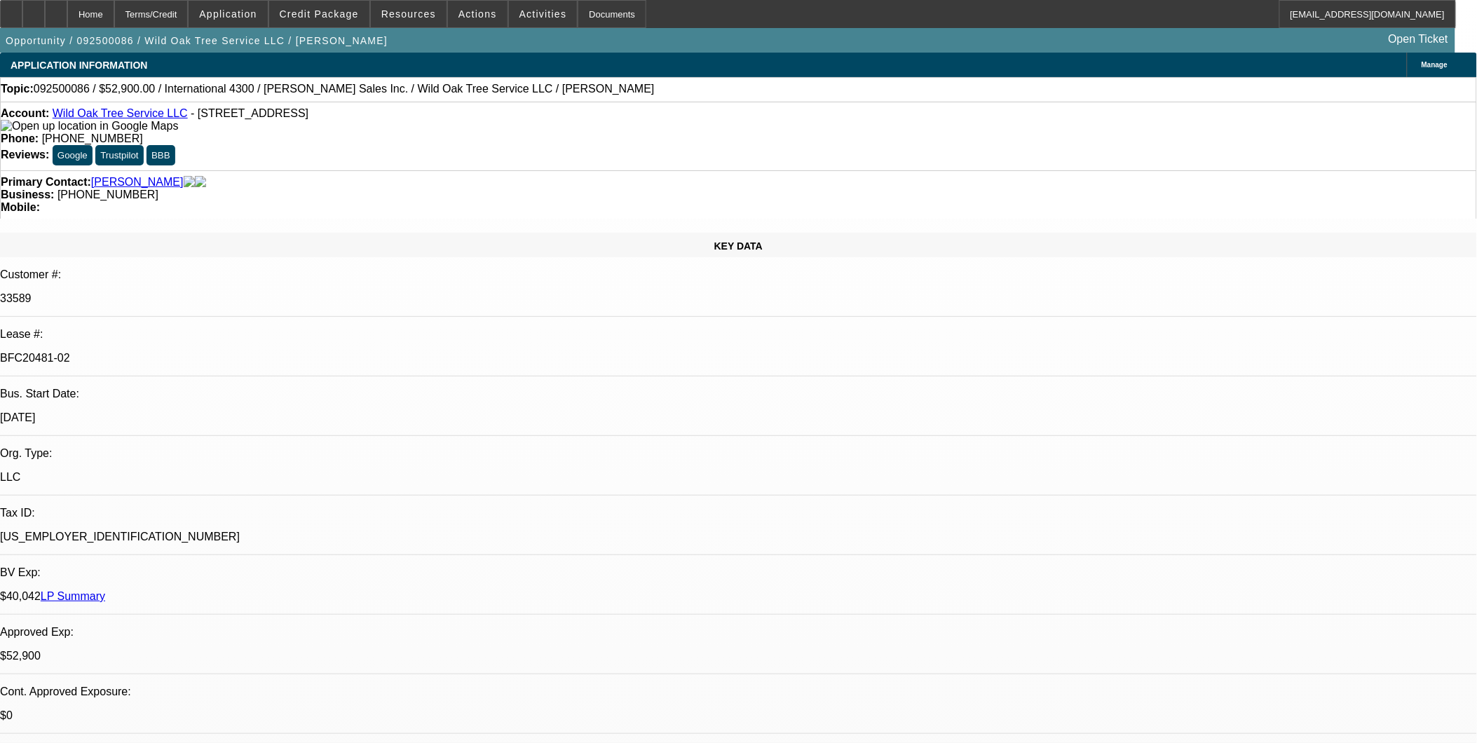
select select "2"
select select "6"
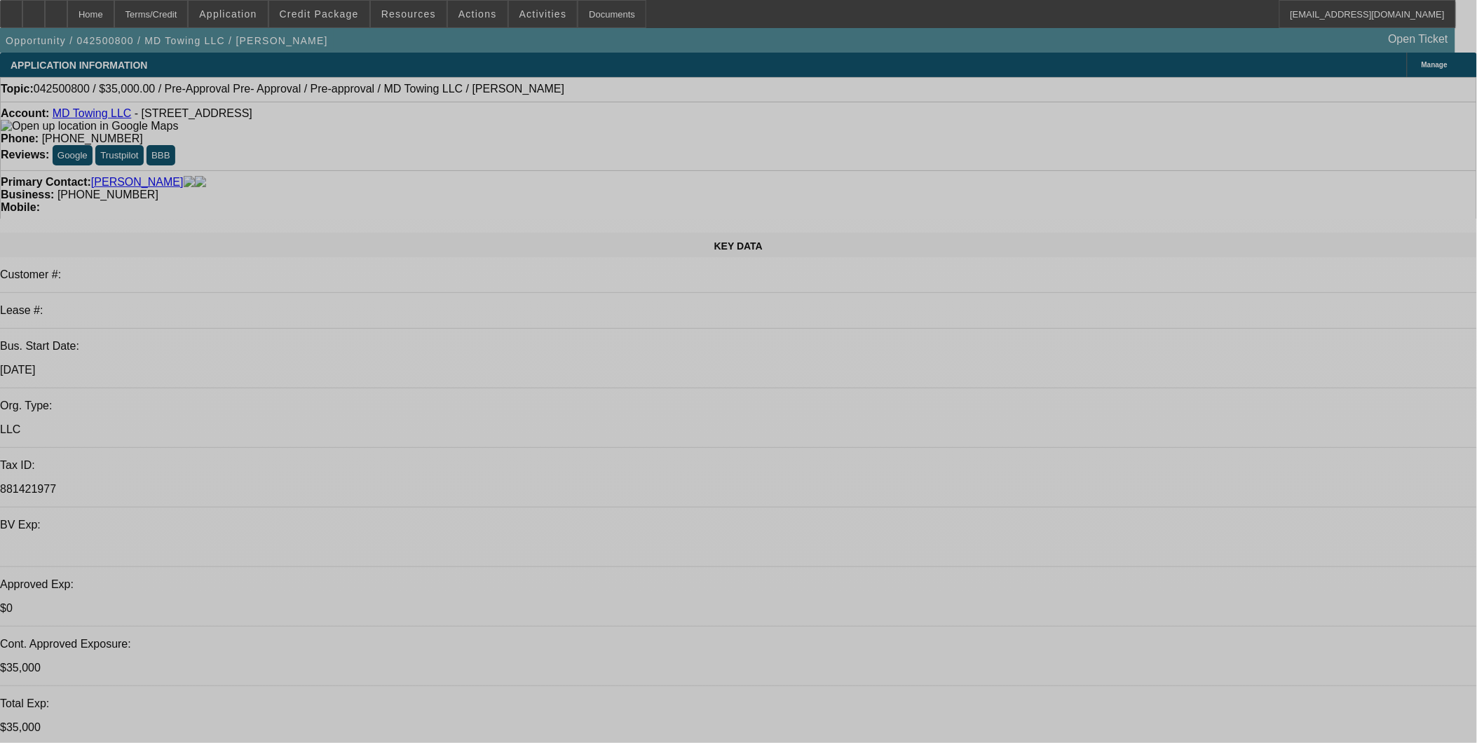
select select "0"
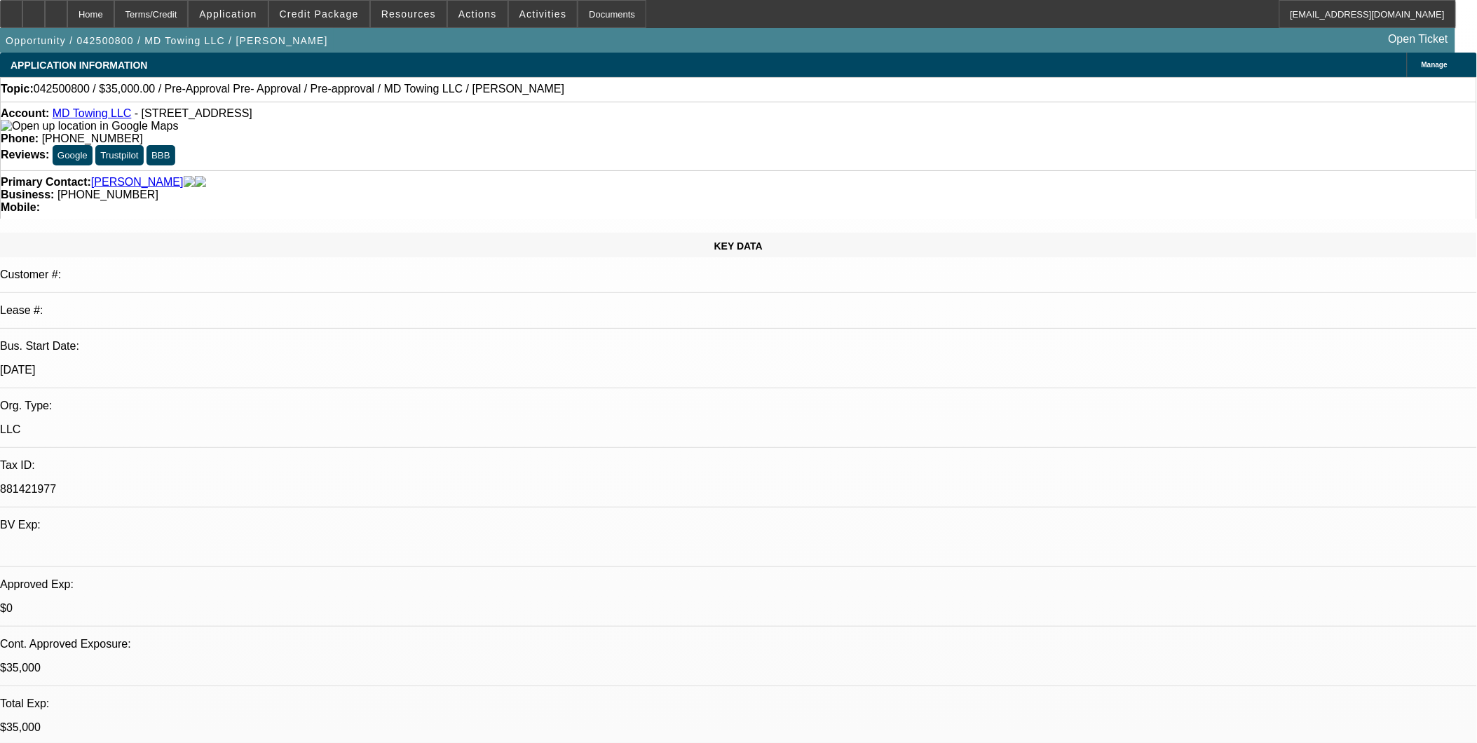
select select "2"
select select "0"
select select "2"
select select "0"
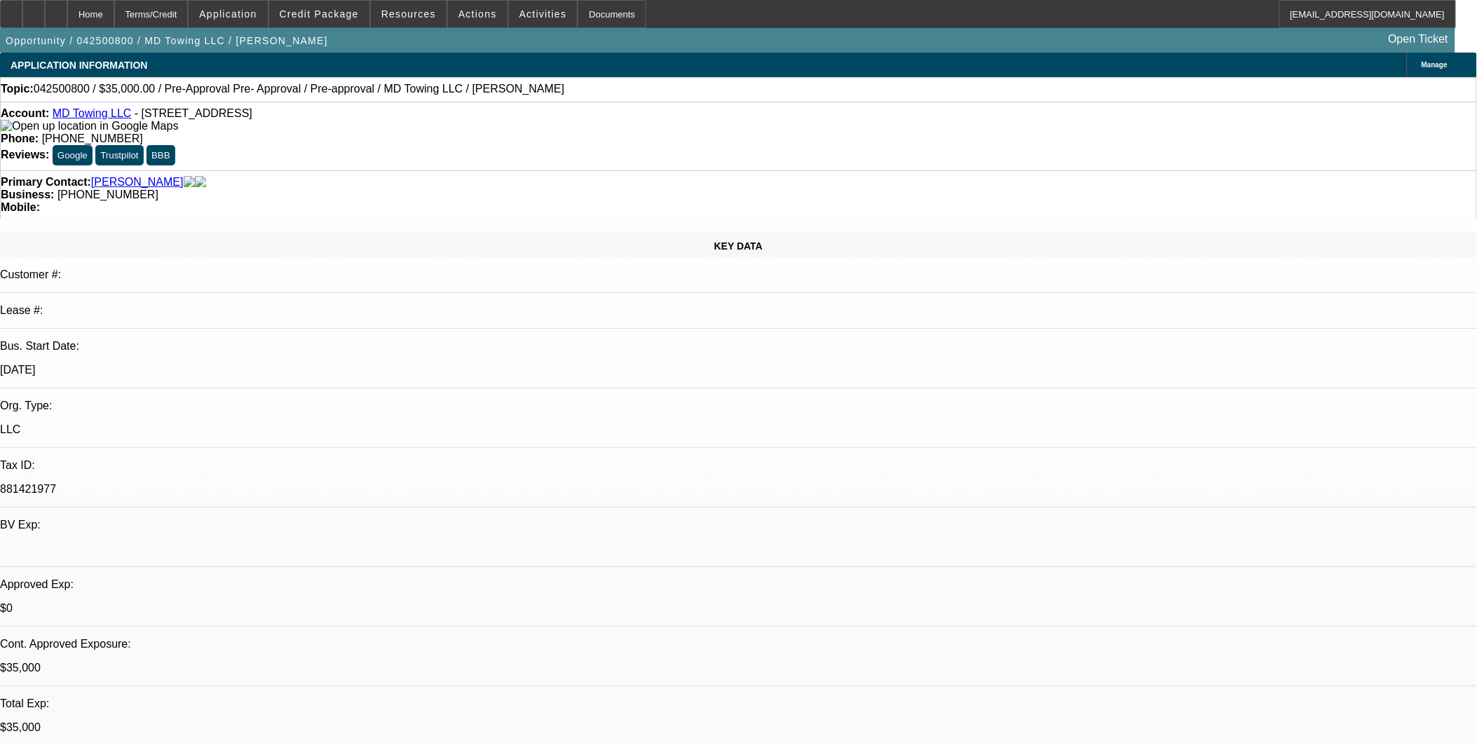
select select "0"
select select "2"
select select "0"
select select "0.1"
select select "2"
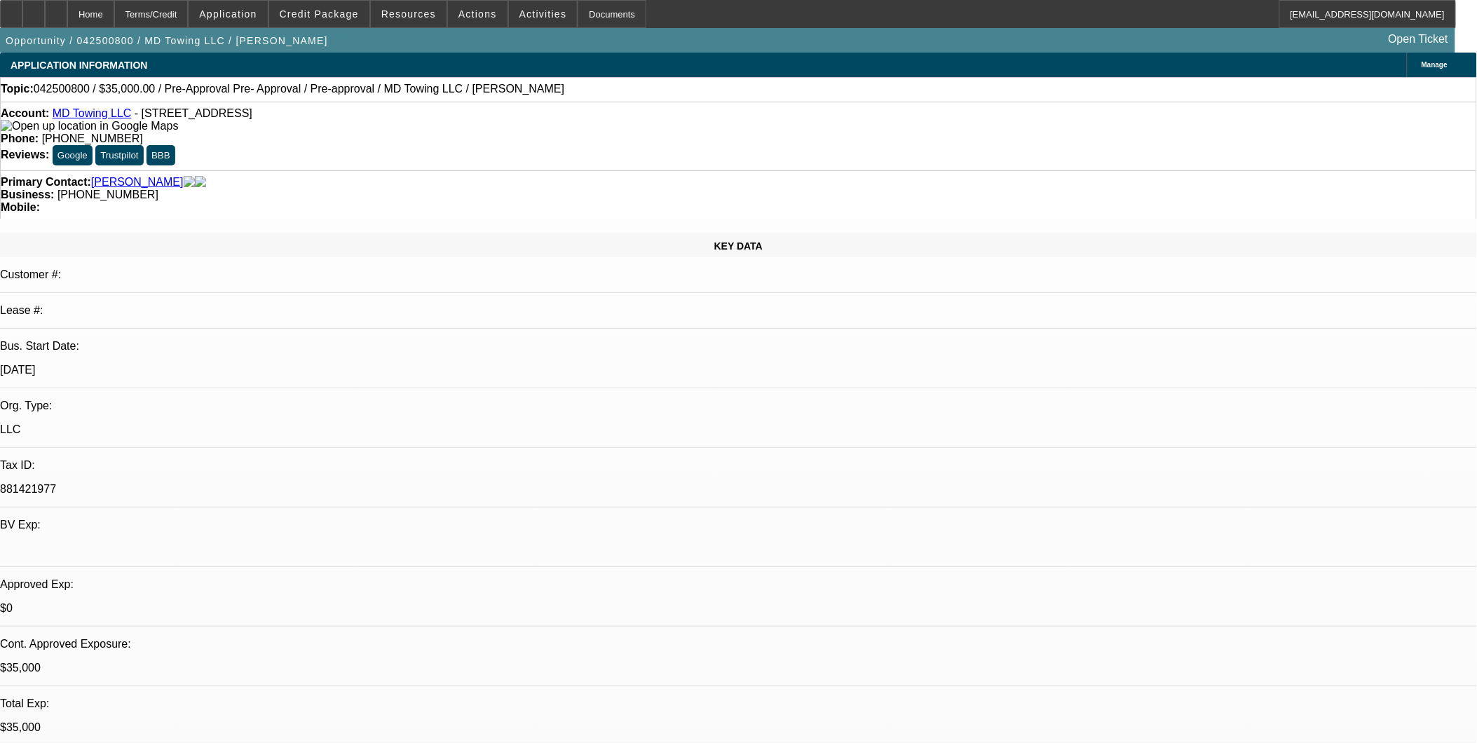
select select "0"
select select "1"
select select "2"
select select "6"
select select "1"
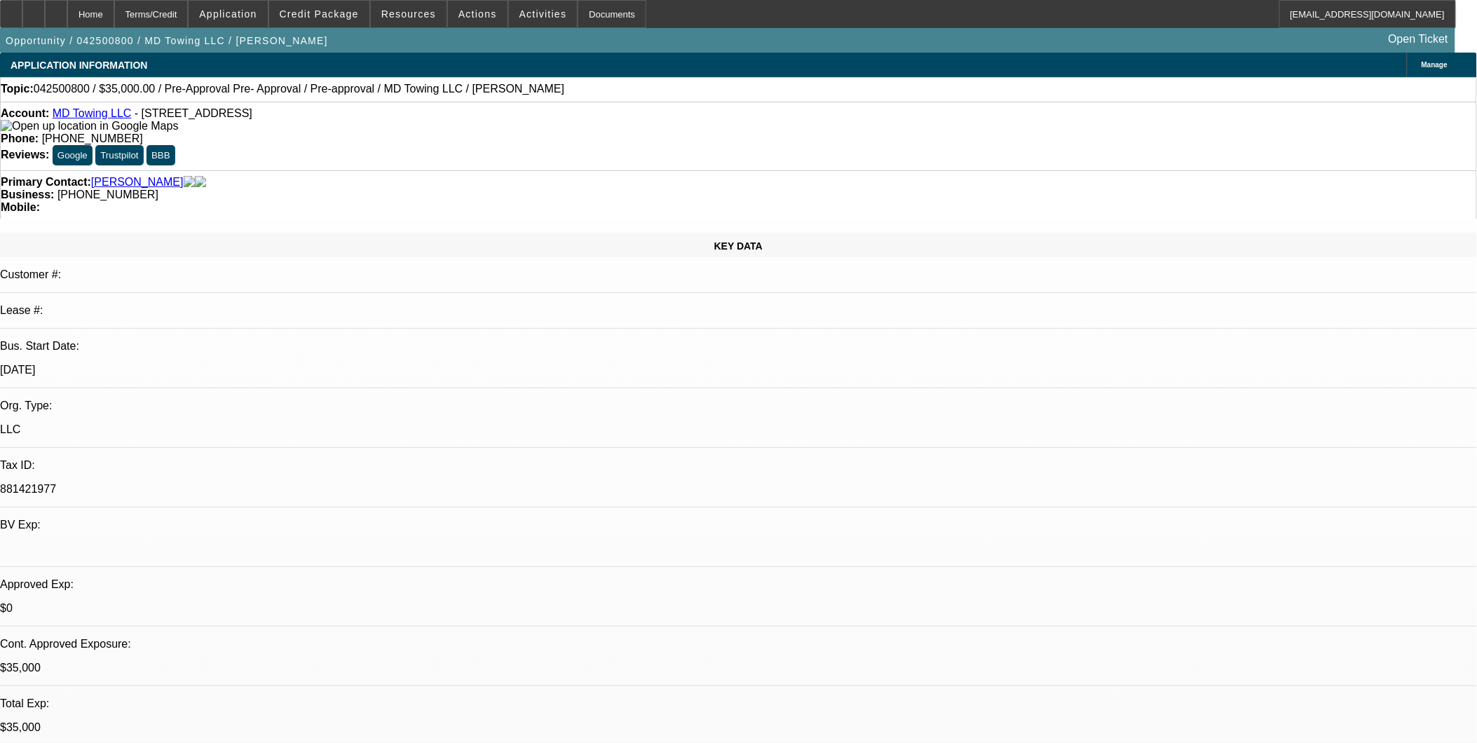
select select "2"
select select "6"
select select "1"
select select "2"
select select "6"
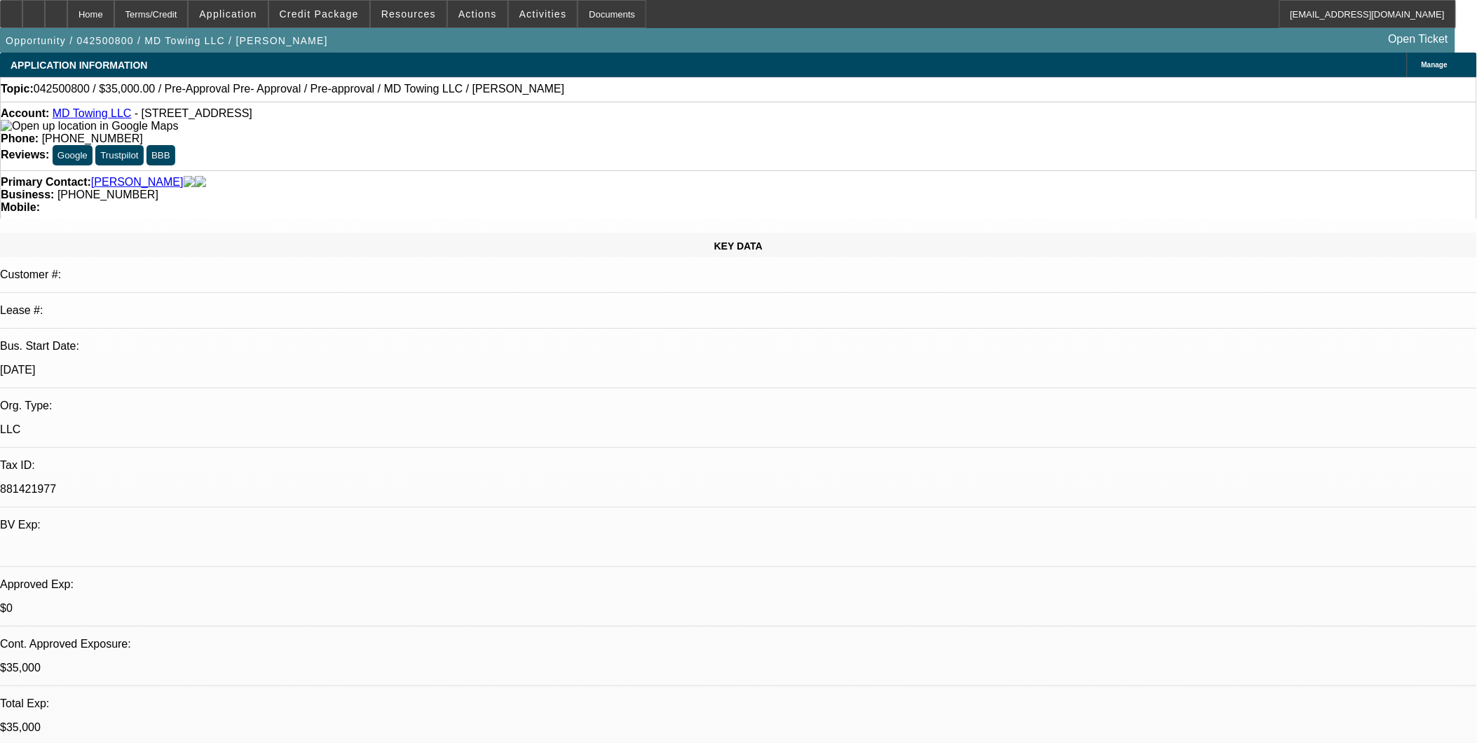
select select "1"
select select "2"
select select "6"
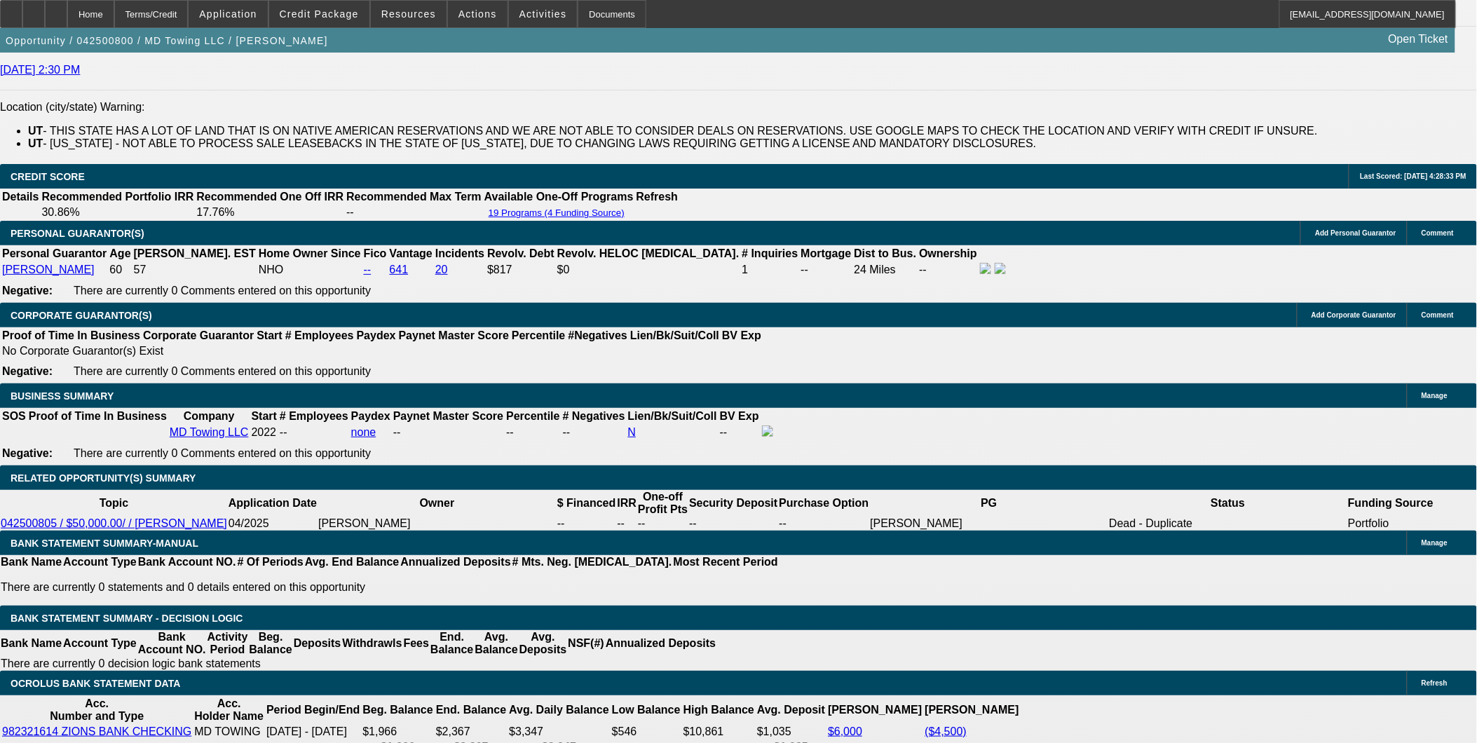
scroll to position [1988, 0]
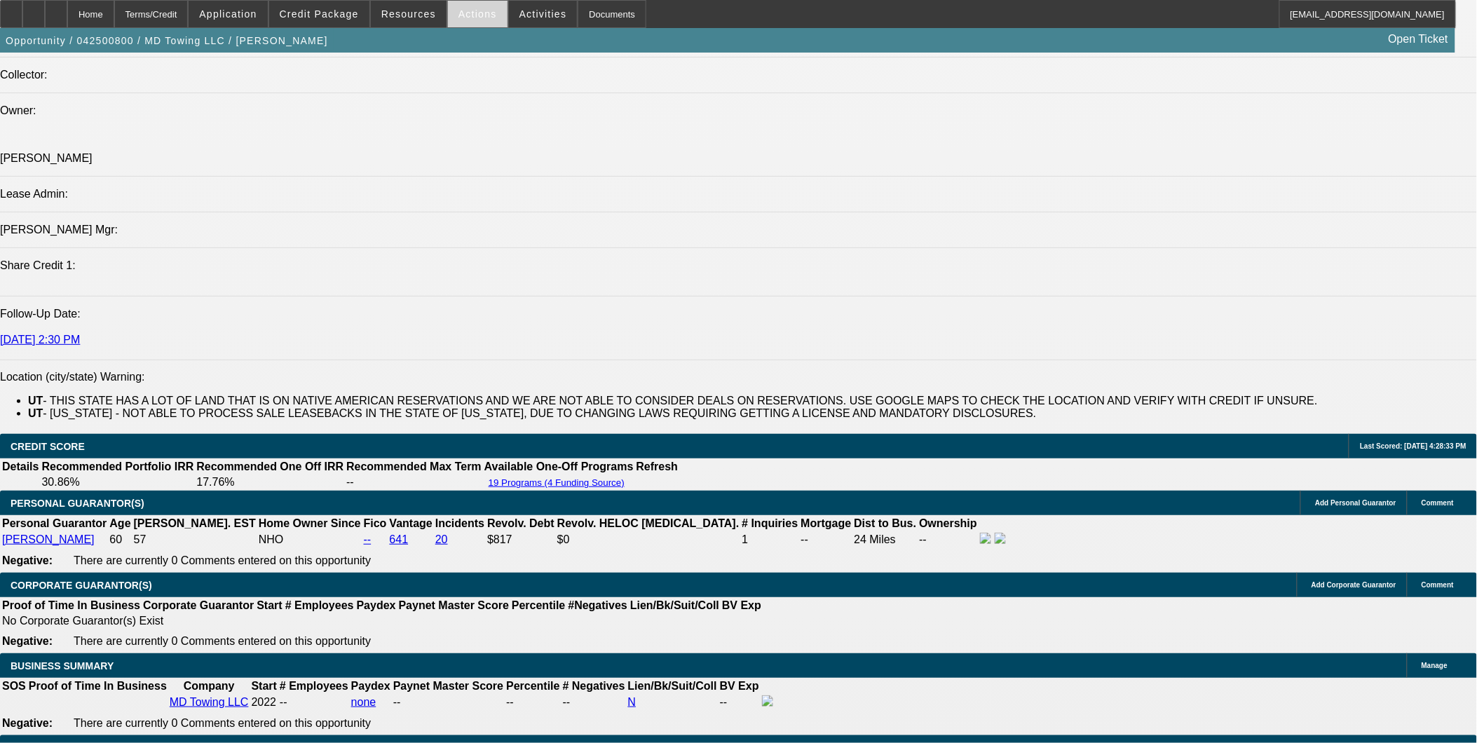
click at [475, 19] on span at bounding box center [478, 14] width 60 height 34
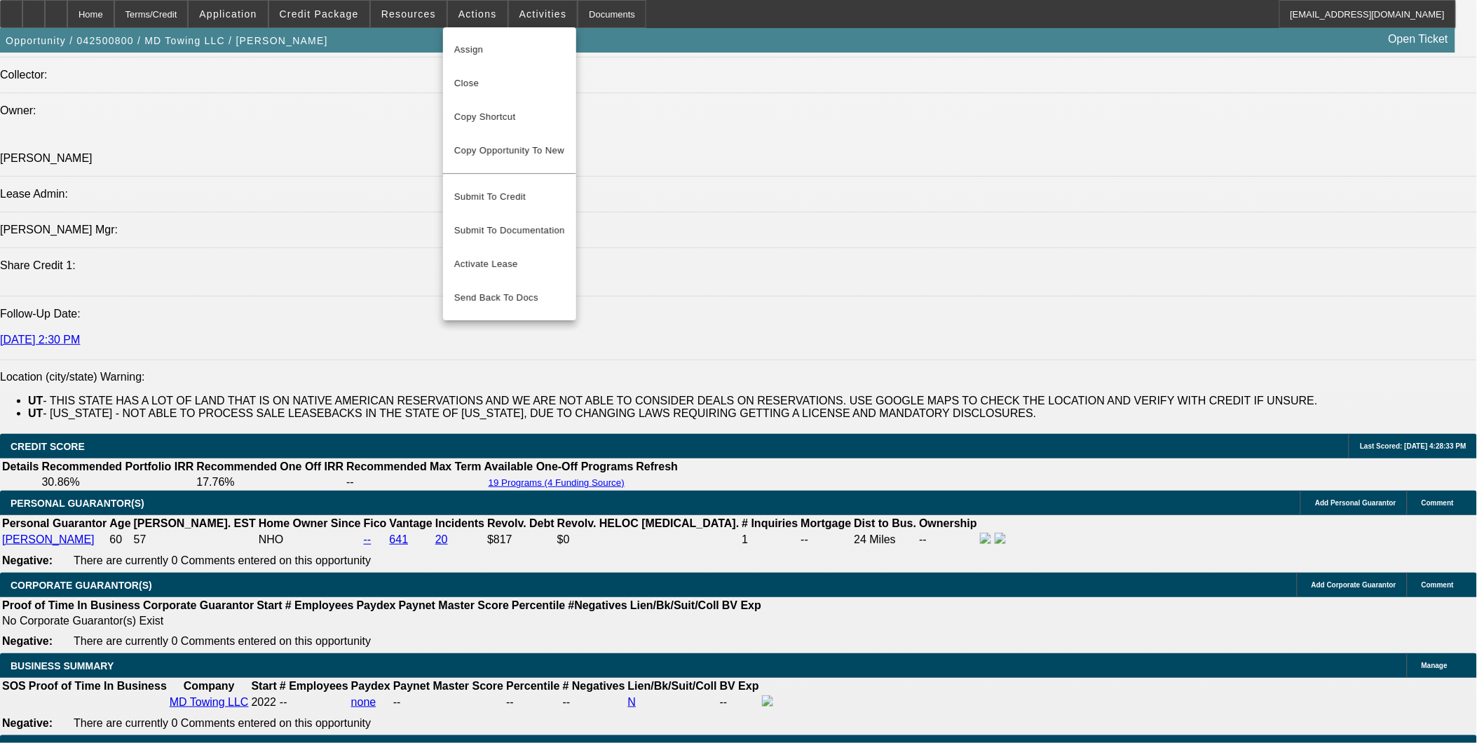
click at [326, 223] on div at bounding box center [738, 371] width 1477 height 743
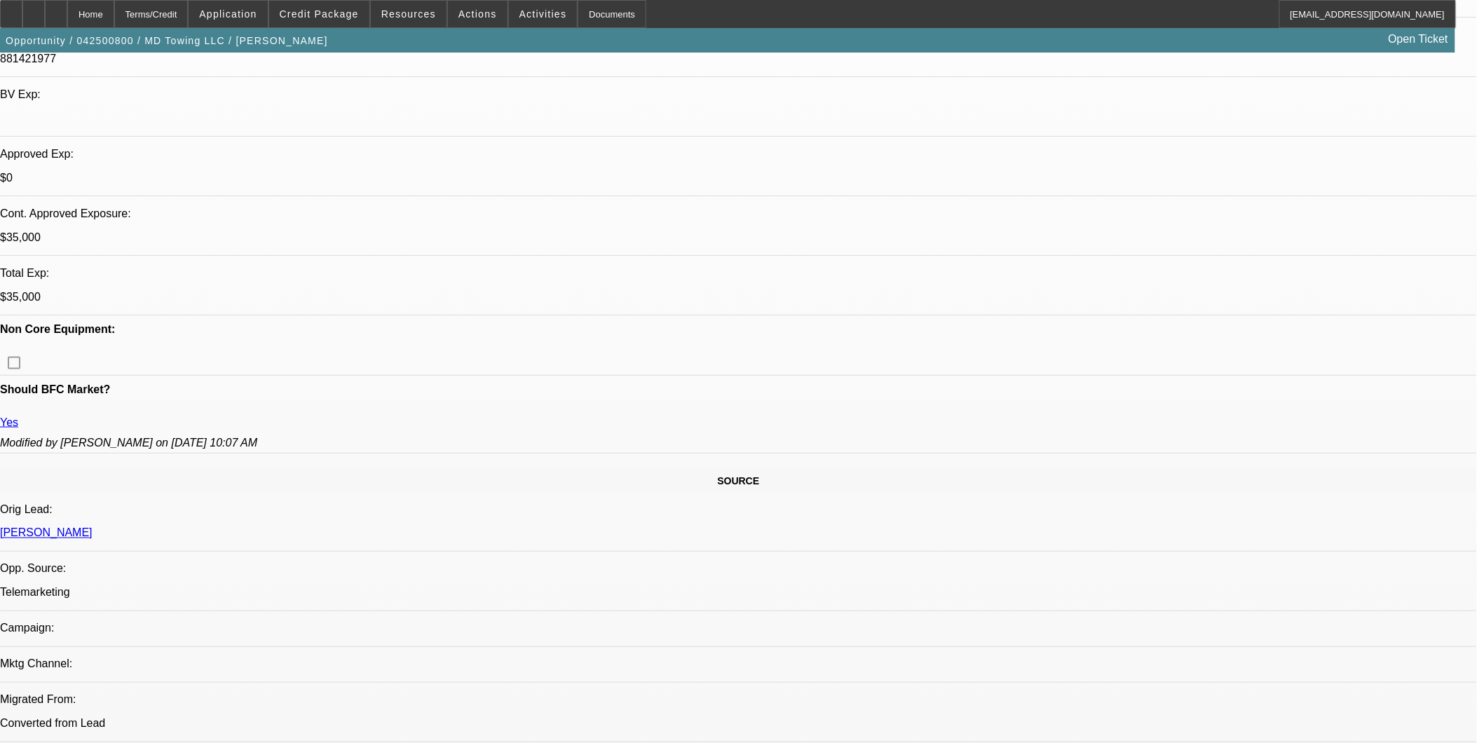
scroll to position [197, 0]
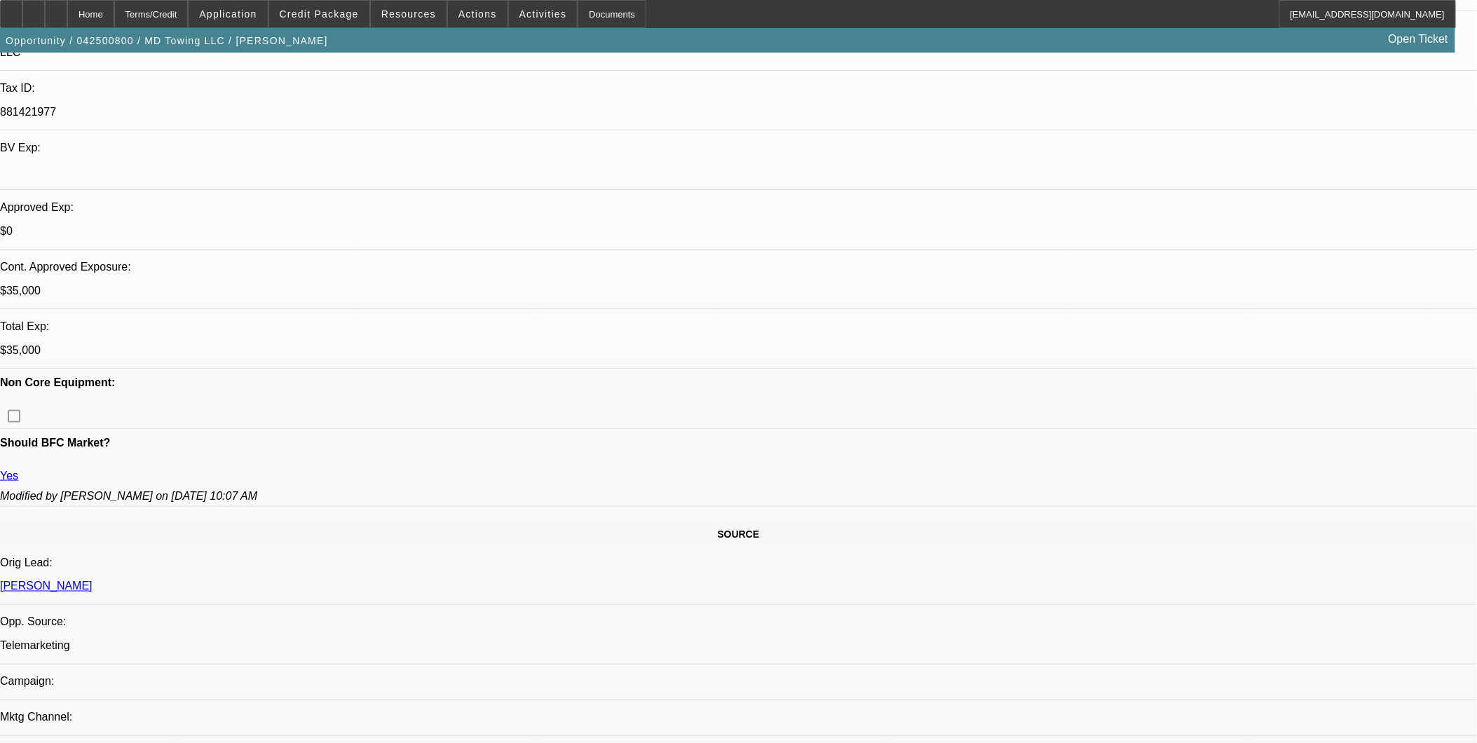
scroll to position [353, 0]
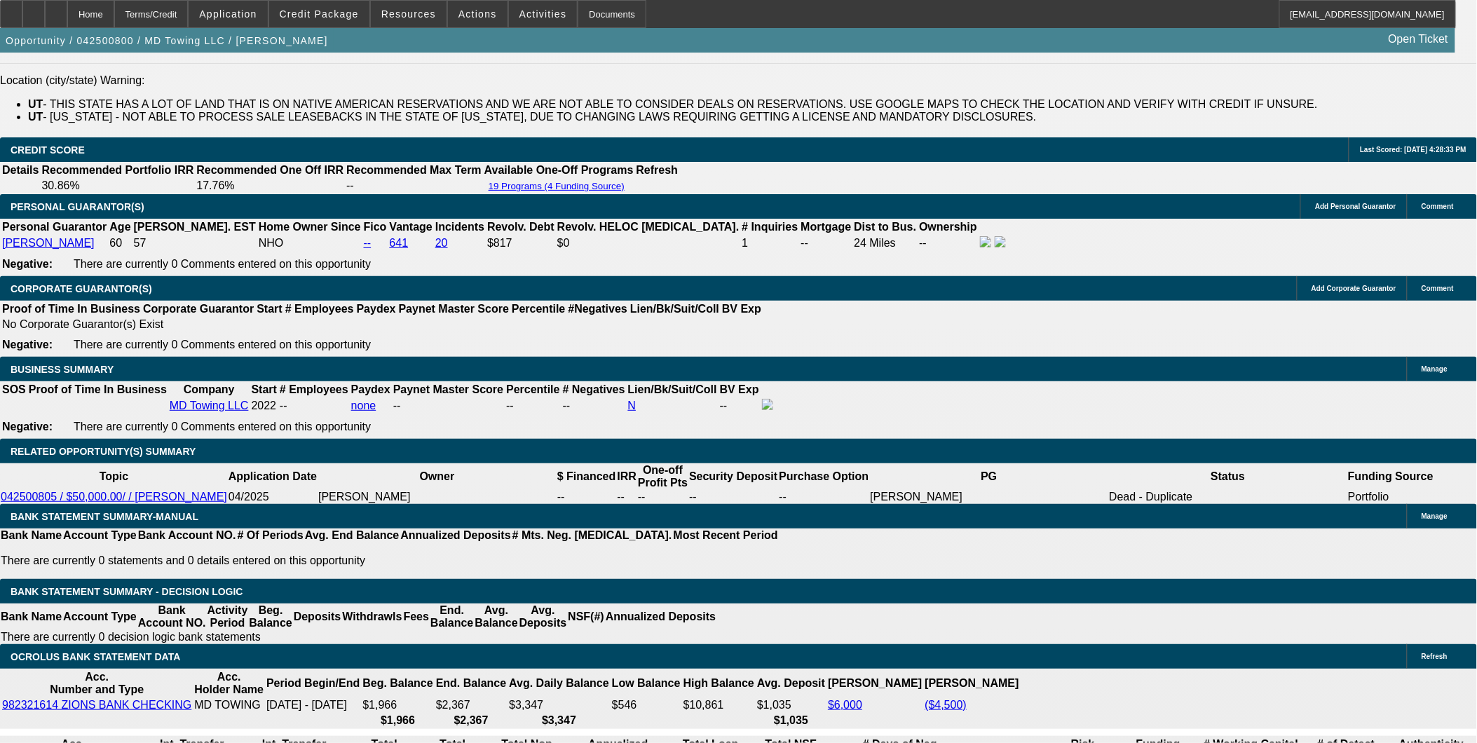
scroll to position [1988, 0]
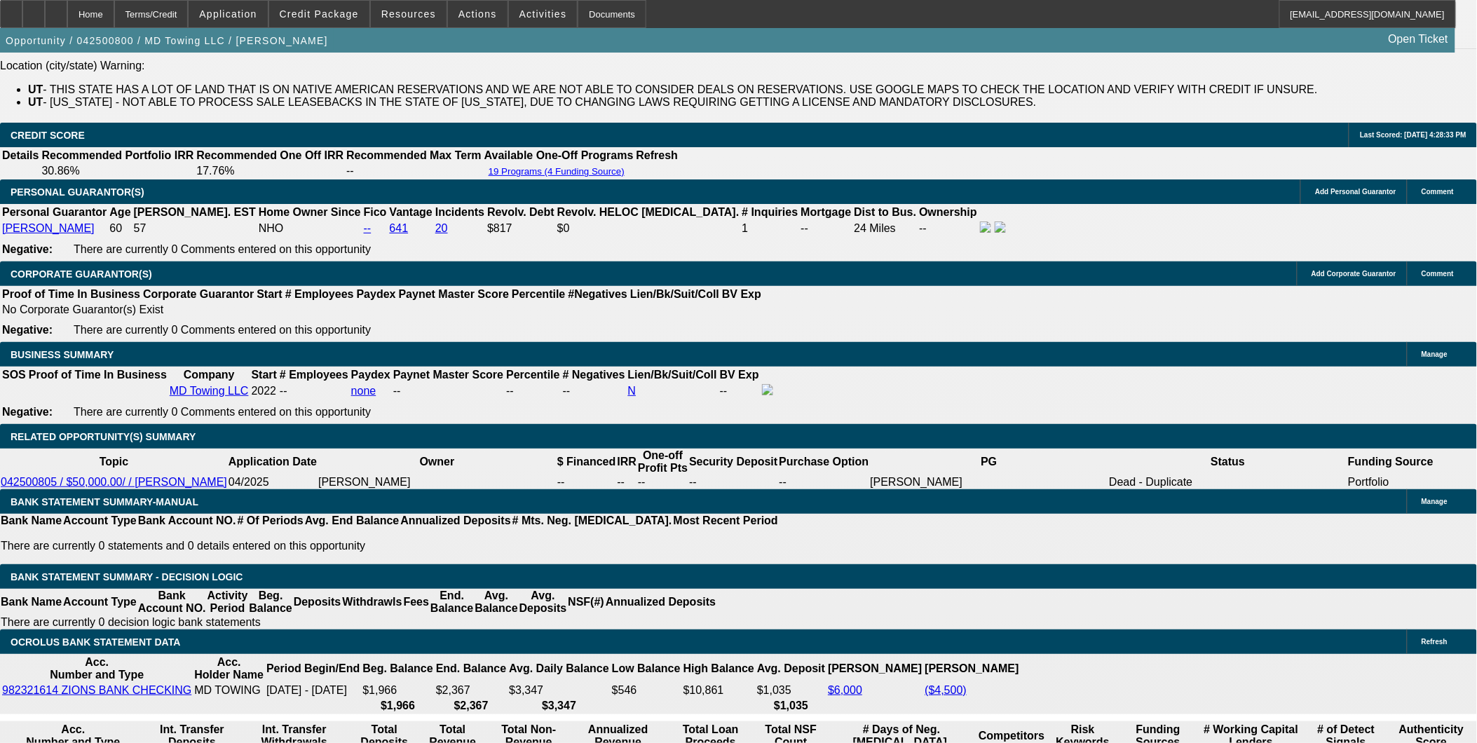
click at [477, 18] on span "Actions" at bounding box center [477, 13] width 39 height 11
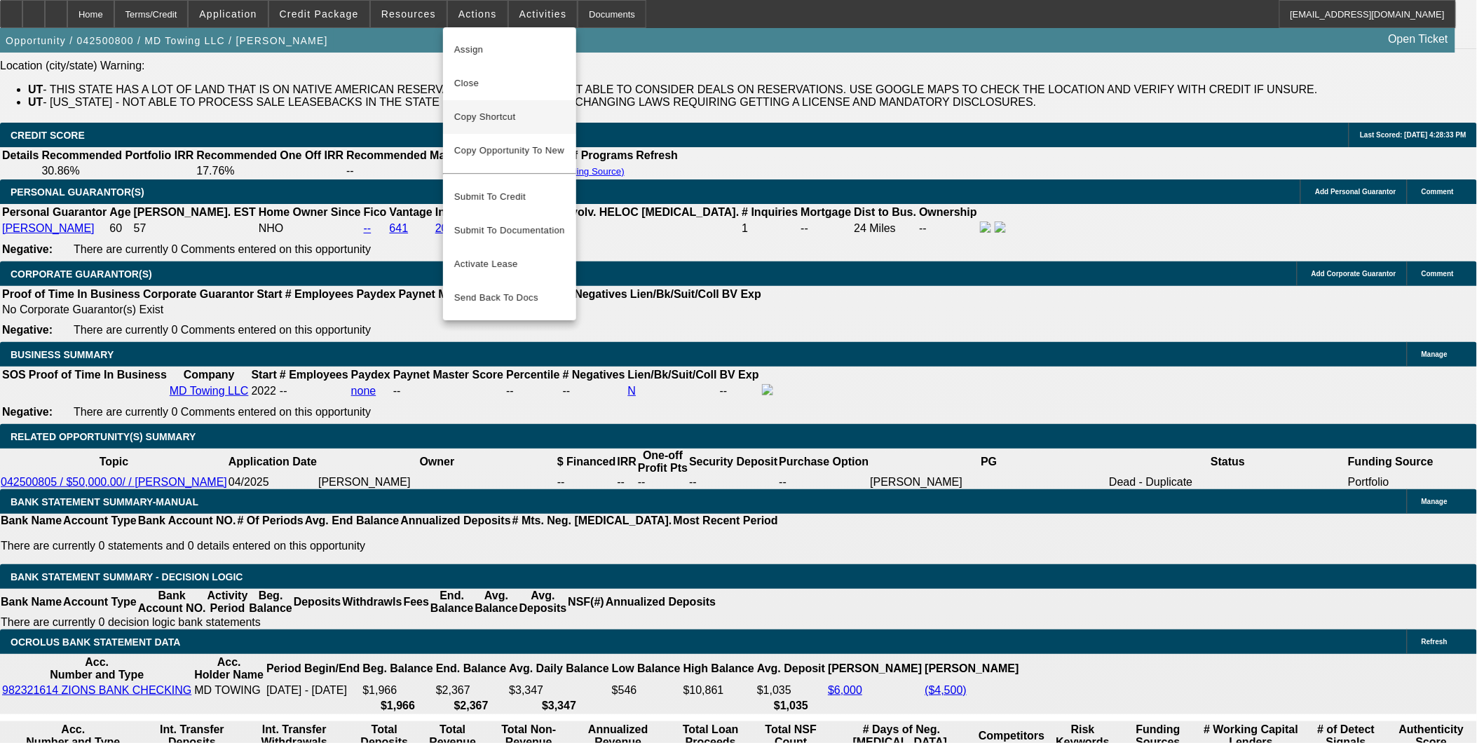
click at [502, 109] on span "Copy Shortcut" at bounding box center [509, 117] width 111 height 17
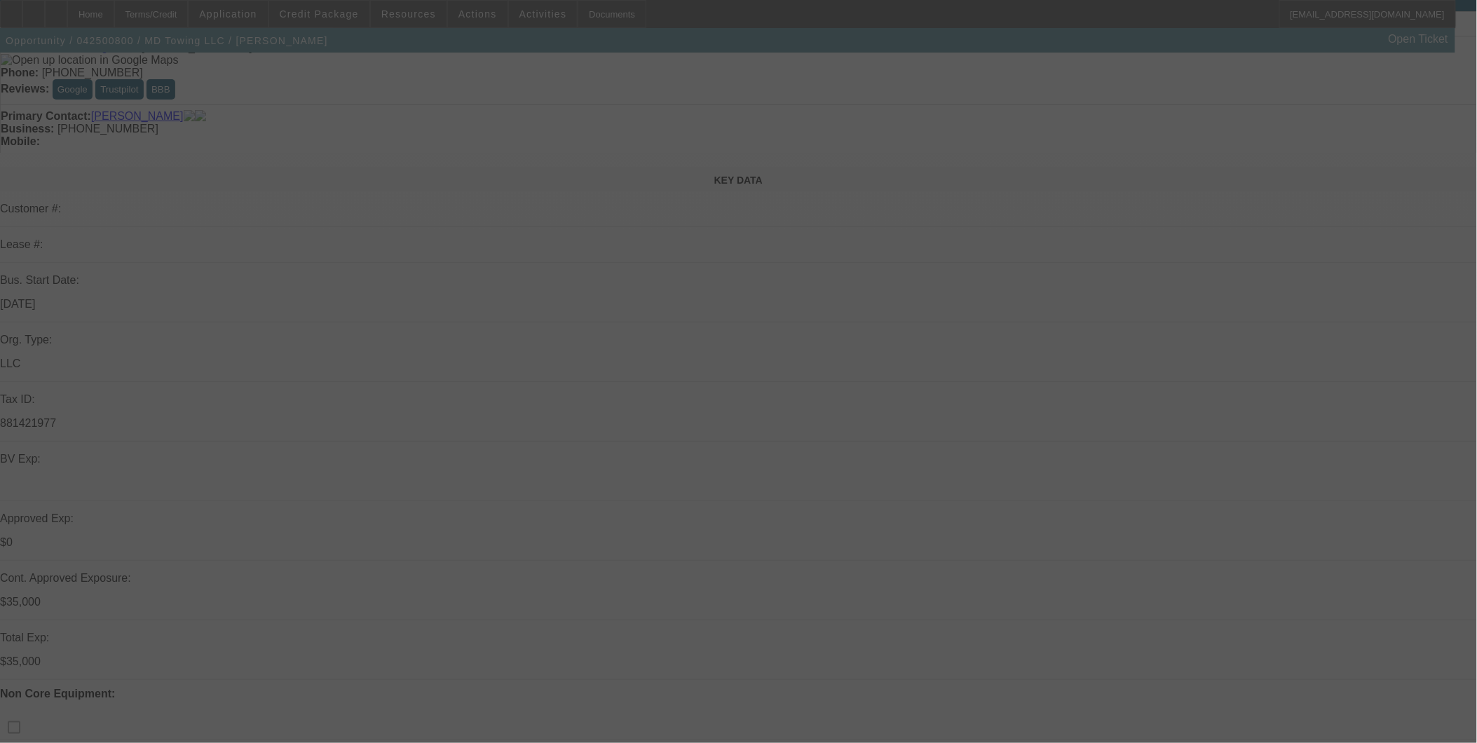
scroll to position [156, 0]
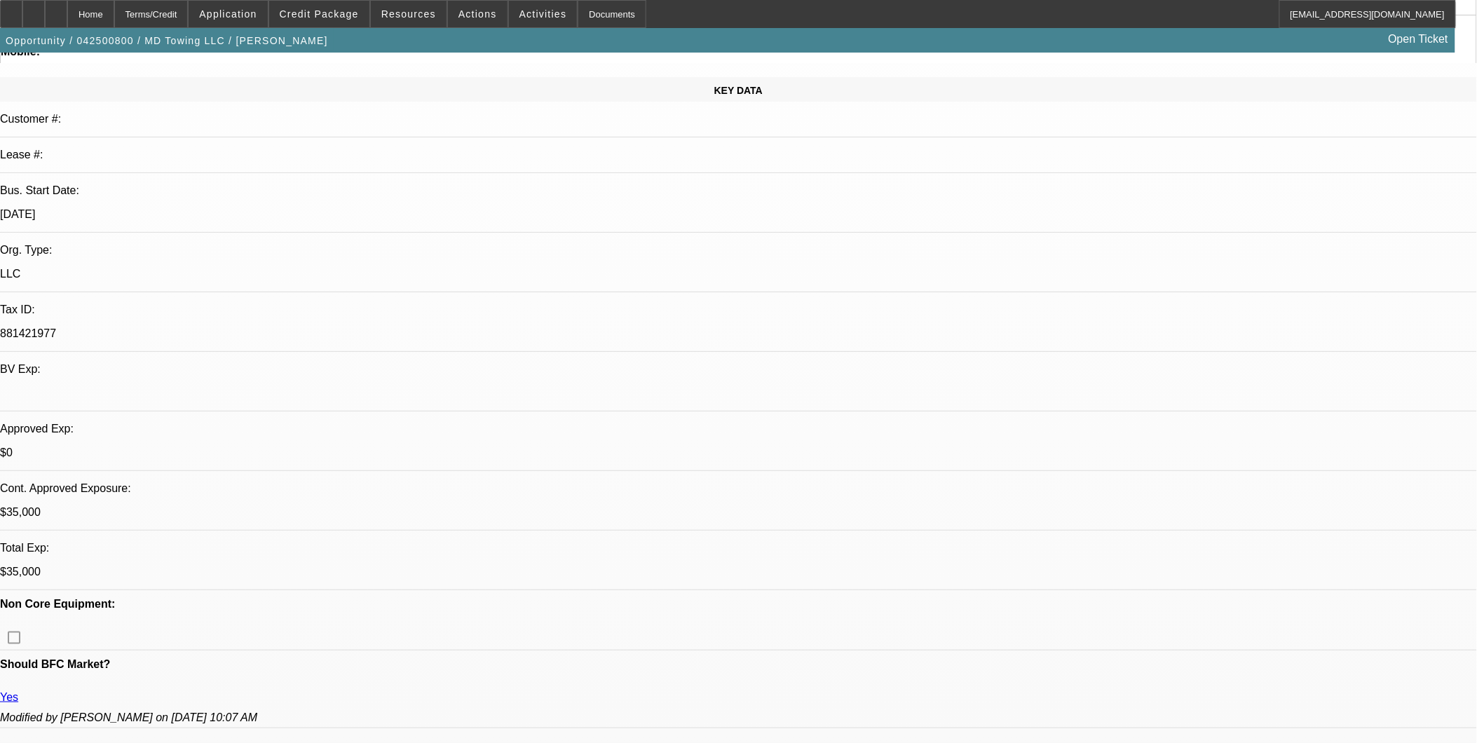
select select "0"
select select "2"
select select "0"
select select "2"
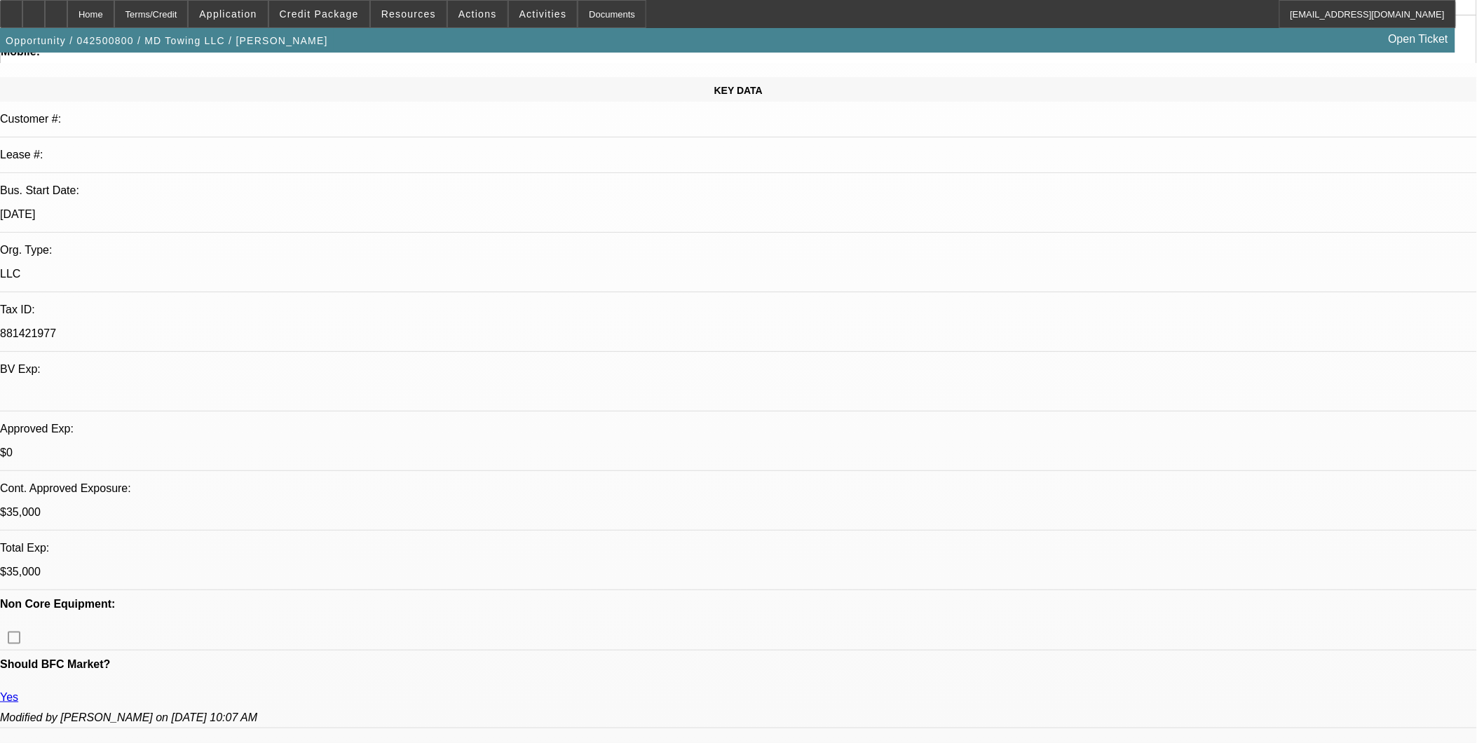
select select "0"
select select "2"
select select "0"
select select "0.1"
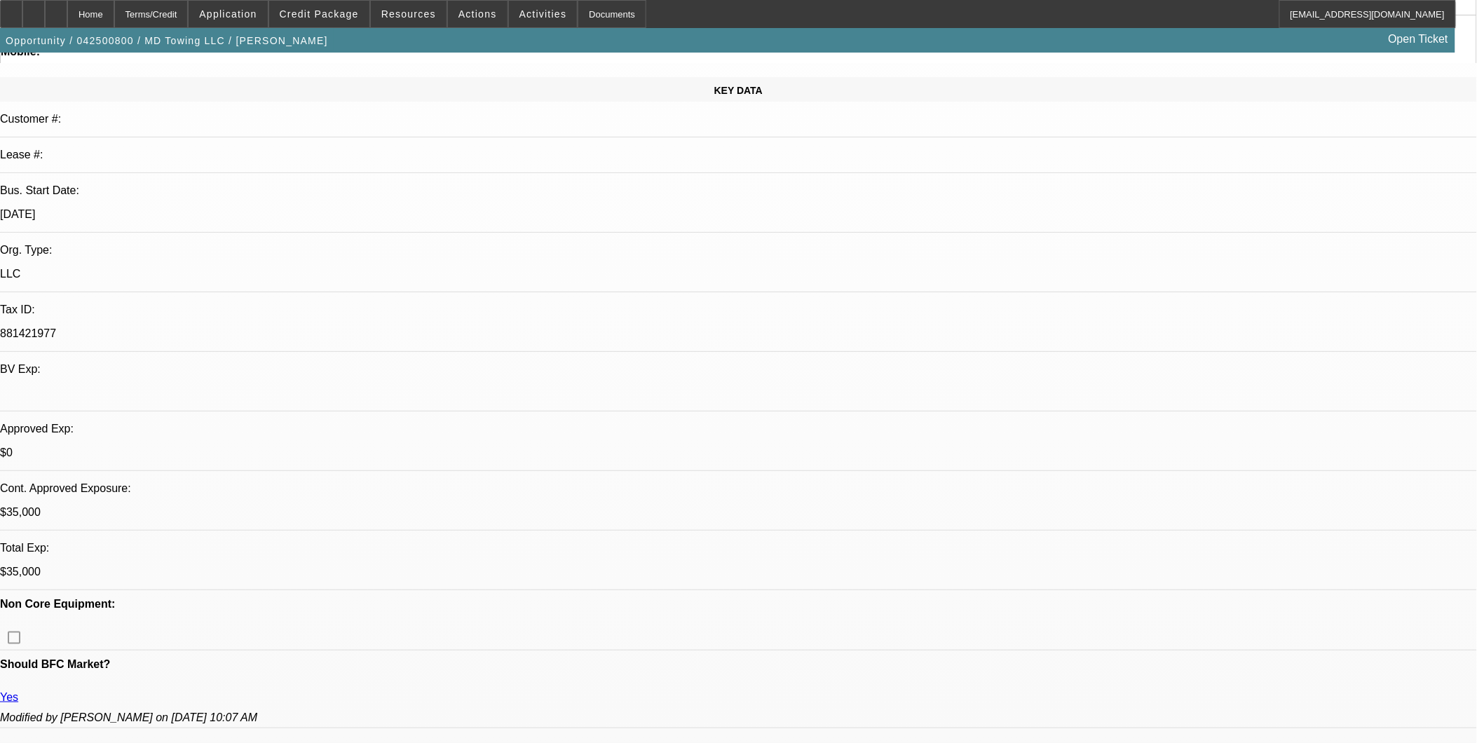
select select "2"
select select "0"
select select "1"
select select "2"
select select "6"
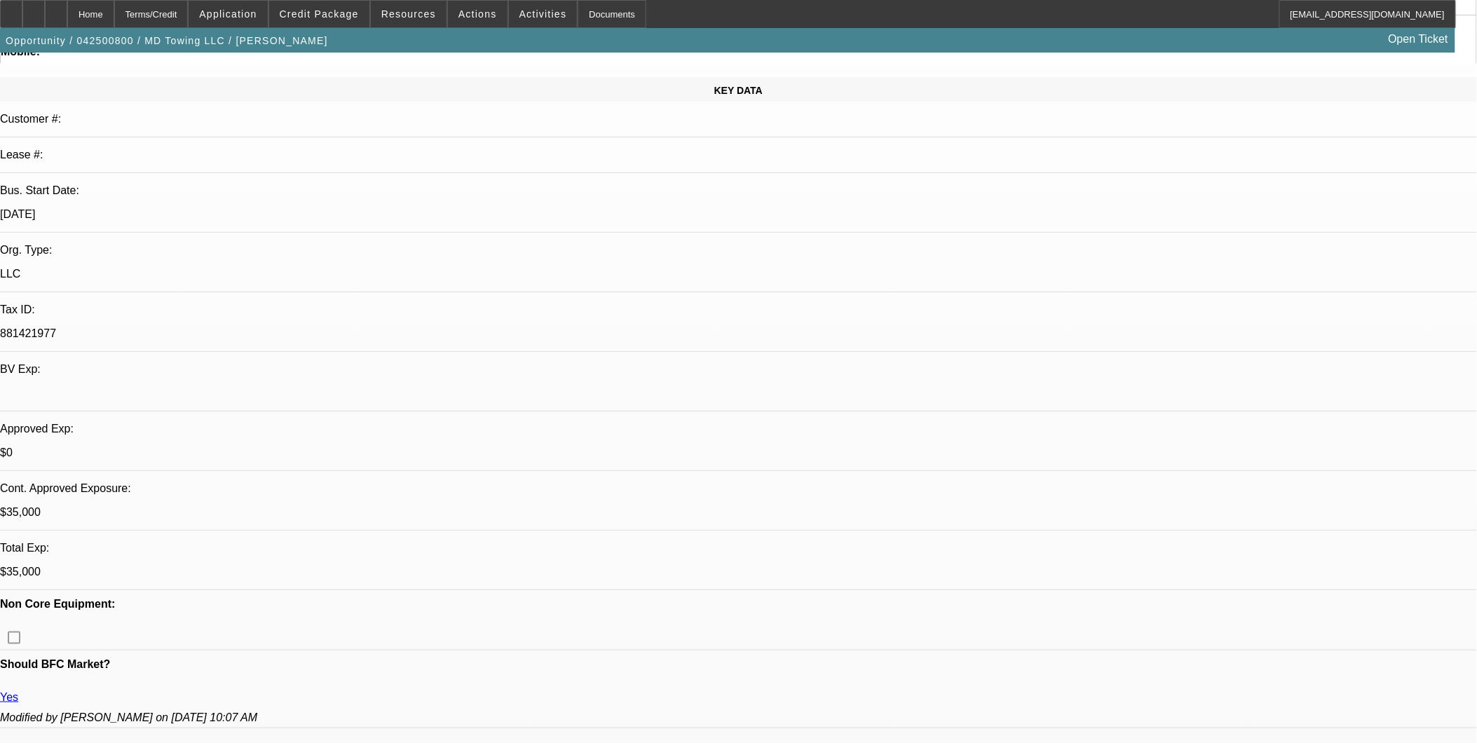
select select "1"
select select "2"
select select "6"
select select "1"
select select "2"
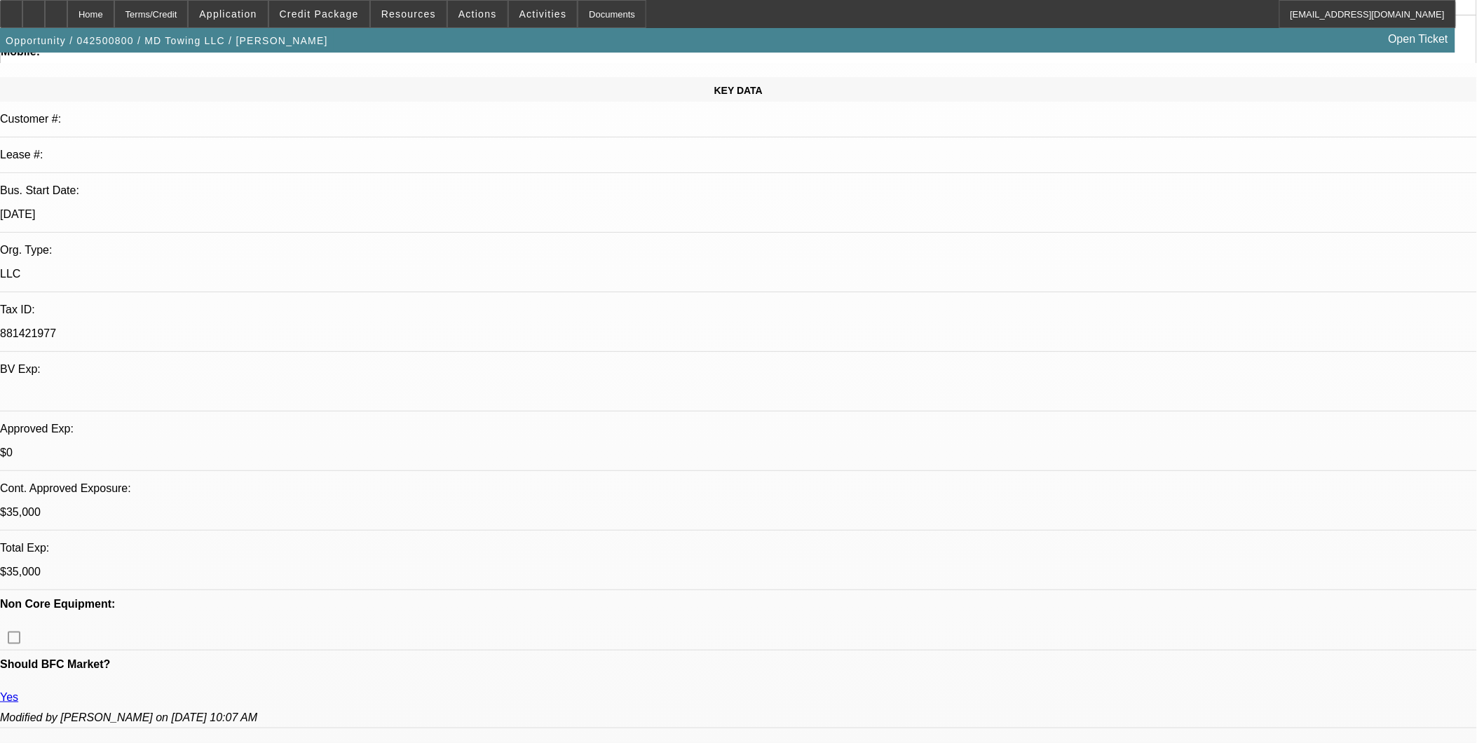
select select "6"
select select "1"
select select "2"
select select "6"
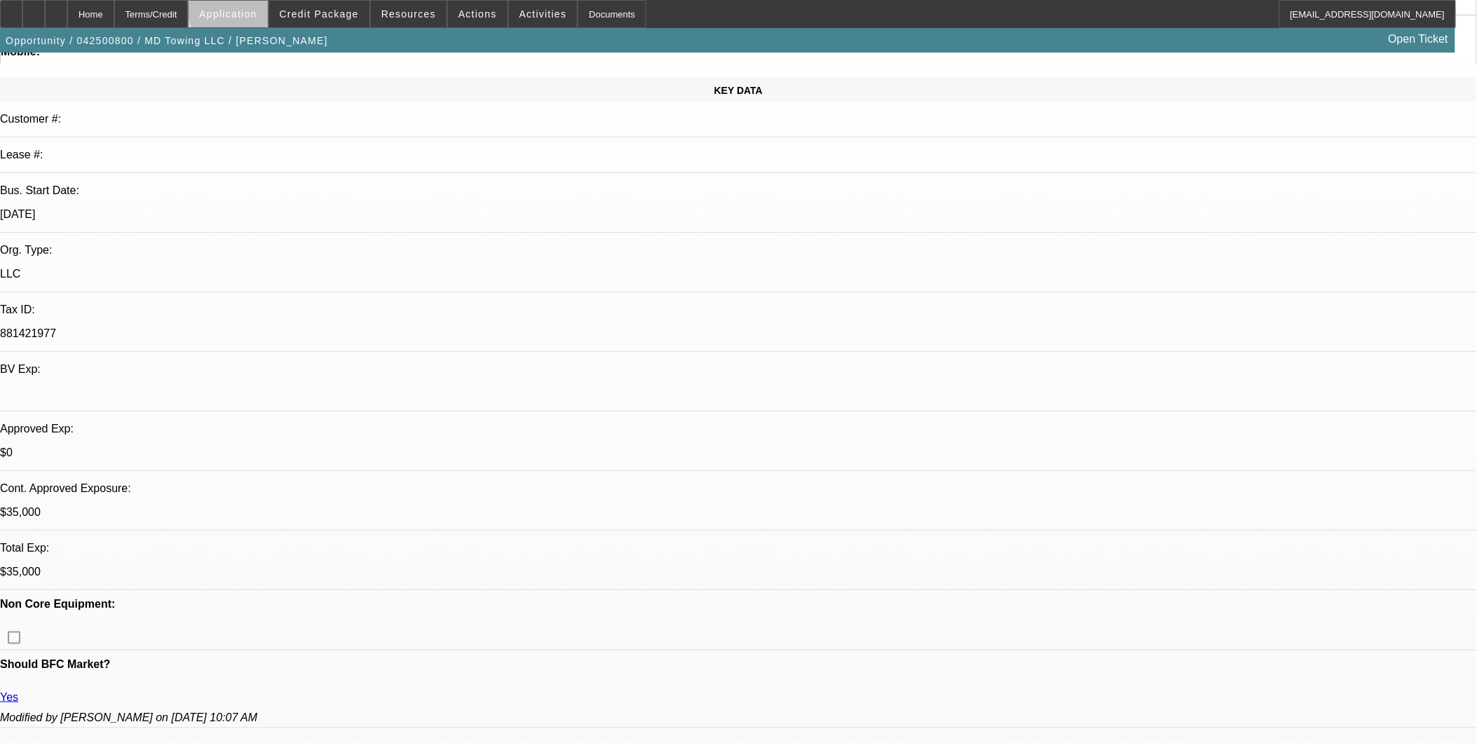
click at [257, 9] on span "Application" at bounding box center [227, 13] width 57 height 11
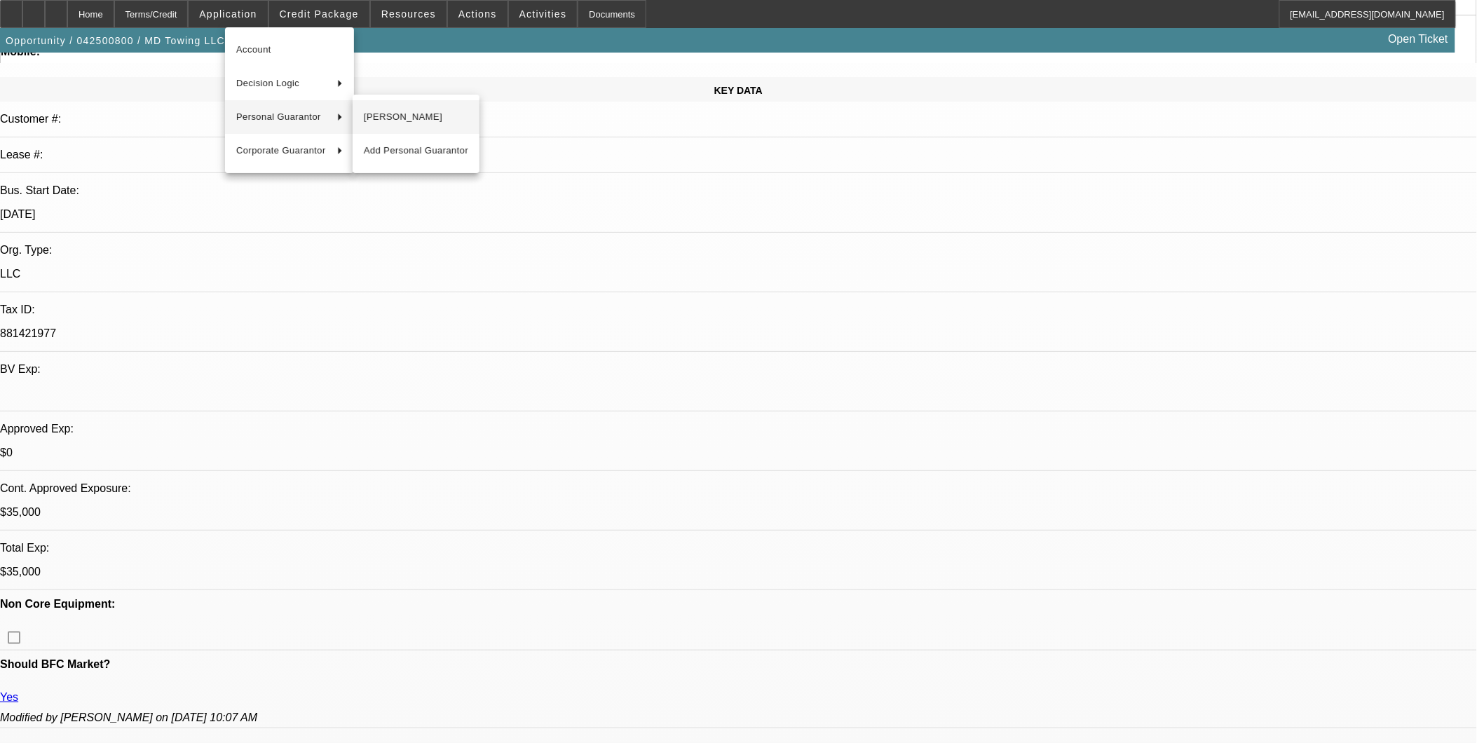
click at [384, 117] on span "[PERSON_NAME]" at bounding box center [416, 117] width 104 height 17
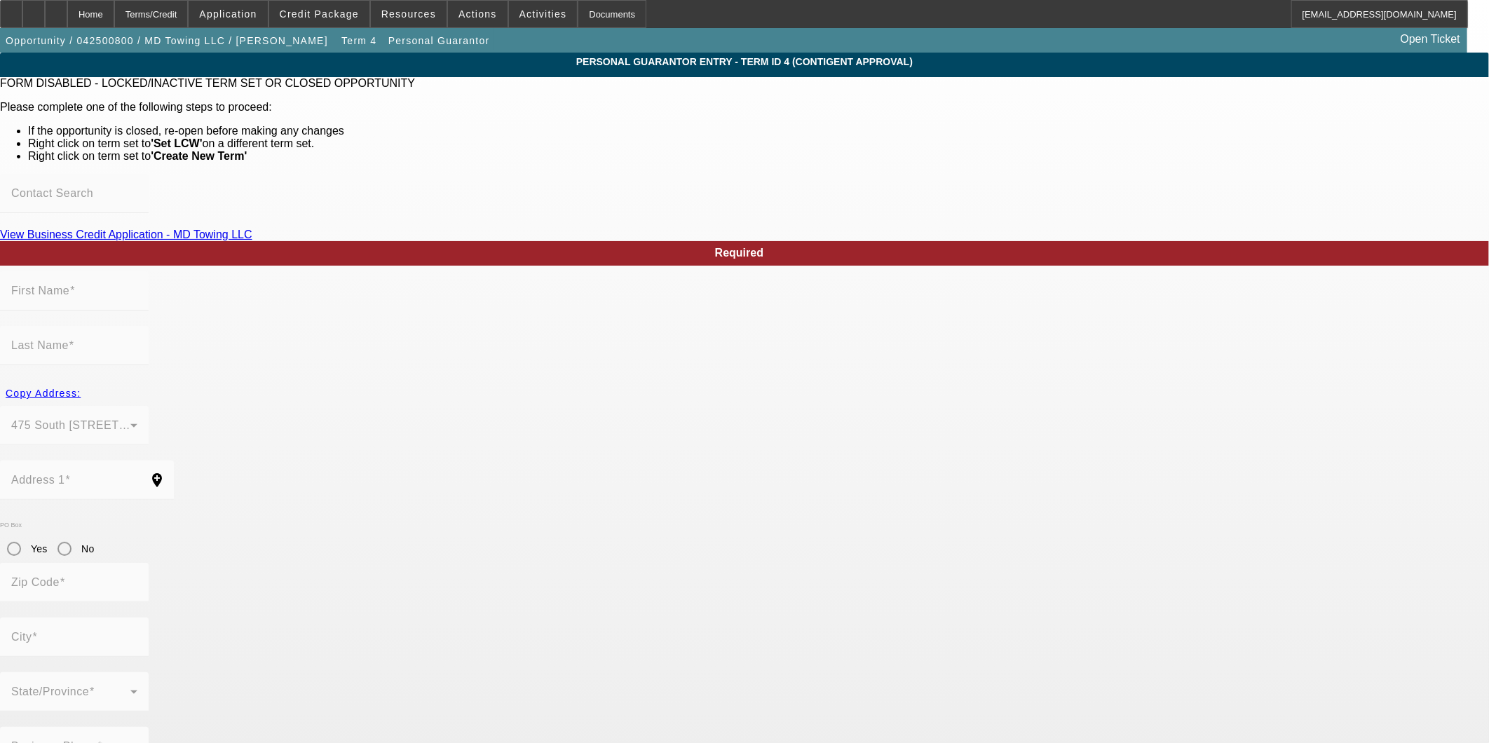
type input "[PERSON_NAME]"
type input "Pacher"
type input "475 [GEOGRAPHIC_DATA]"
radio input "true"
type input "84003"
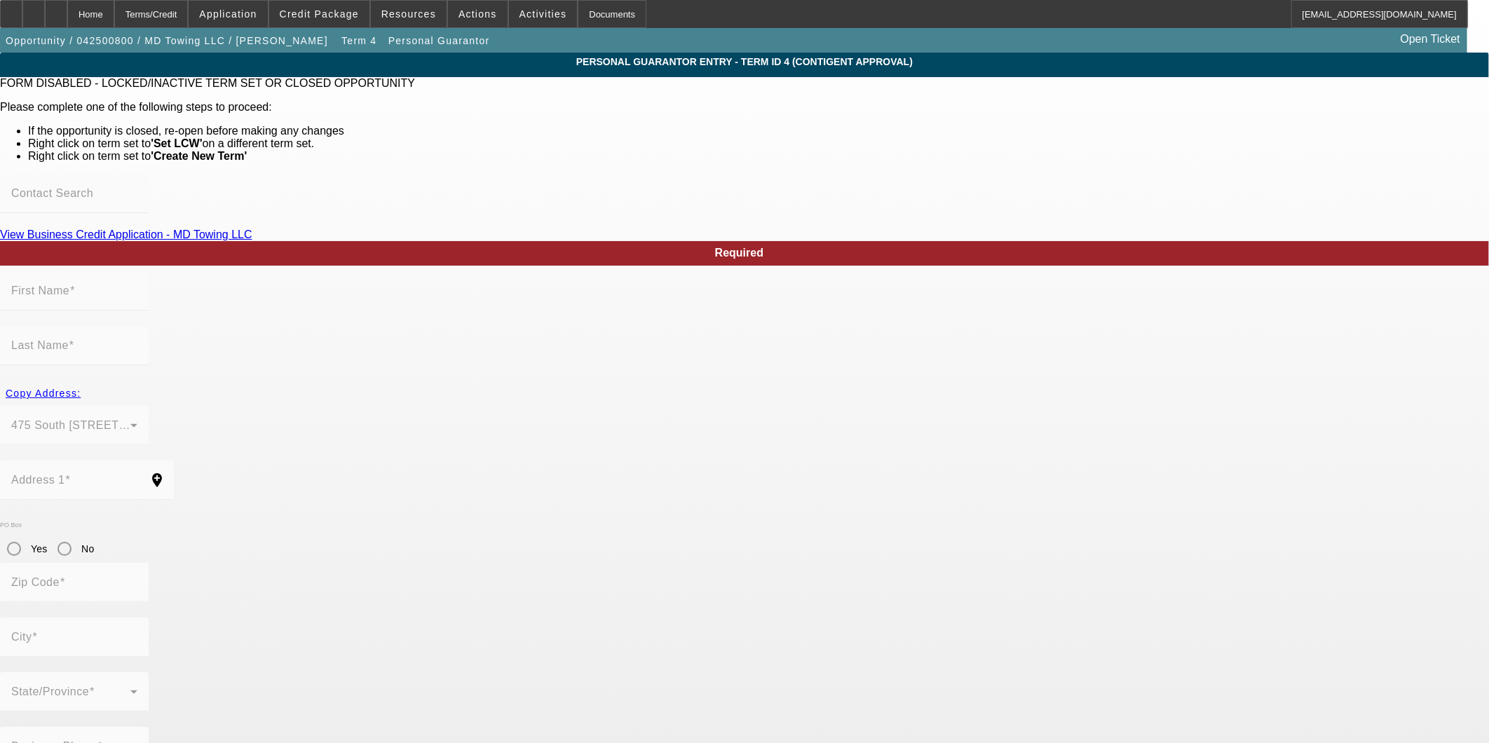
type input "American Fork"
type input "[PHONE_NUMBER]"
type input "647-62-1552"
type input "[EMAIL_ADDRESS][DOMAIN_NAME]"
